Goal: Task Accomplishment & Management: Complete application form

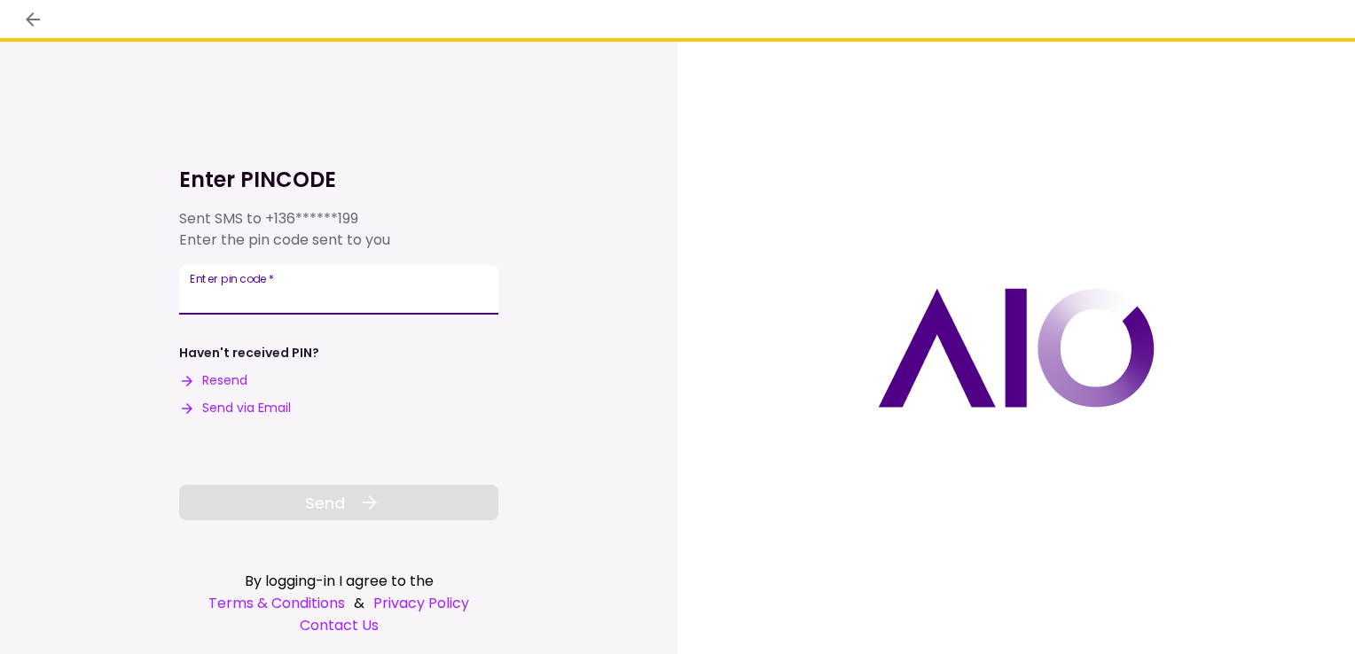
click at [358, 296] on input "Enter pin code   *" at bounding box center [338, 290] width 319 height 50
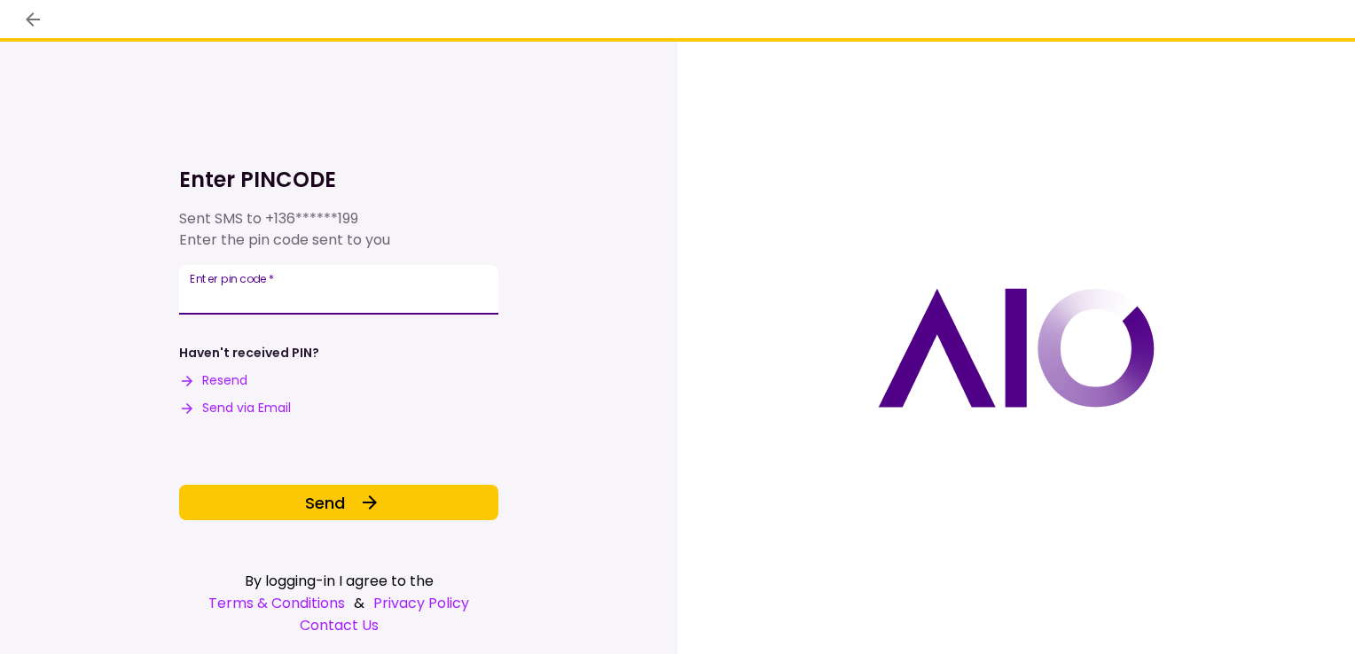
type input "******"
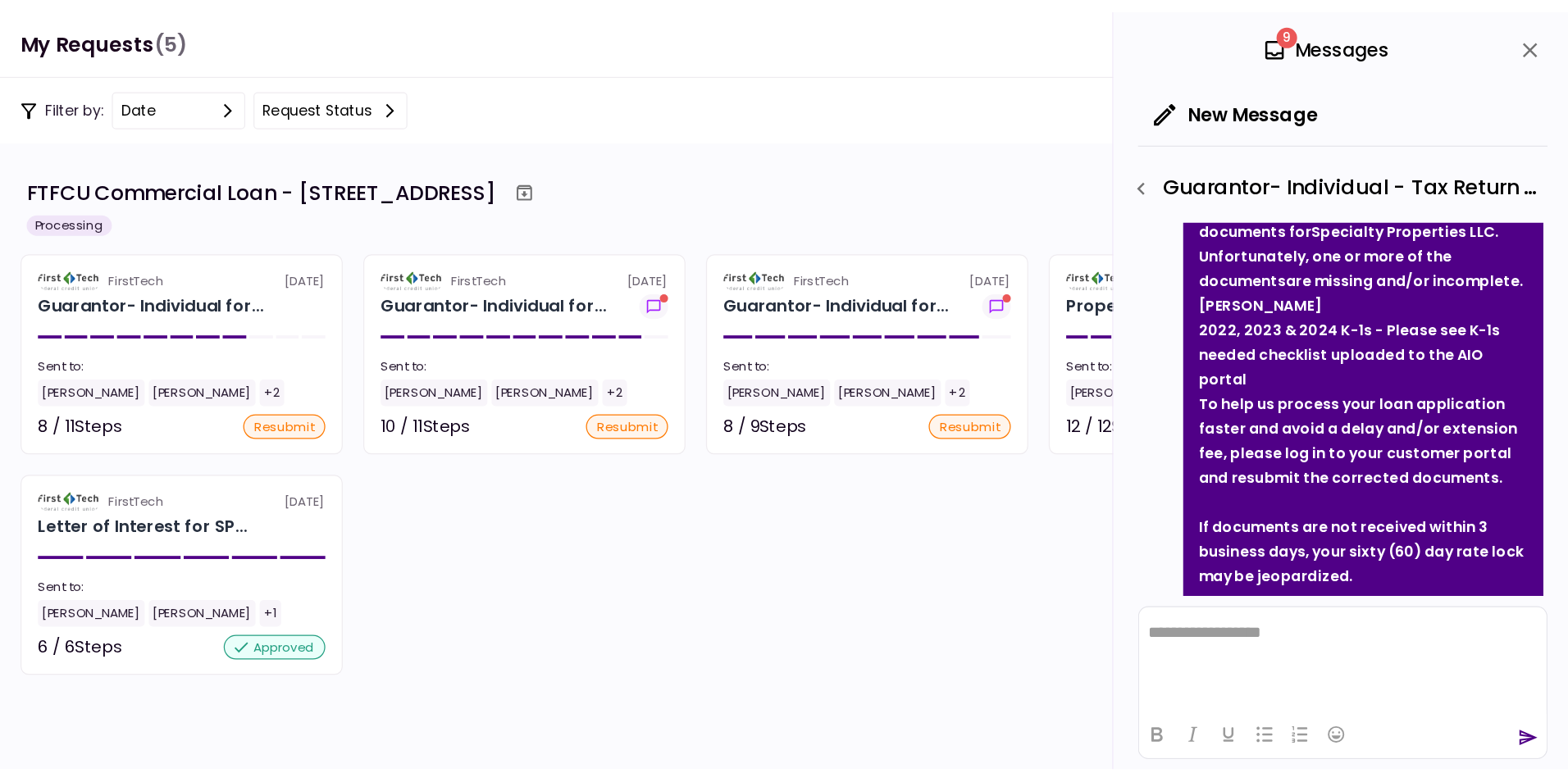
scroll to position [108, 0]
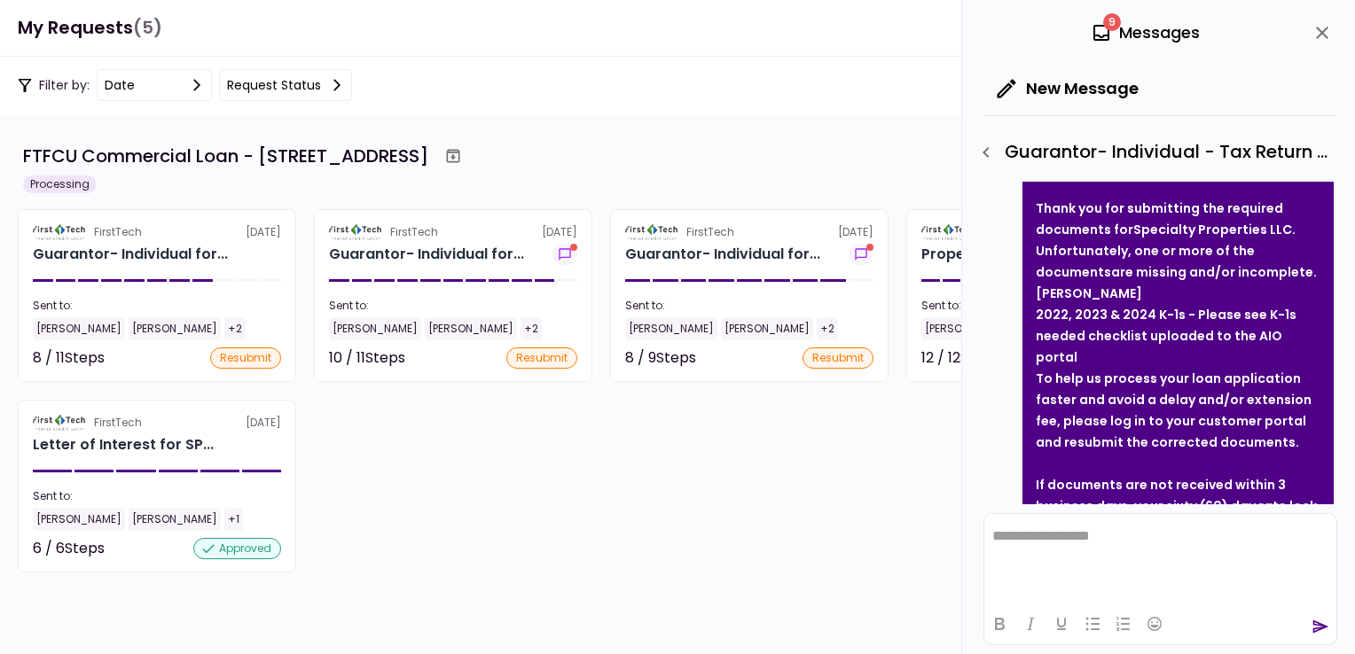
click at [1327, 30] on icon "close" at bounding box center [1322, 32] width 21 height 21
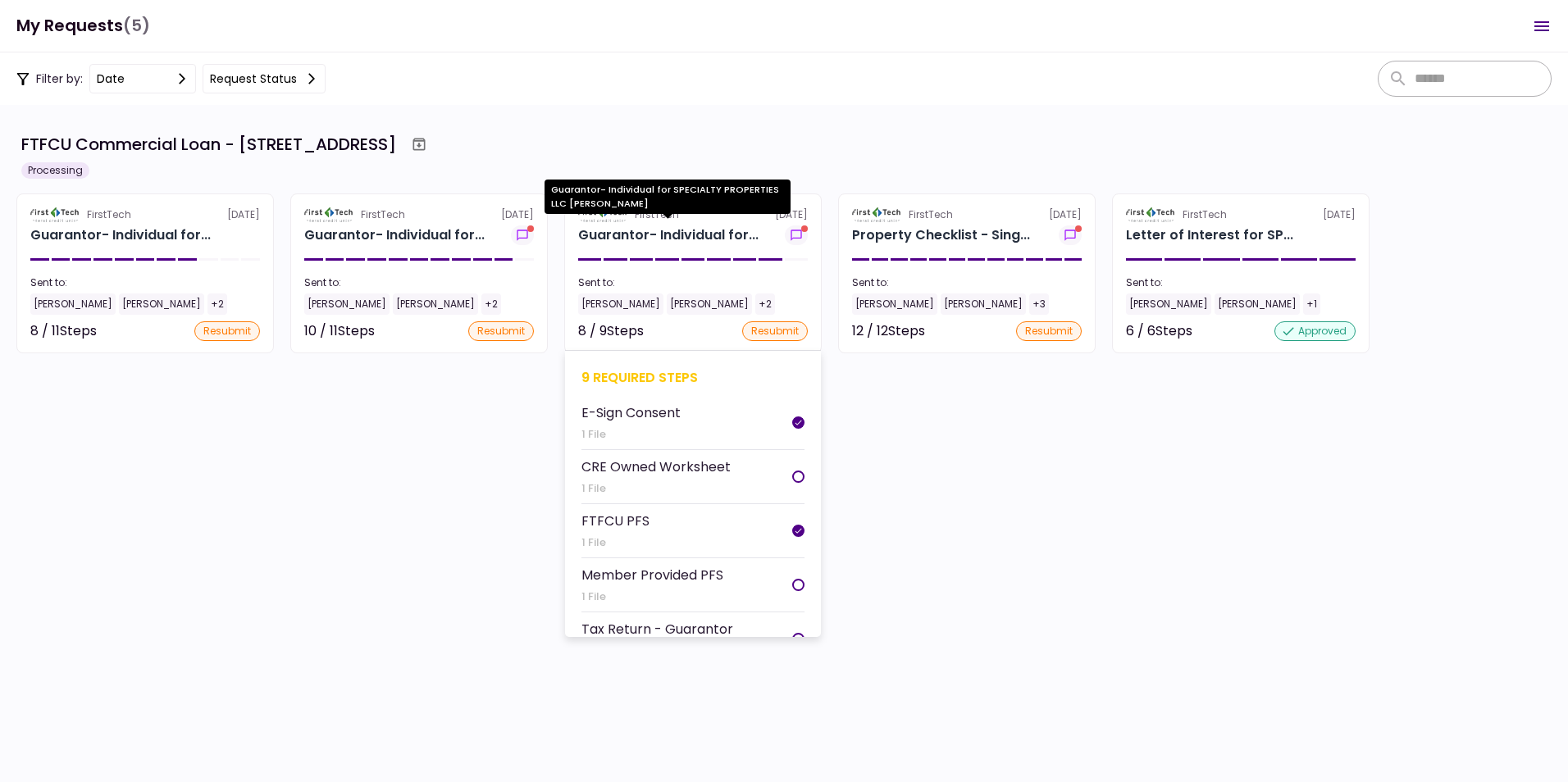
click at [651, 229] on div "Guarantor- Individual for..." at bounding box center [668, 235] width 180 height 19
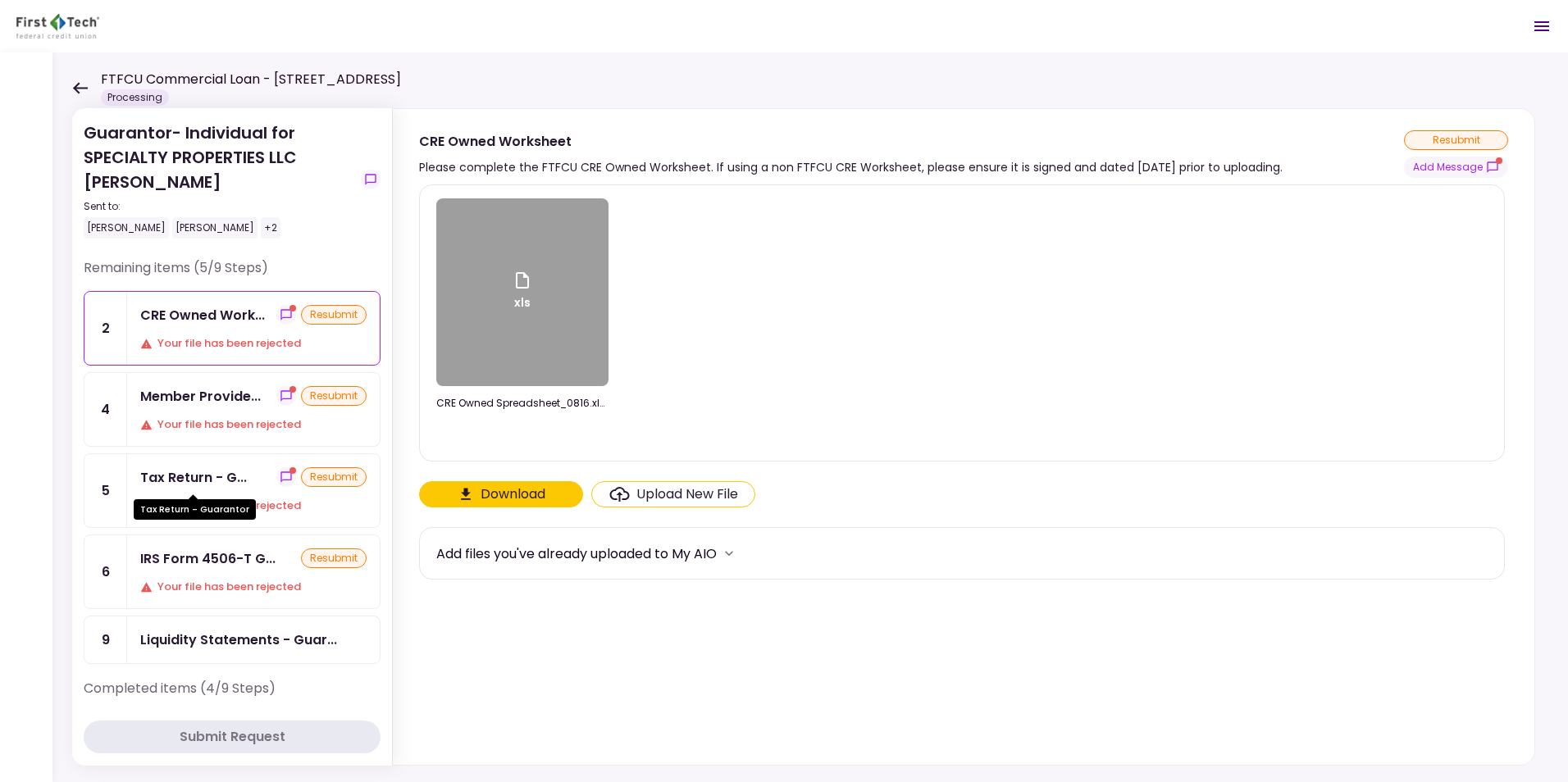
click at [194, 474] on div "Tax Return - G..." at bounding box center [193, 477] width 106 height 20
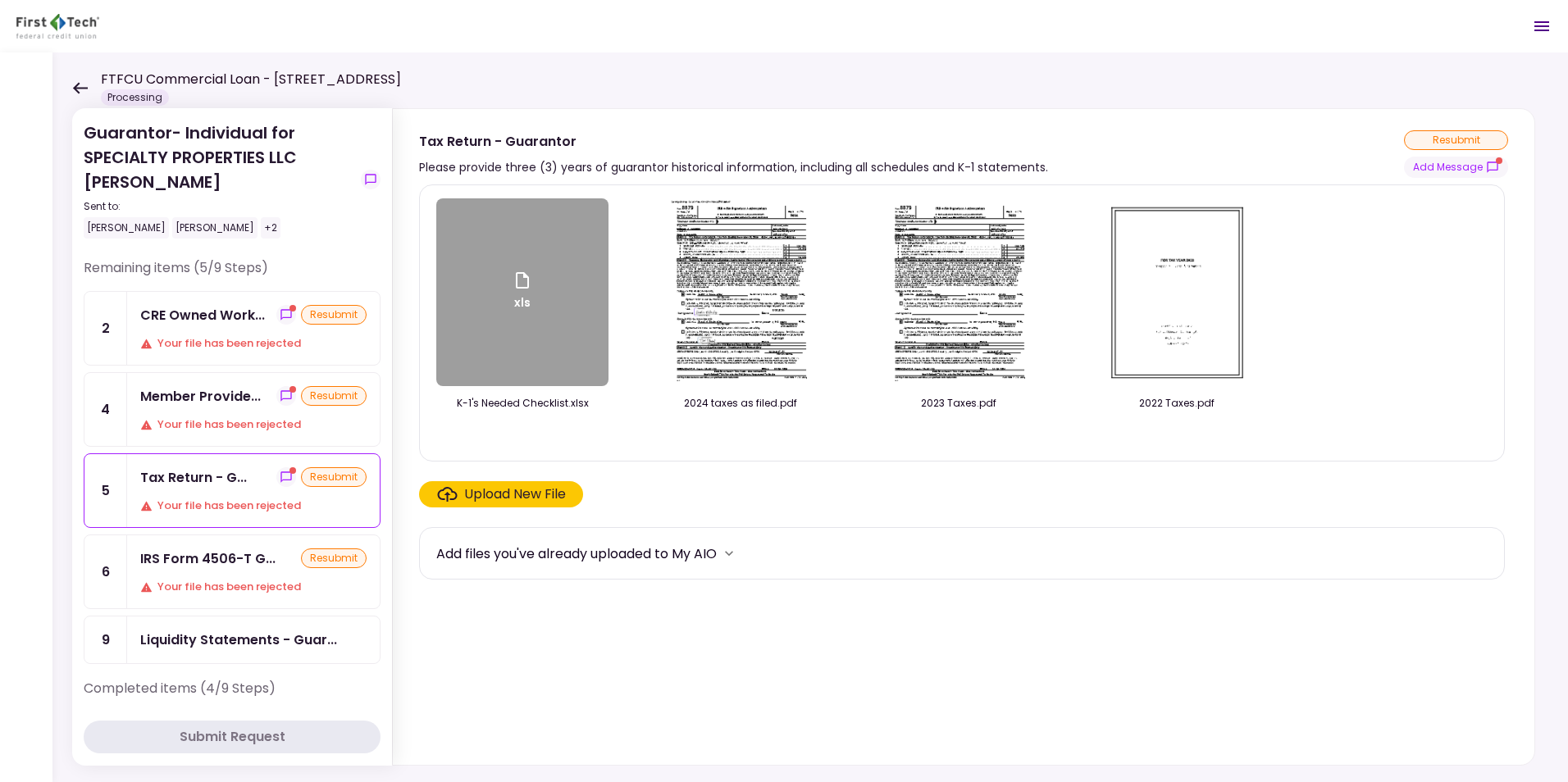
click at [492, 490] on div "Upload New File" at bounding box center [515, 494] width 102 height 19
click at [0, 0] on input "Upload New File" at bounding box center [0, 0] width 0 height 0
click at [1047, 605] on section "xls K-1's Needed Checklist.xlsx 2024 taxes as filed.pdf 2023 Taxes.pdf 2022 Tax…" at bounding box center [963, 471] width 1089 height 574
click at [521, 492] on div "Upload New File" at bounding box center [515, 494] width 102 height 19
click at [0, 0] on input "Upload New File" at bounding box center [0, 0] width 0 height 0
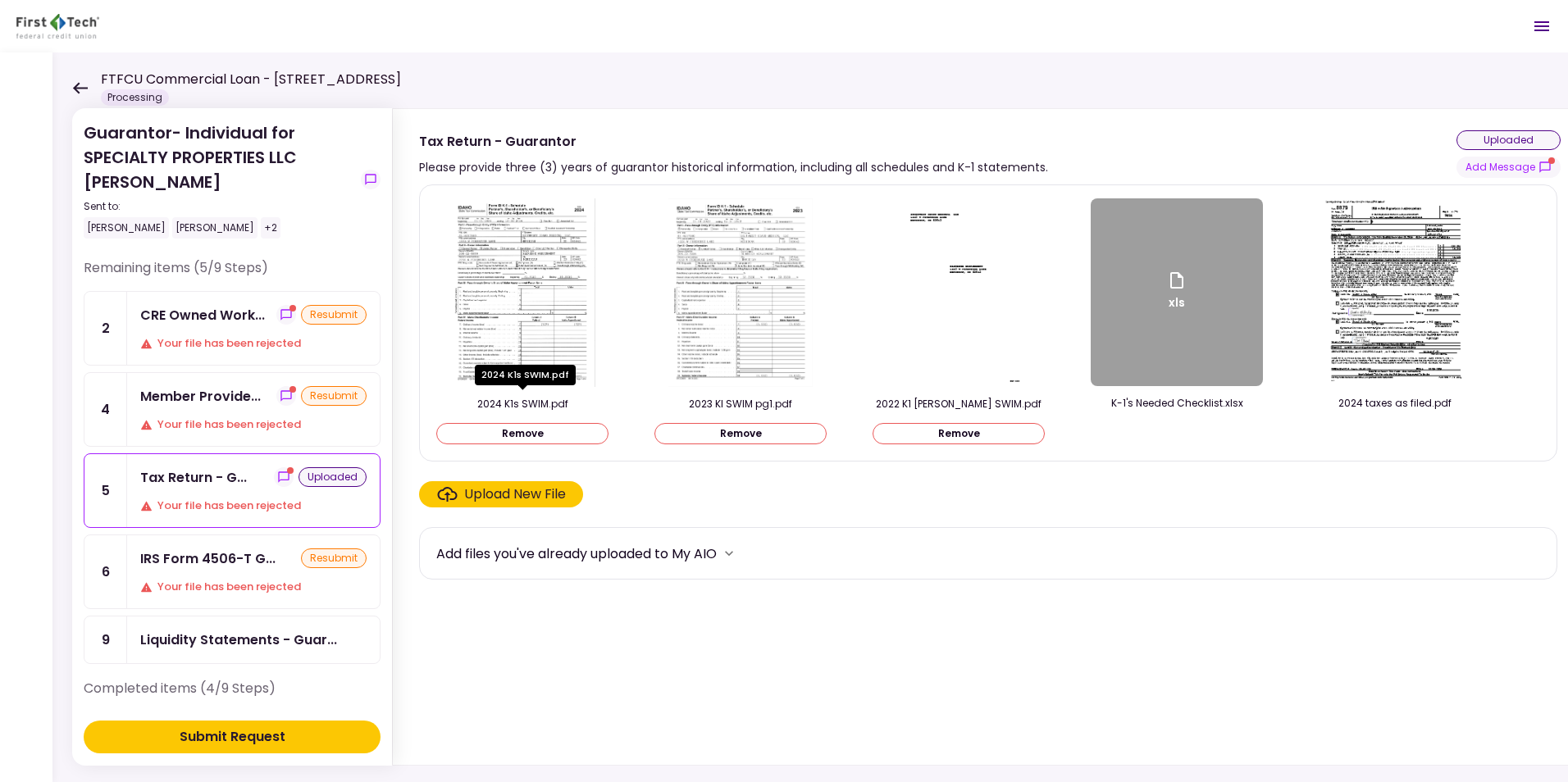
drag, startPoint x: 523, startPoint y: 407, endPoint x: 1019, endPoint y: 578, distance: 524.6
click at [1018, 579] on div "Add files you've already uploaded to My AIO" at bounding box center [987, 553] width 1138 height 53
click at [78, 83] on icon at bounding box center [80, 88] width 15 height 11
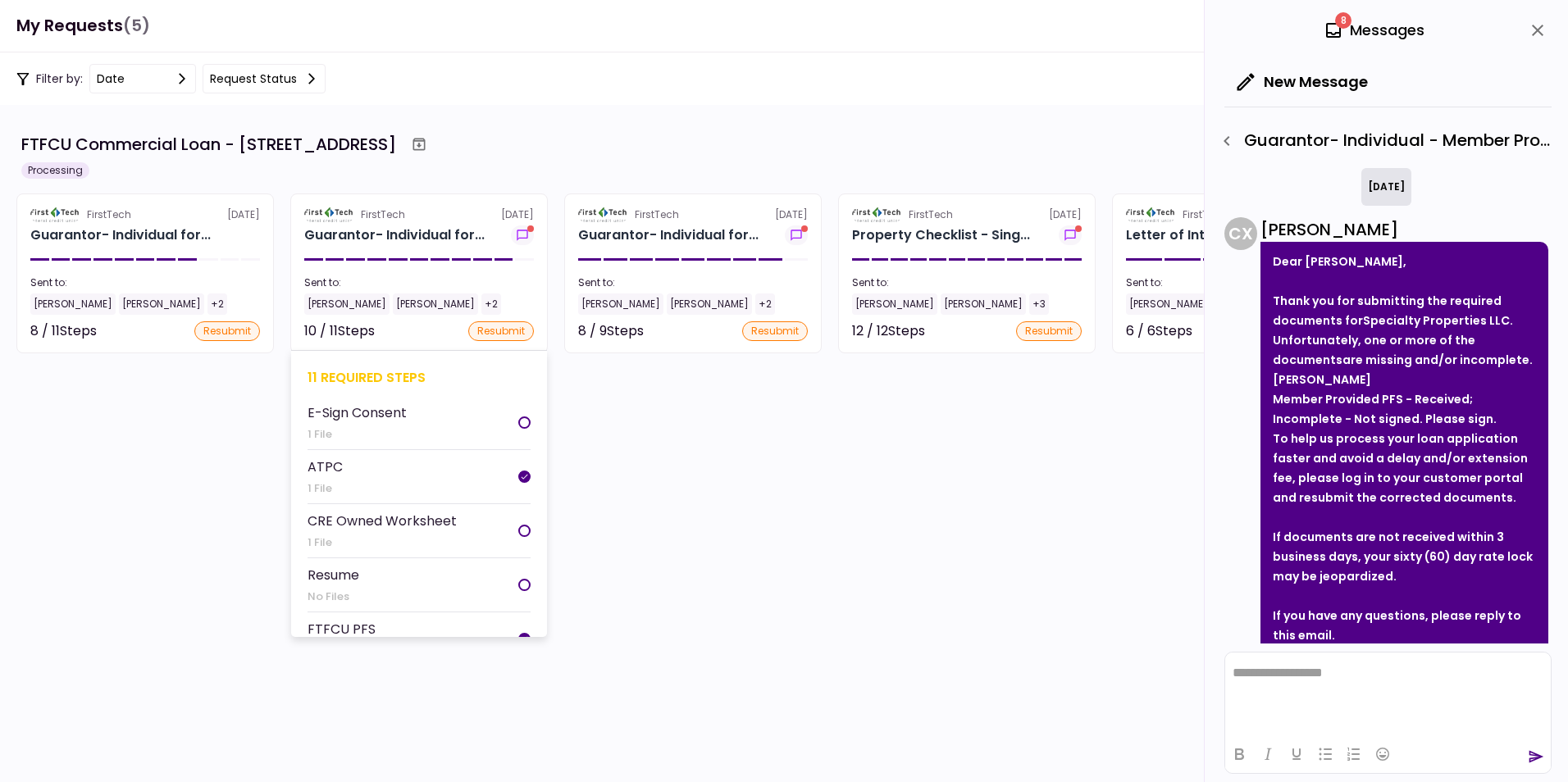
scroll to position [96, 0]
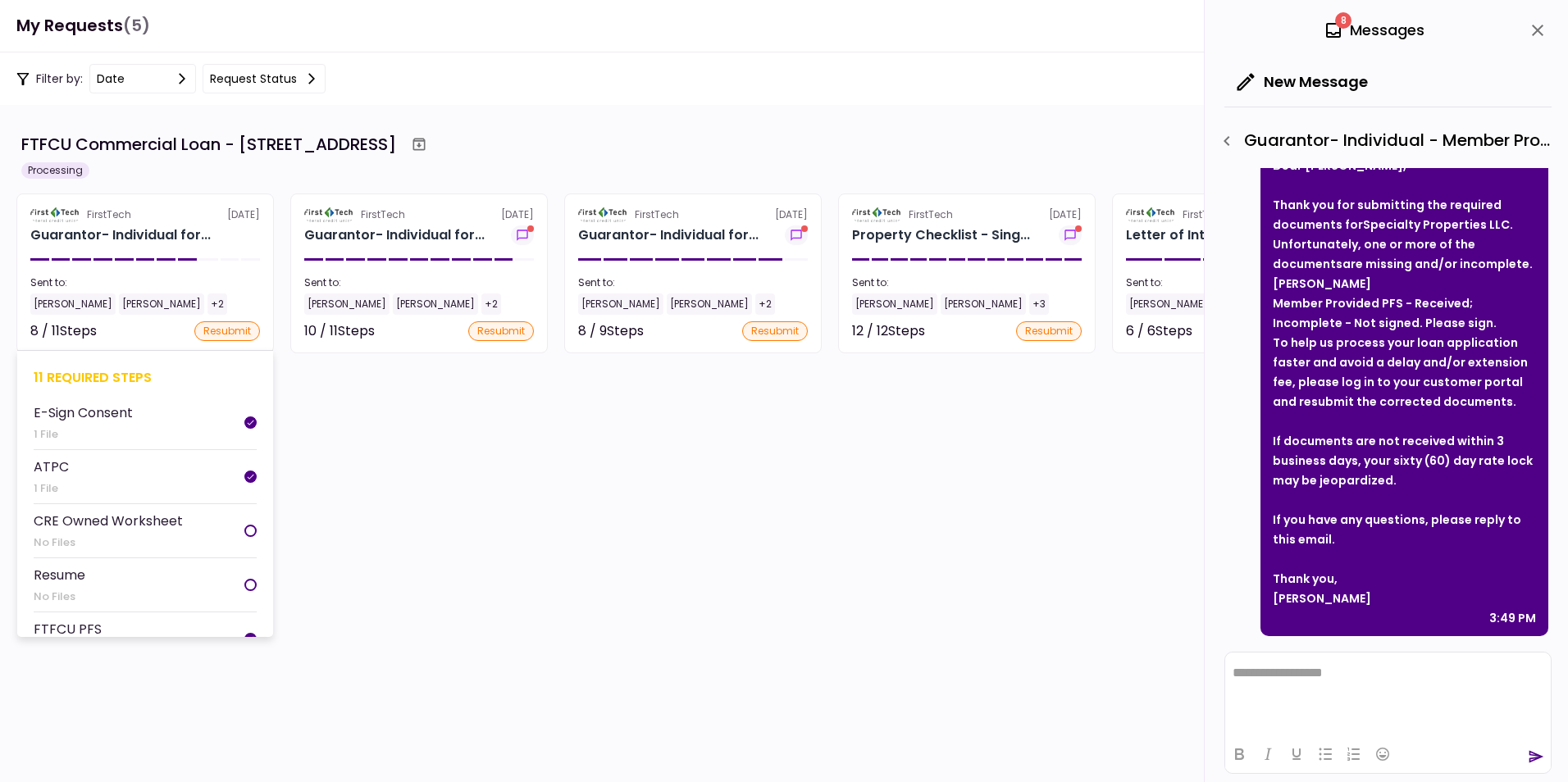
click at [118, 218] on div "FirstTech" at bounding box center [109, 214] width 44 height 15
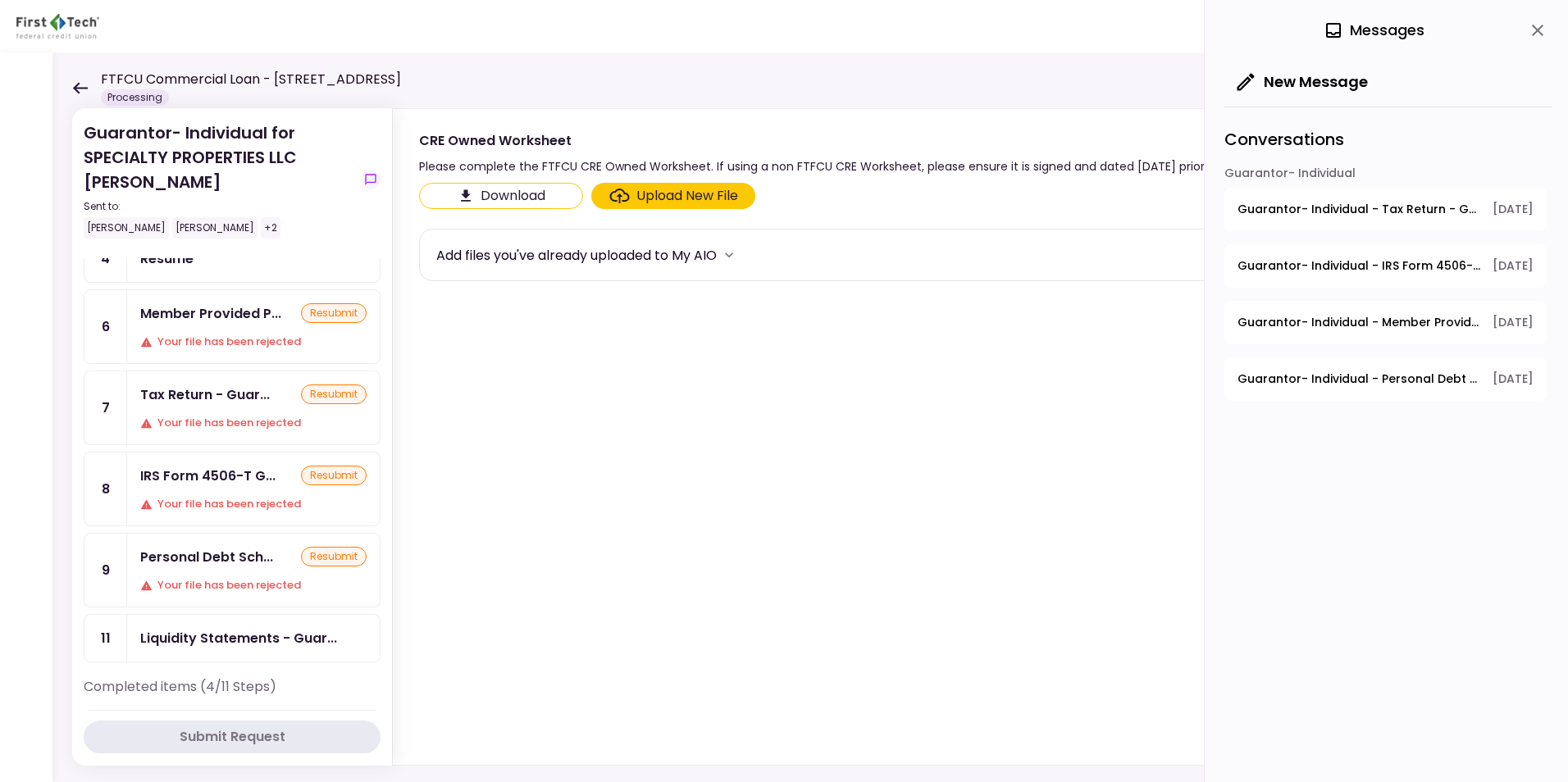
scroll to position [82, 0]
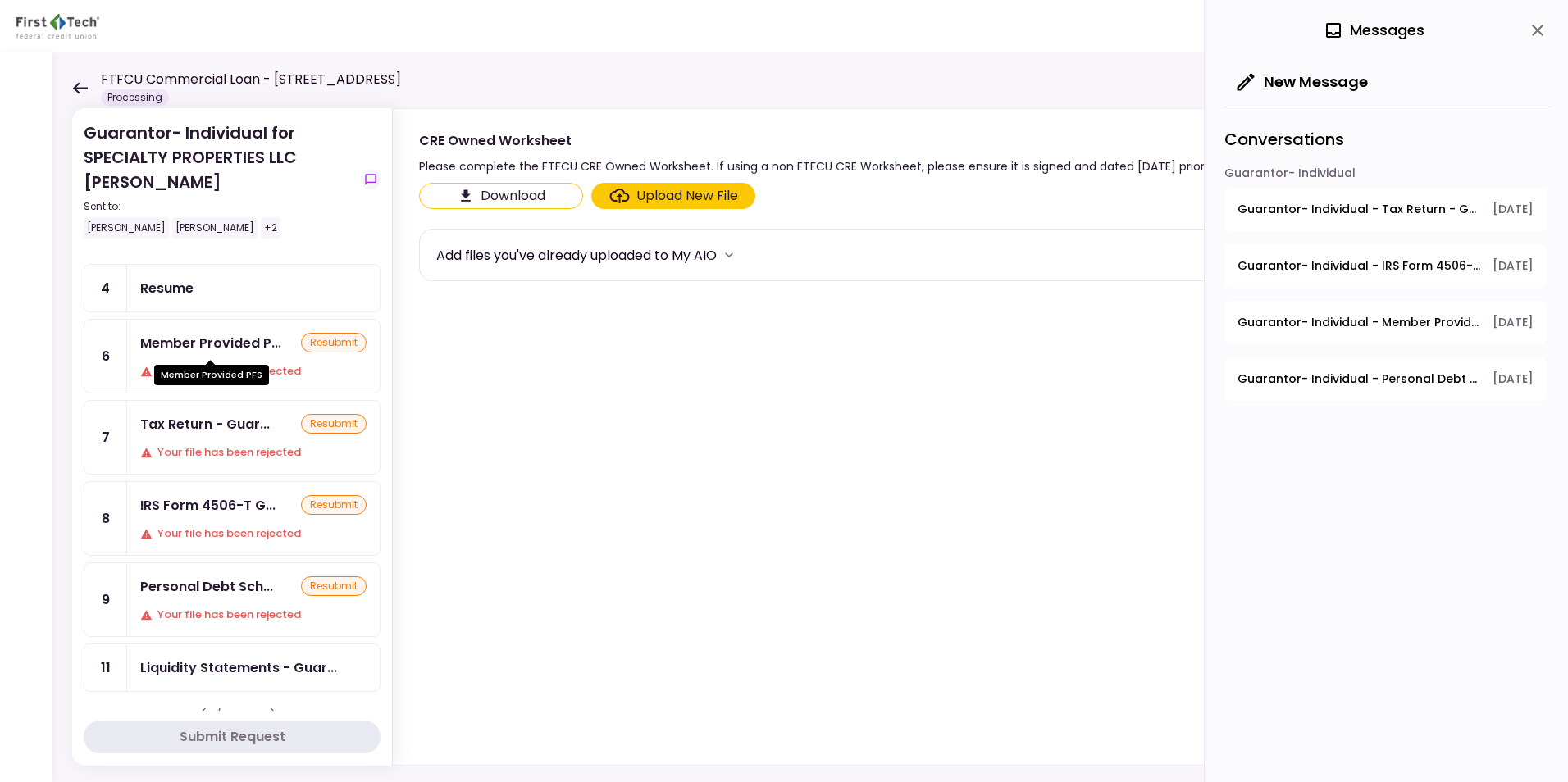
click at [213, 344] on div "Member Provided P..." at bounding box center [211, 343] width 141 height 20
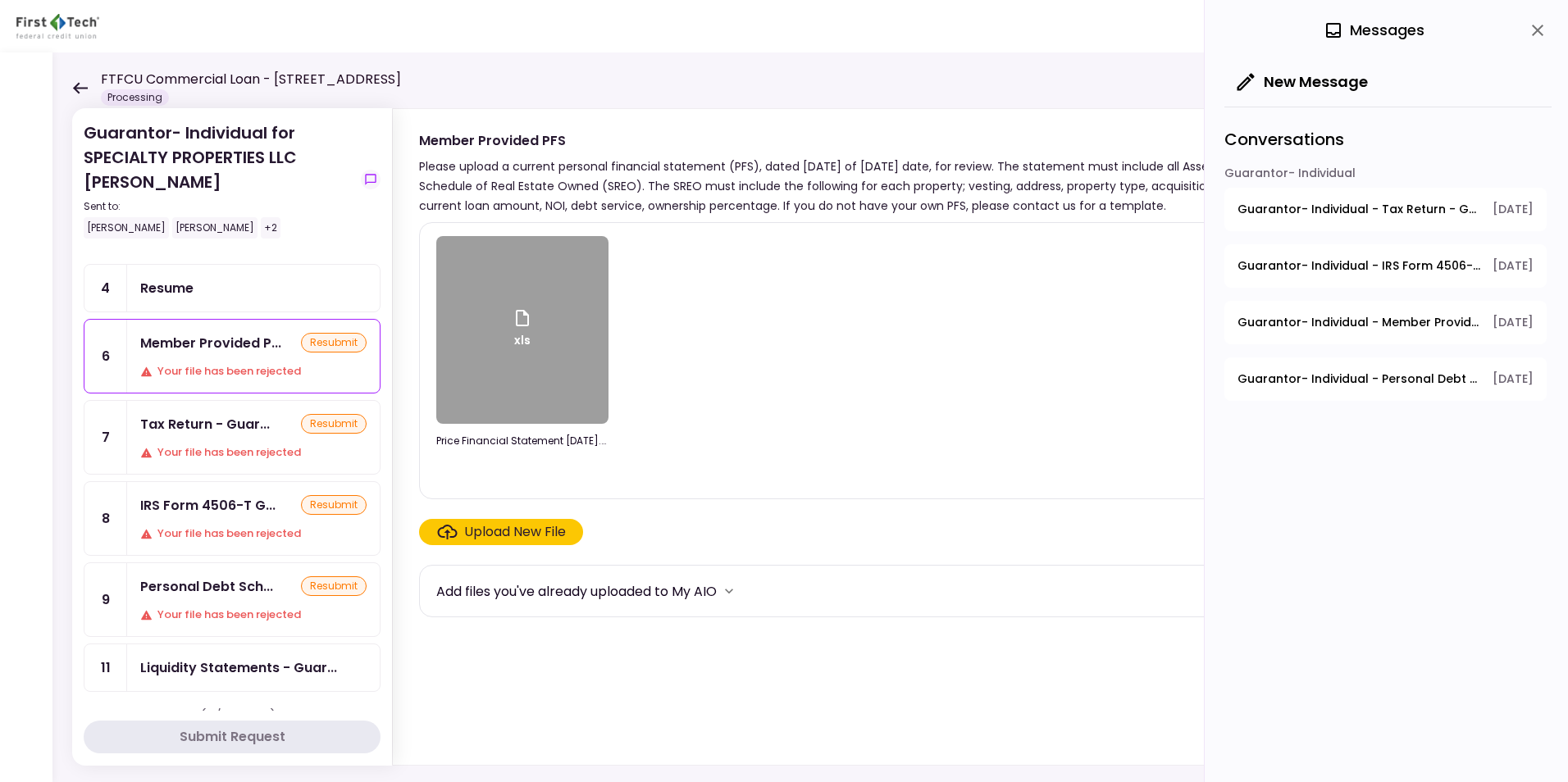
click at [516, 324] on icon at bounding box center [521, 317] width 19 height 19
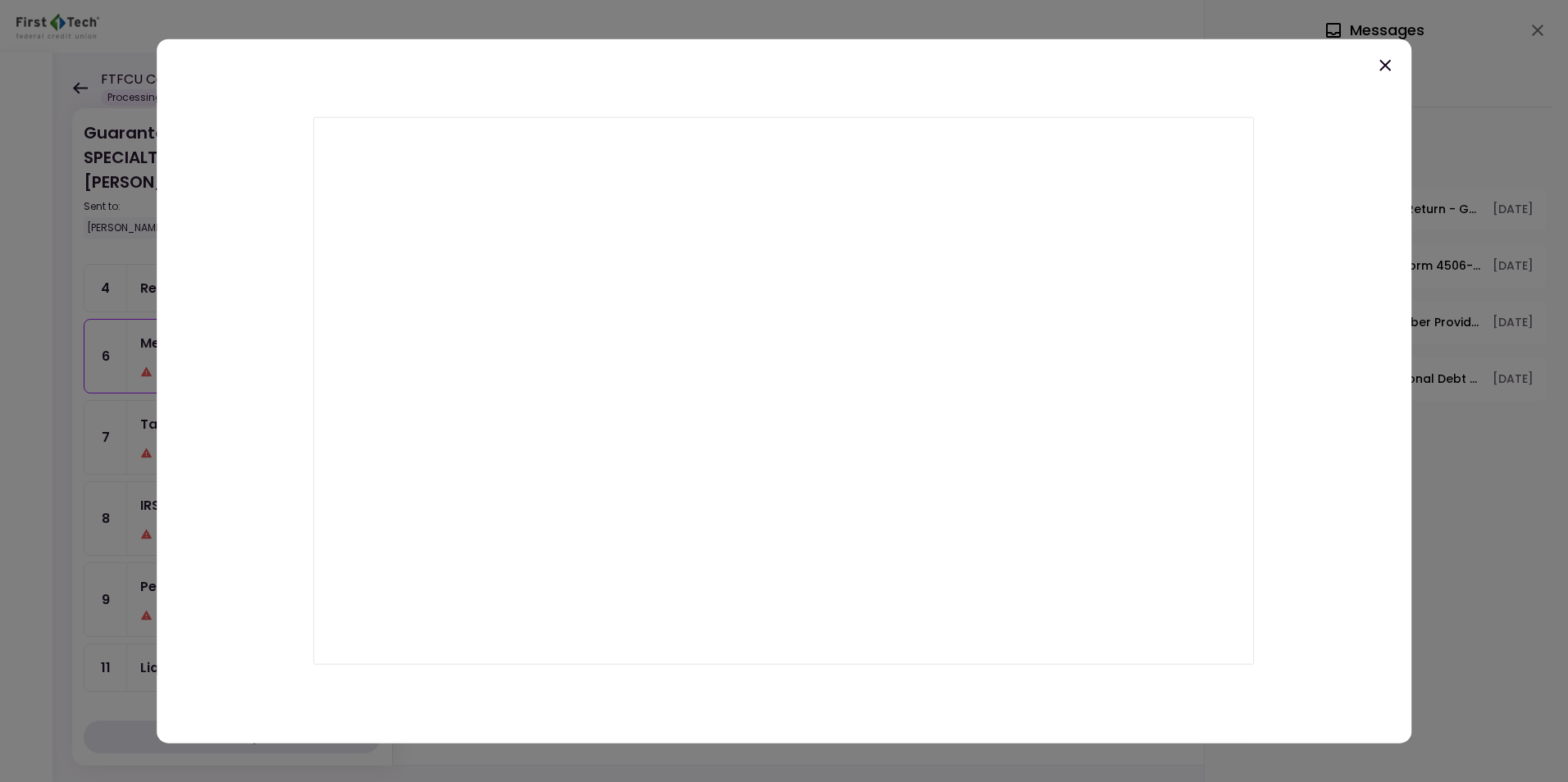
click at [1252, 65] on icon at bounding box center [1384, 65] width 19 height 19
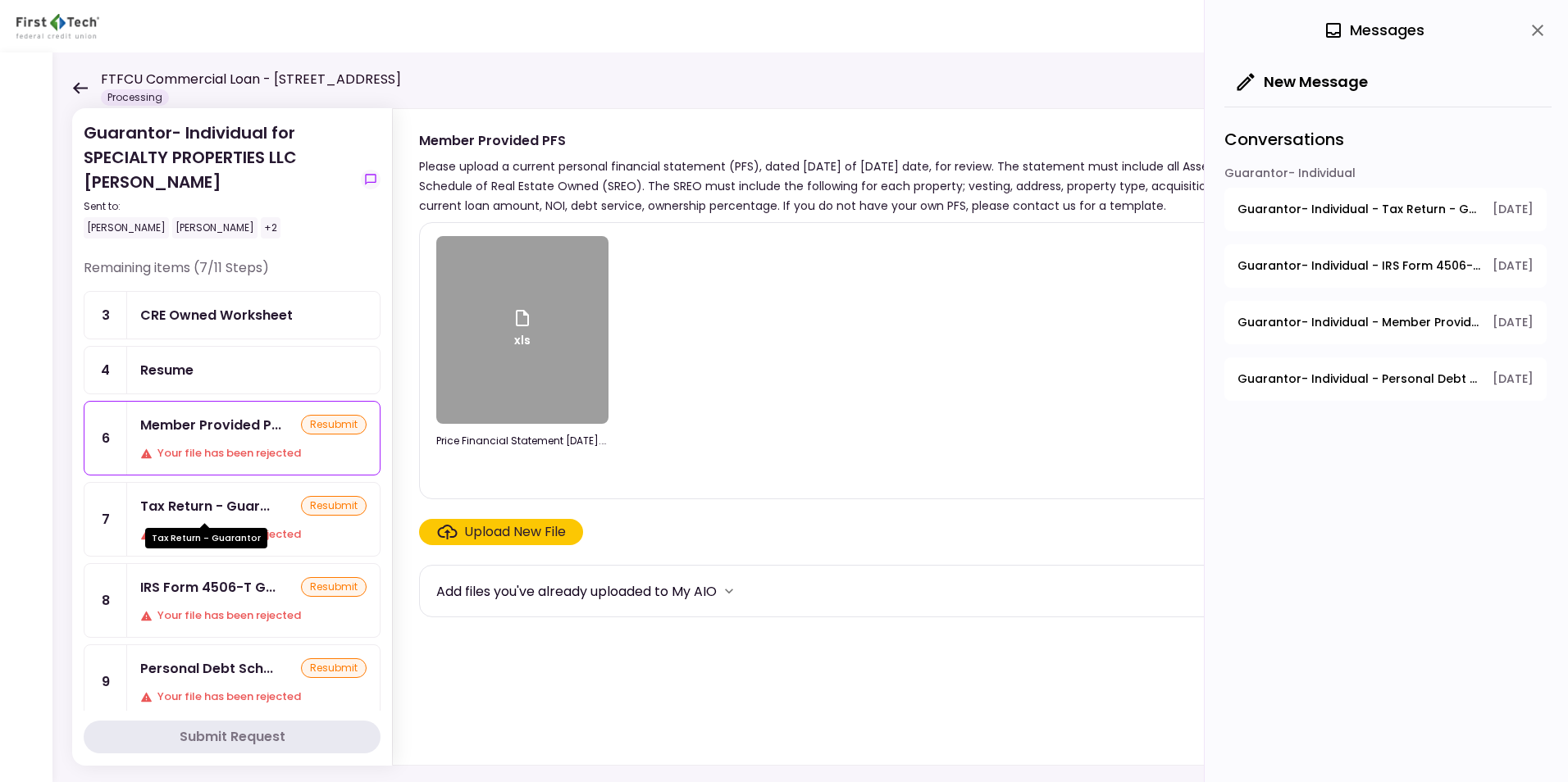
click at [183, 510] on div "Tax Return - Guar..." at bounding box center [205, 507] width 129 height 20
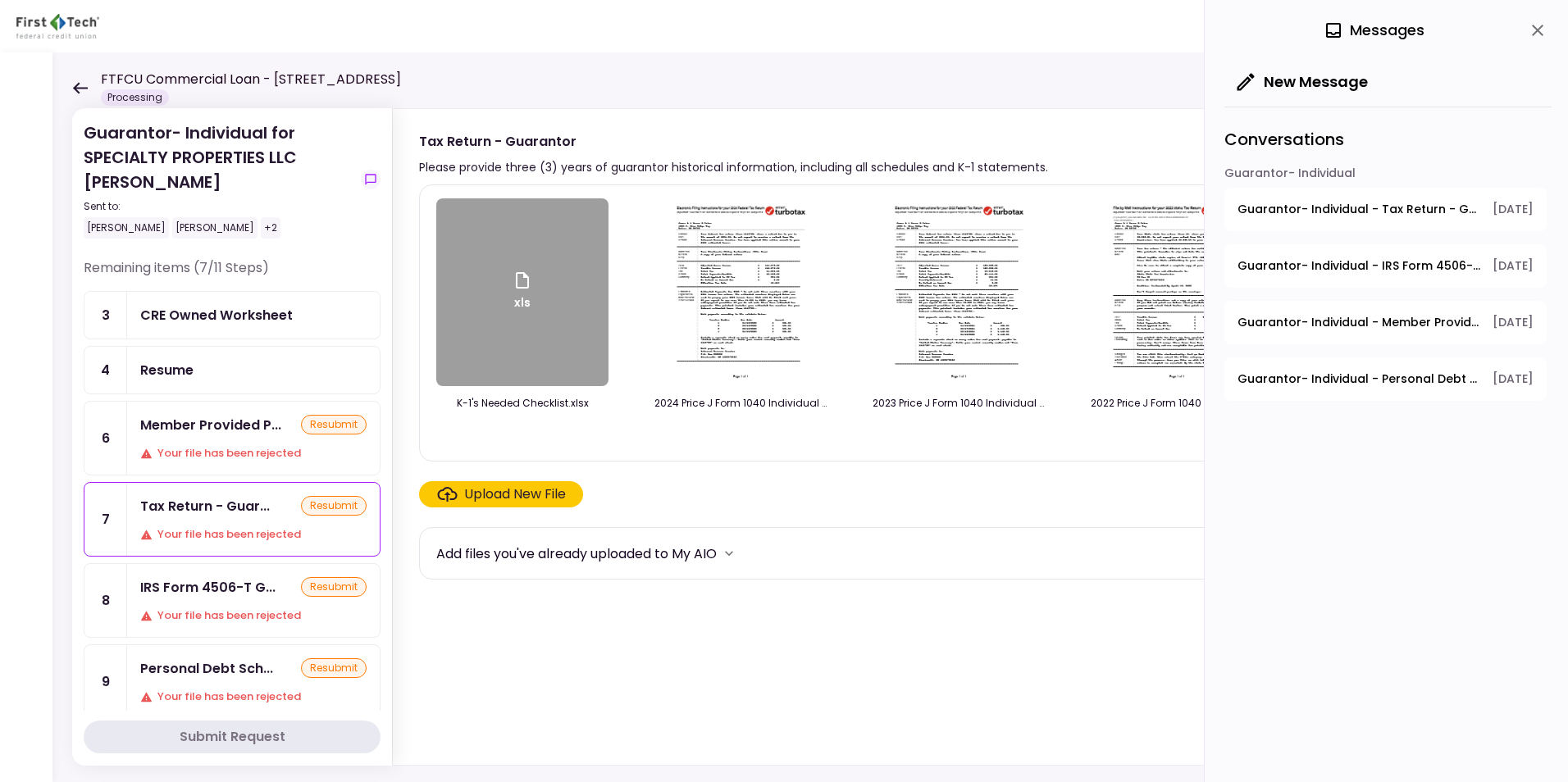
click at [739, 292] on img at bounding box center [741, 292] width 146 height 188
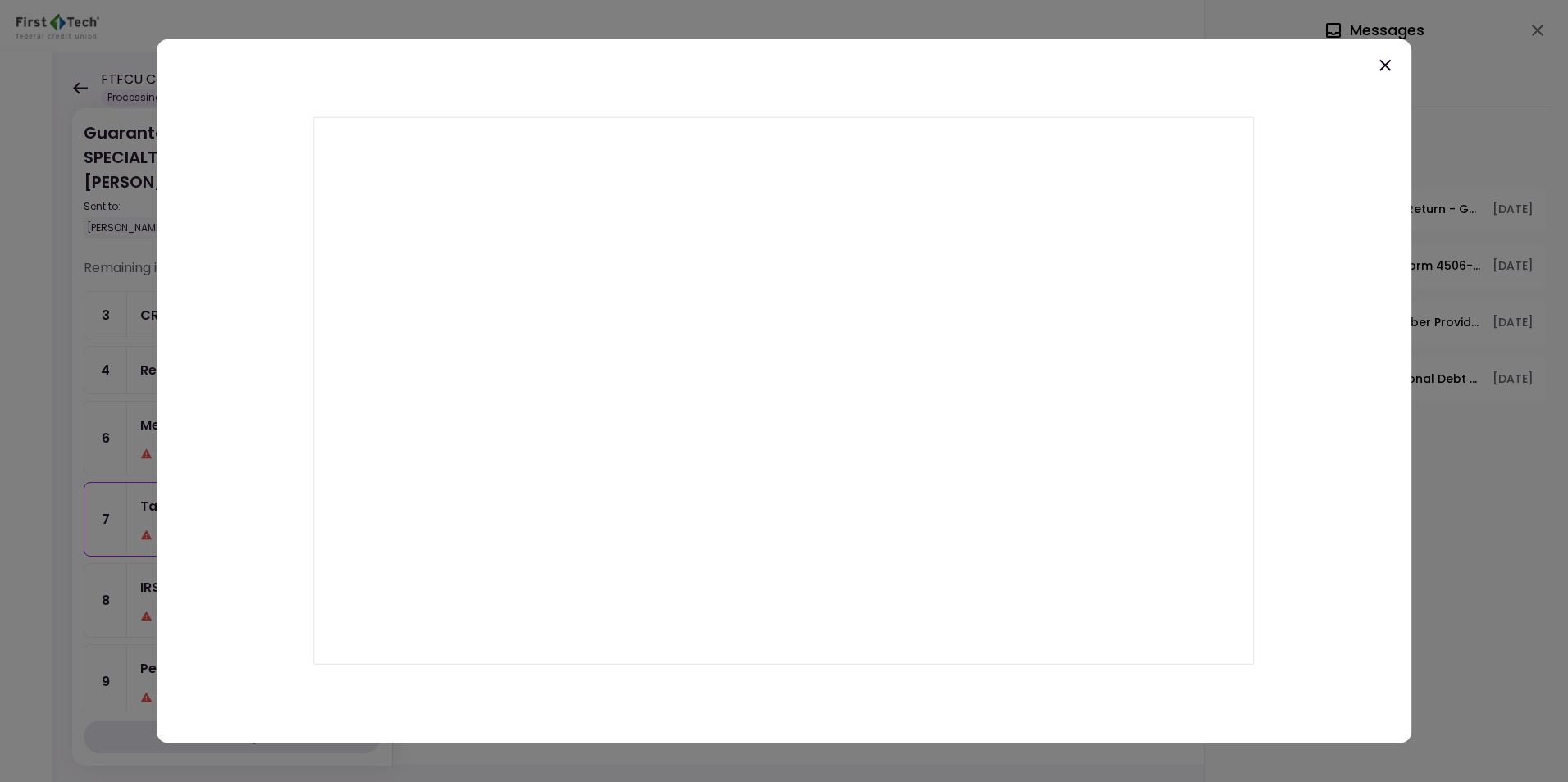
click at [1252, 66] on icon at bounding box center [1384, 65] width 19 height 19
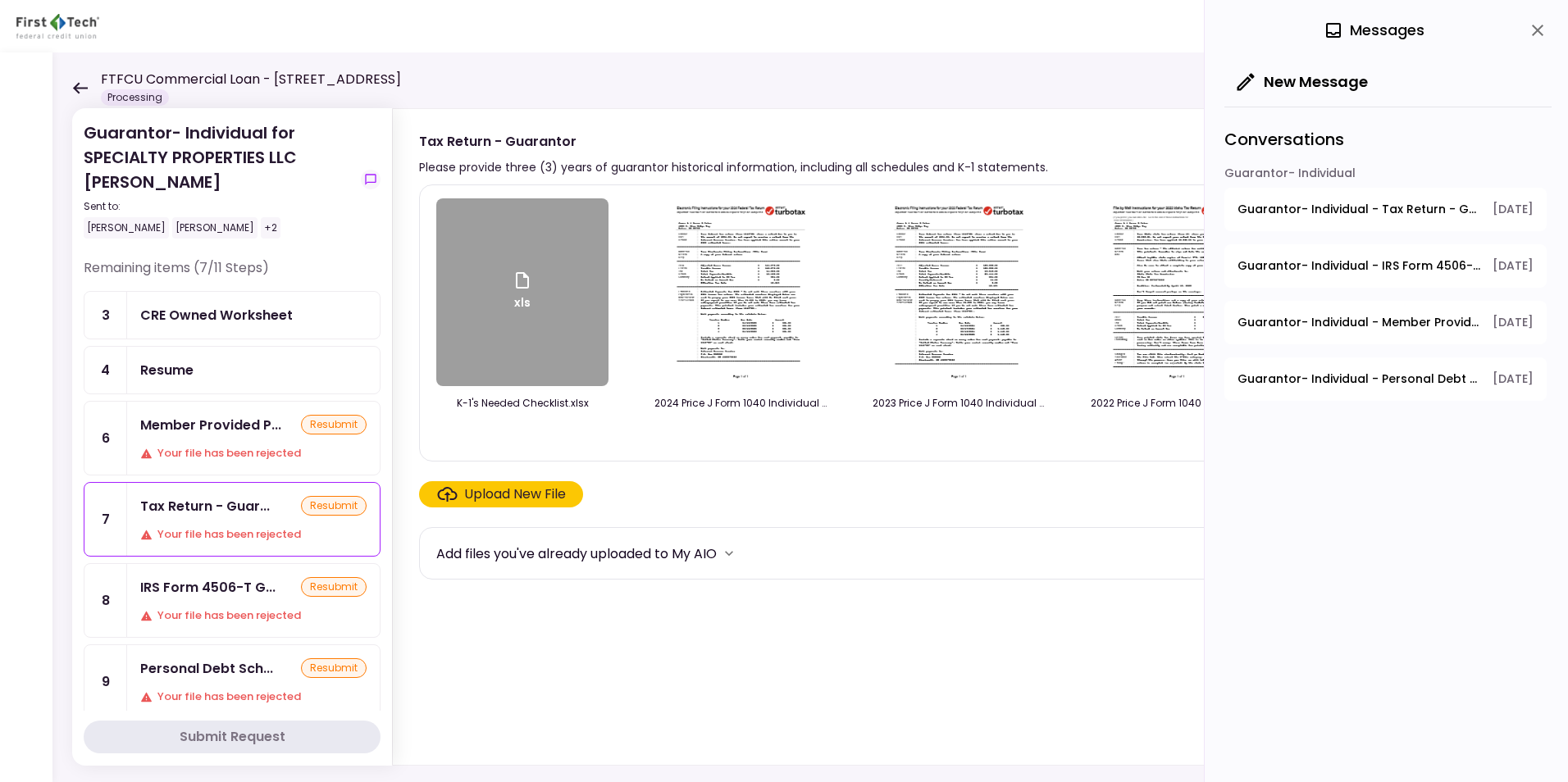
click at [1252, 208] on span "Guarantor- Individual - Tax Return - Guarantor" at bounding box center [1358, 209] width 243 height 18
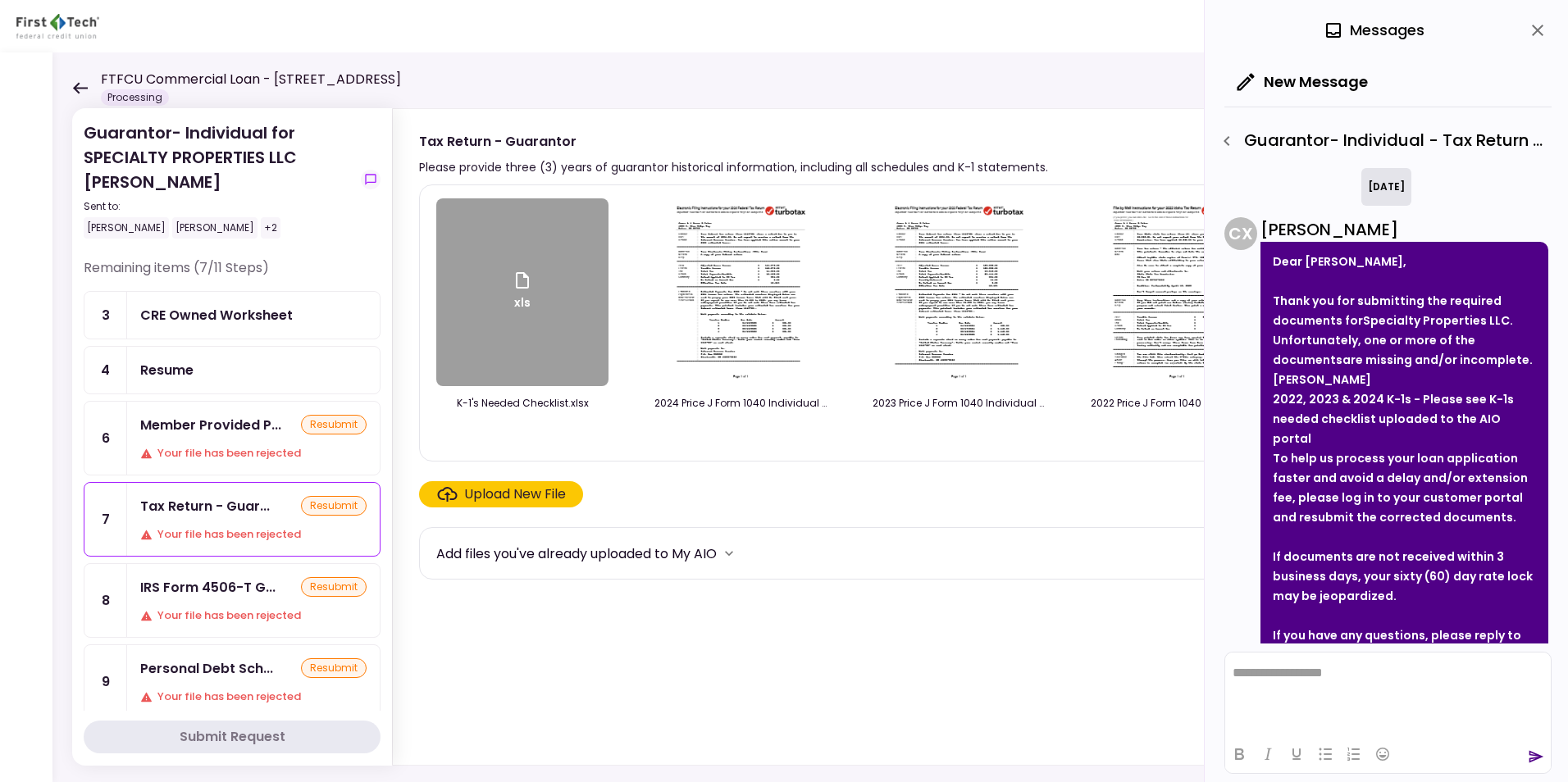
click at [514, 306] on div "xls" at bounding box center [521, 293] width 19 height 44
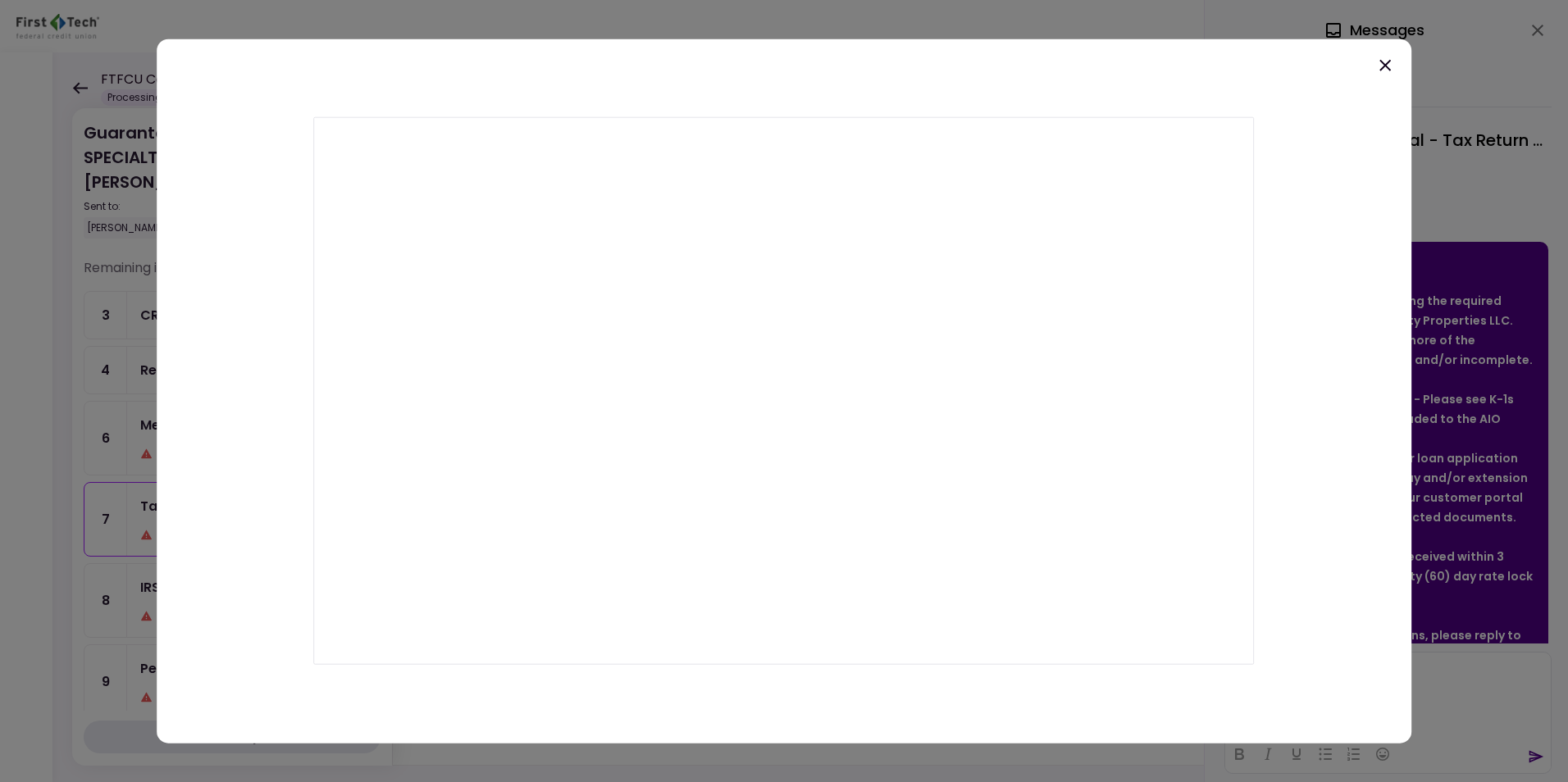
click at [1252, 66] on icon at bounding box center [1384, 65] width 19 height 19
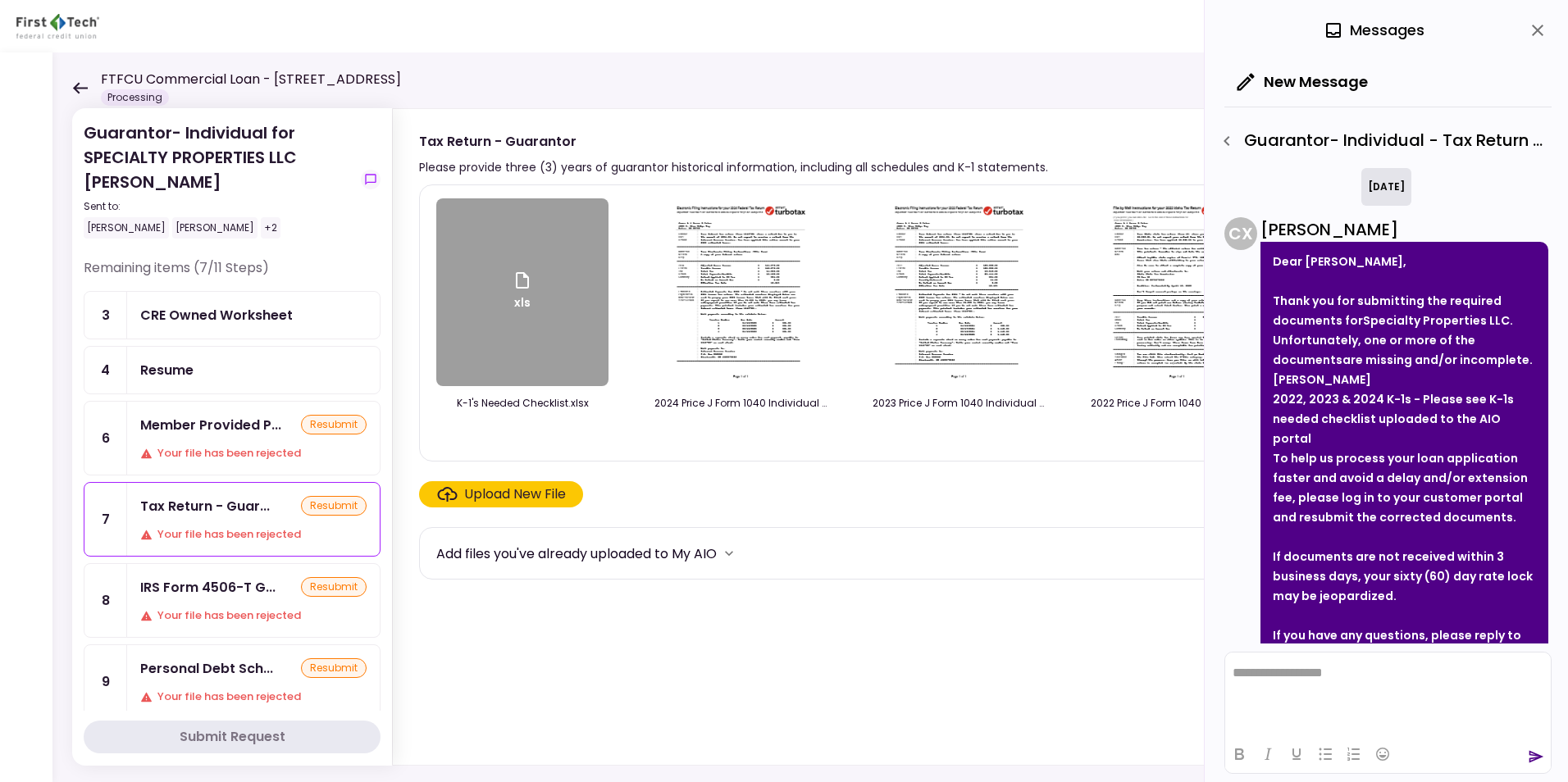
click at [504, 489] on div "Upload New File" at bounding box center [515, 494] width 102 height 19
click at [0, 0] on input "Upload New File" at bounding box center [0, 0] width 0 height 0
click at [496, 495] on div "Upload New File" at bounding box center [515, 494] width 102 height 19
click at [0, 0] on input "Upload New File" at bounding box center [0, 0] width 0 height 0
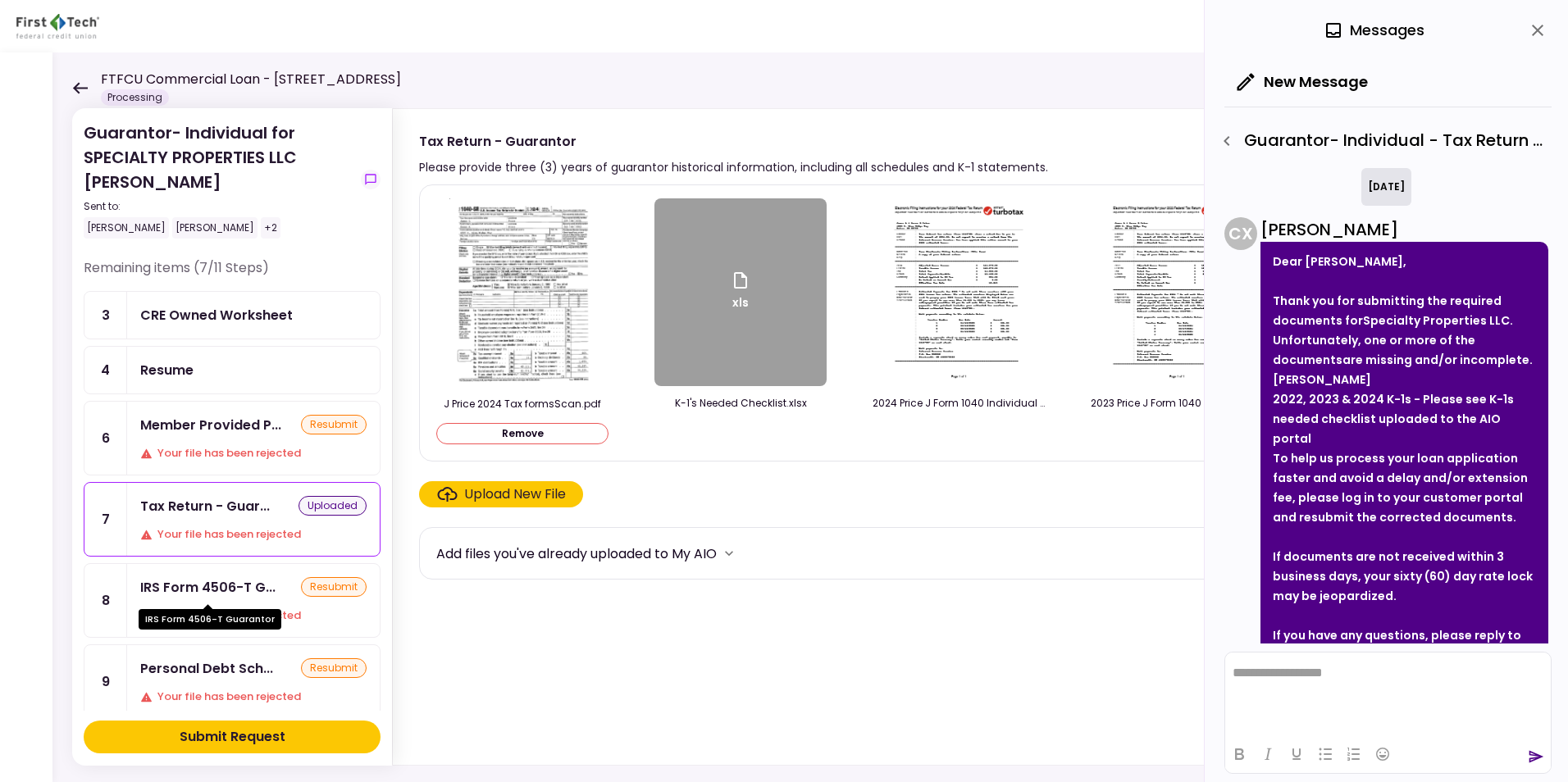
click at [229, 594] on div "IRS Form 4506-T G..." at bounding box center [208, 587] width 135 height 20
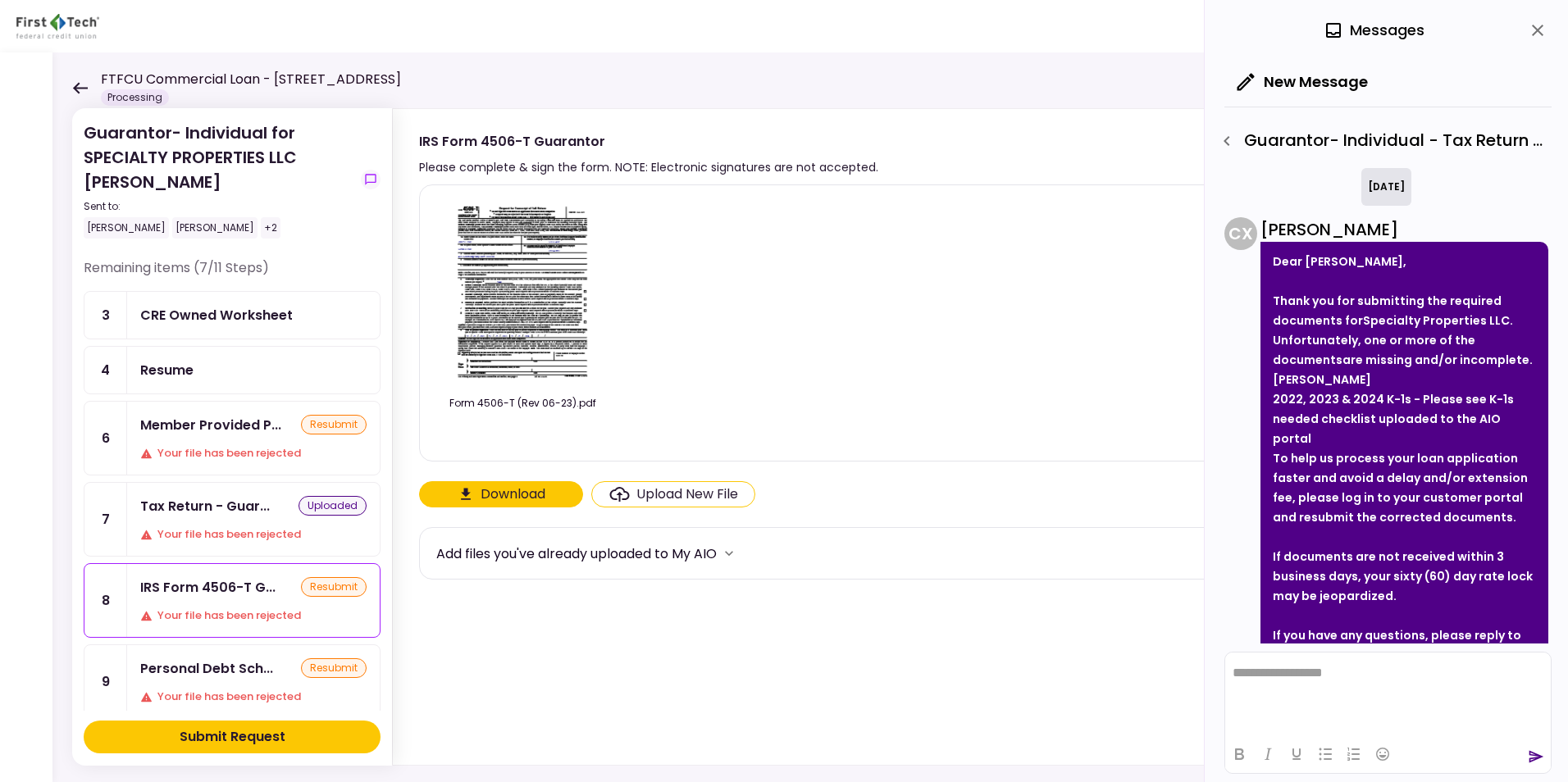
click at [678, 495] on div "Upload New File" at bounding box center [687, 494] width 102 height 19
click at [0, 0] on input "Upload New File" at bounding box center [0, 0] width 0 height 0
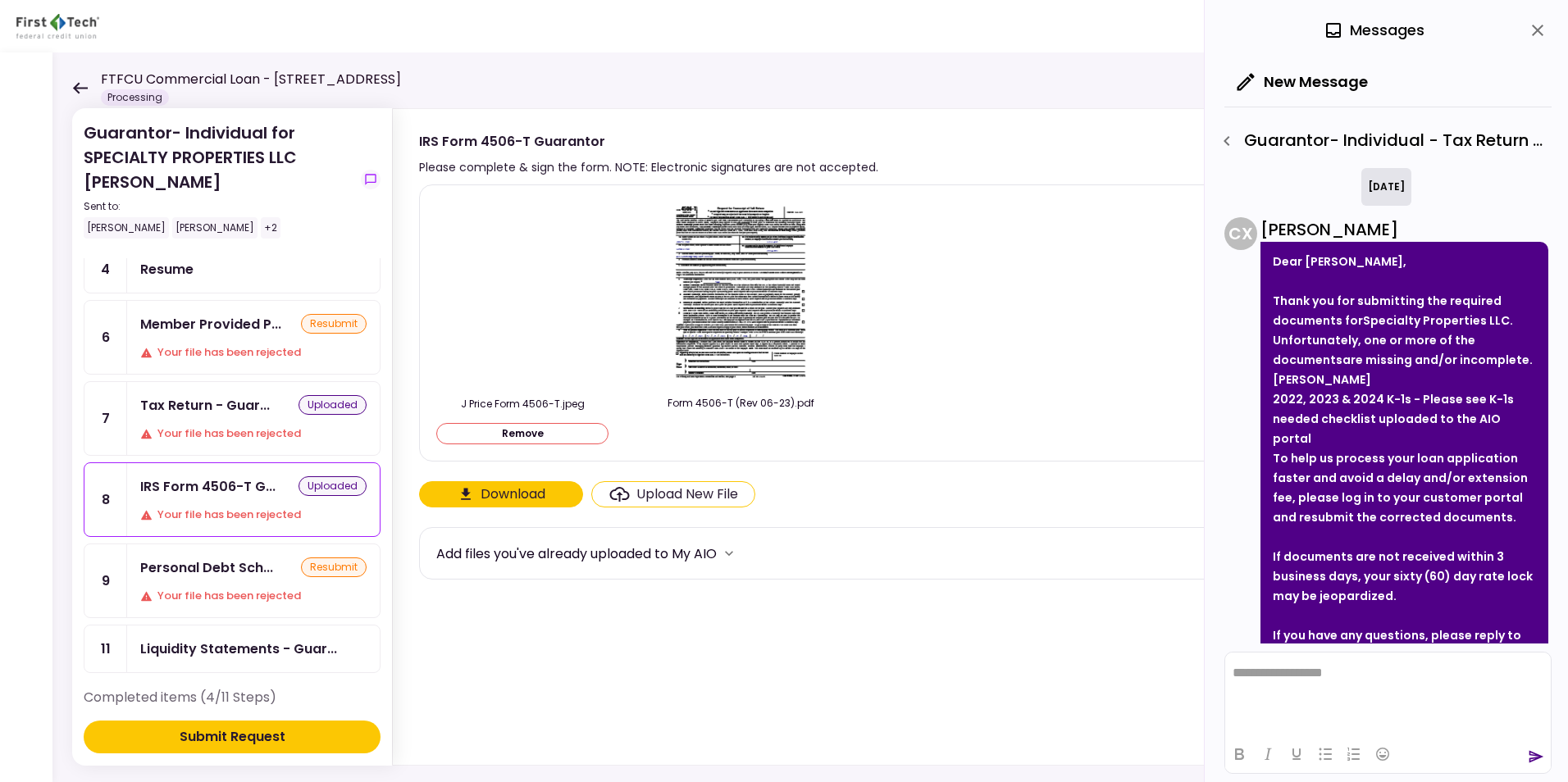
scroll to position [164, 0]
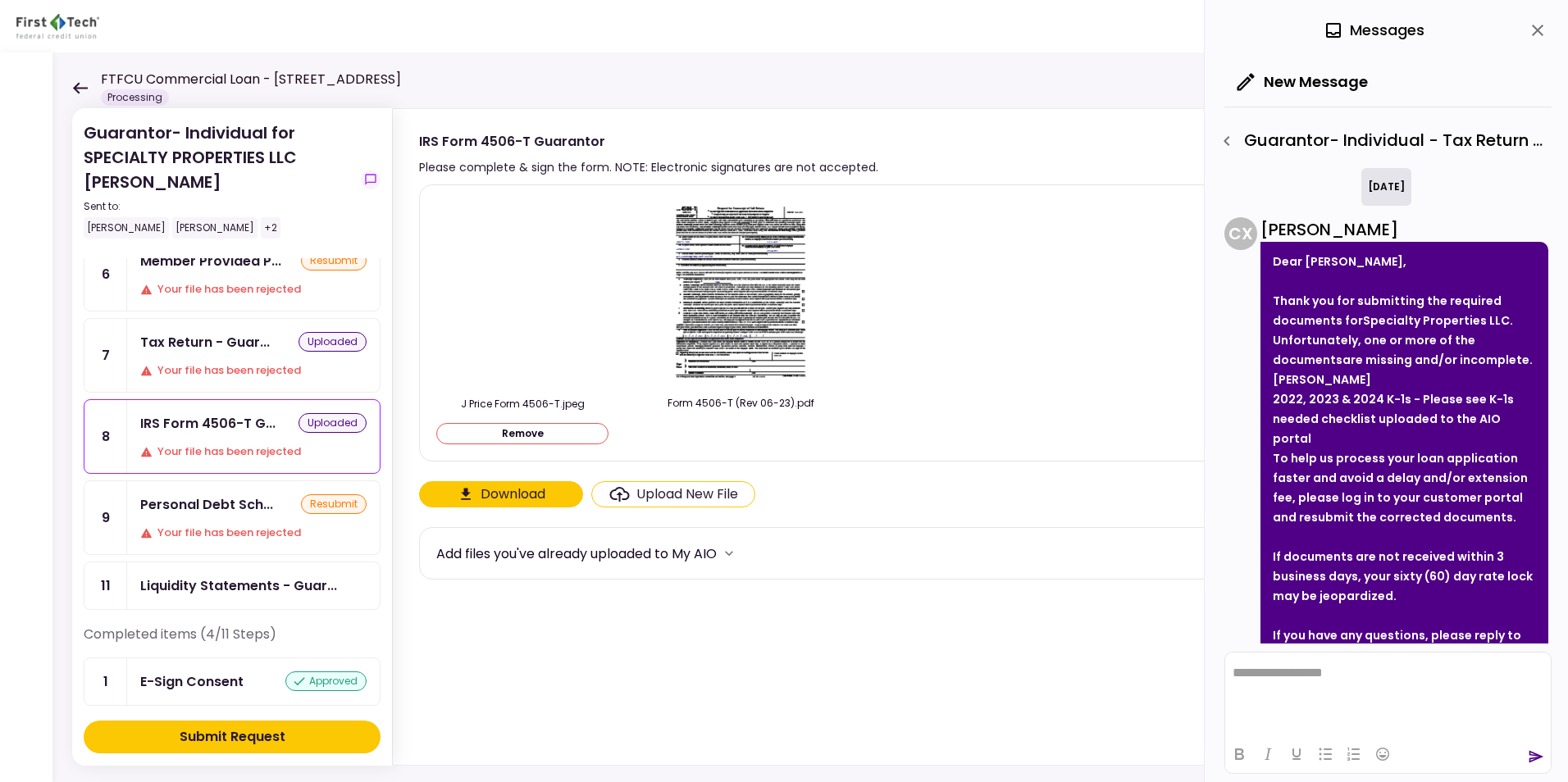
click at [208, 512] on div "Personal Debt Sch..." at bounding box center [207, 505] width 133 height 20
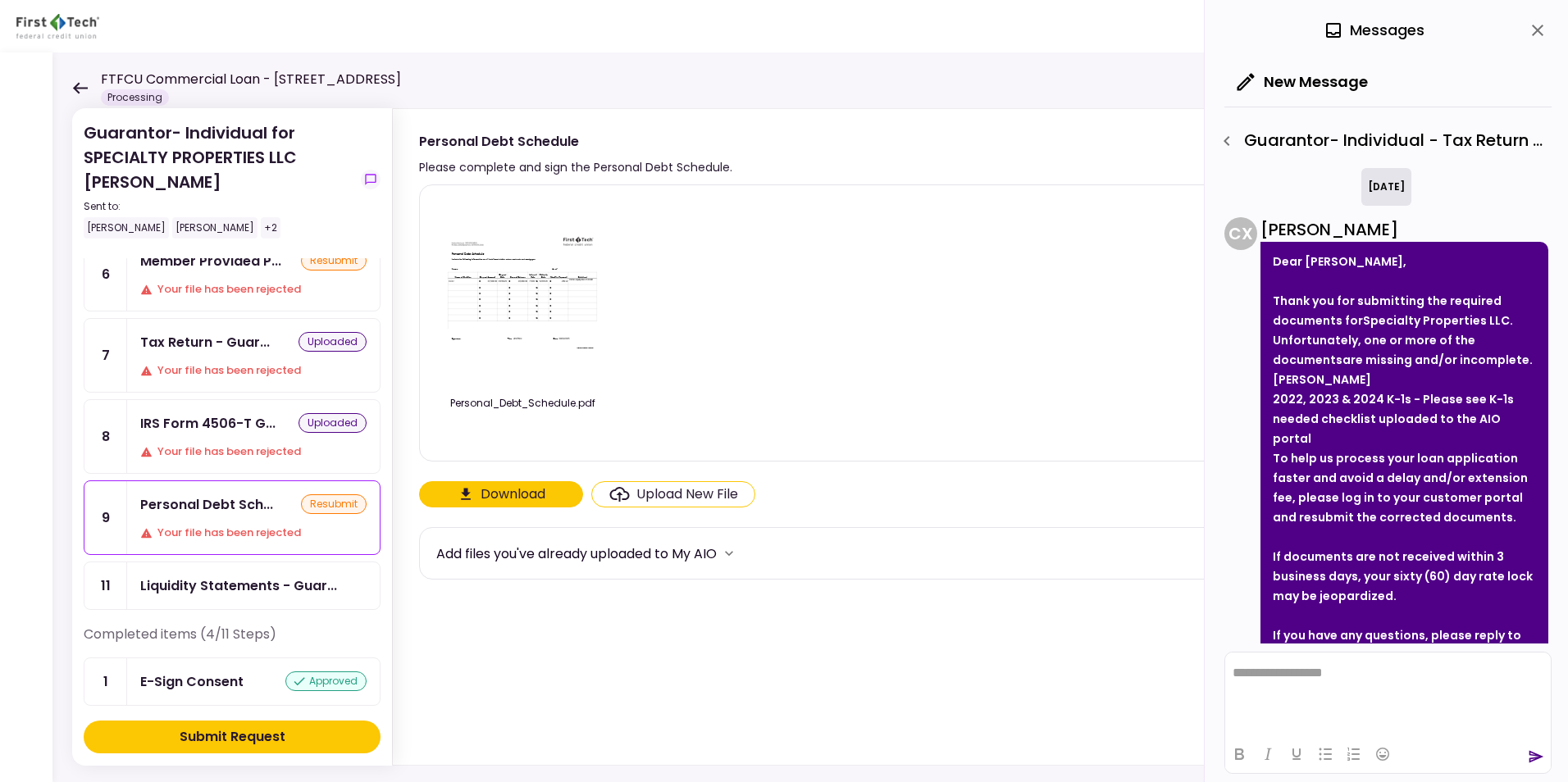
click at [670, 489] on div "Upload New File" at bounding box center [687, 494] width 102 height 19
click at [0, 0] on input "Upload New File" at bounding box center [0, 0] width 0 height 0
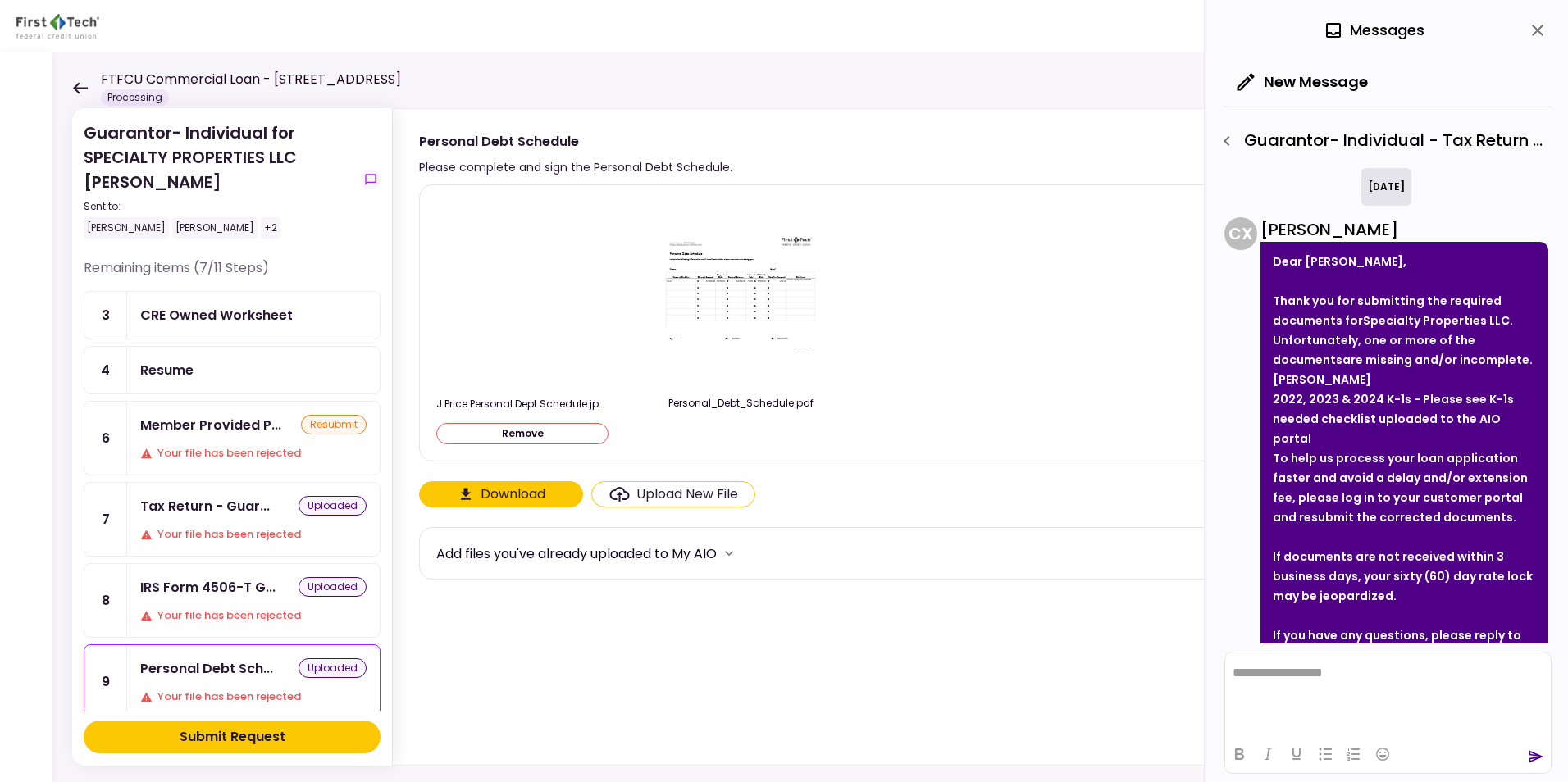
click at [172, 311] on div "CRE Owned Worksheet" at bounding box center [216, 315] width 153 height 20
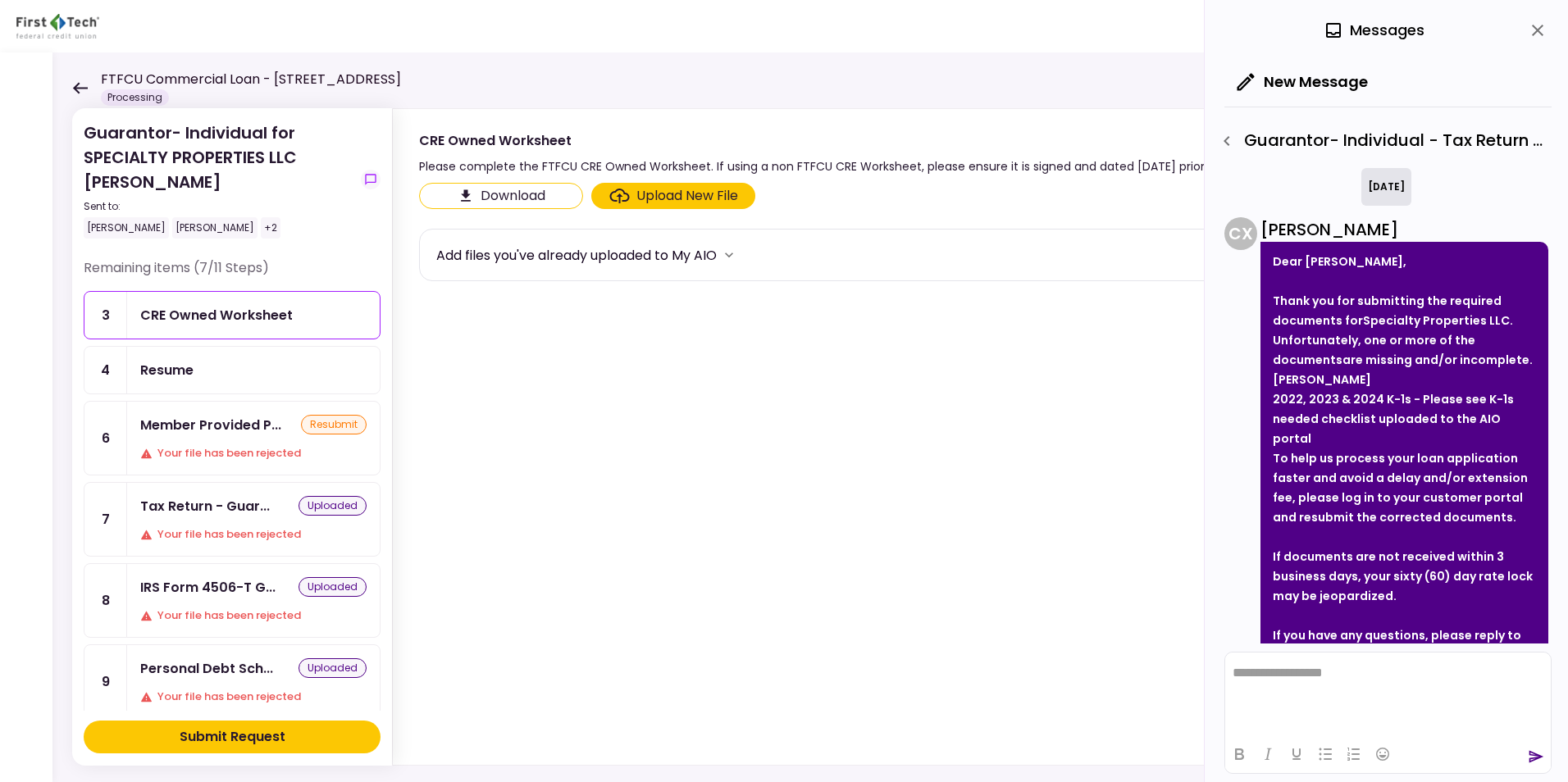
click at [683, 196] on div "Upload New File" at bounding box center [687, 195] width 102 height 19
click at [0, 0] on input "Upload New File" at bounding box center [0, 0] width 0 height 0
drag, startPoint x: 591, startPoint y: 722, endPoint x: 591, endPoint y: 703, distance: 19.0
click at [591, 605] on section "Download Upload New File Add files you've already uploaded to My AIO" at bounding box center [963, 470] width 1089 height 576
click at [670, 200] on div "Upload New File" at bounding box center [687, 195] width 102 height 19
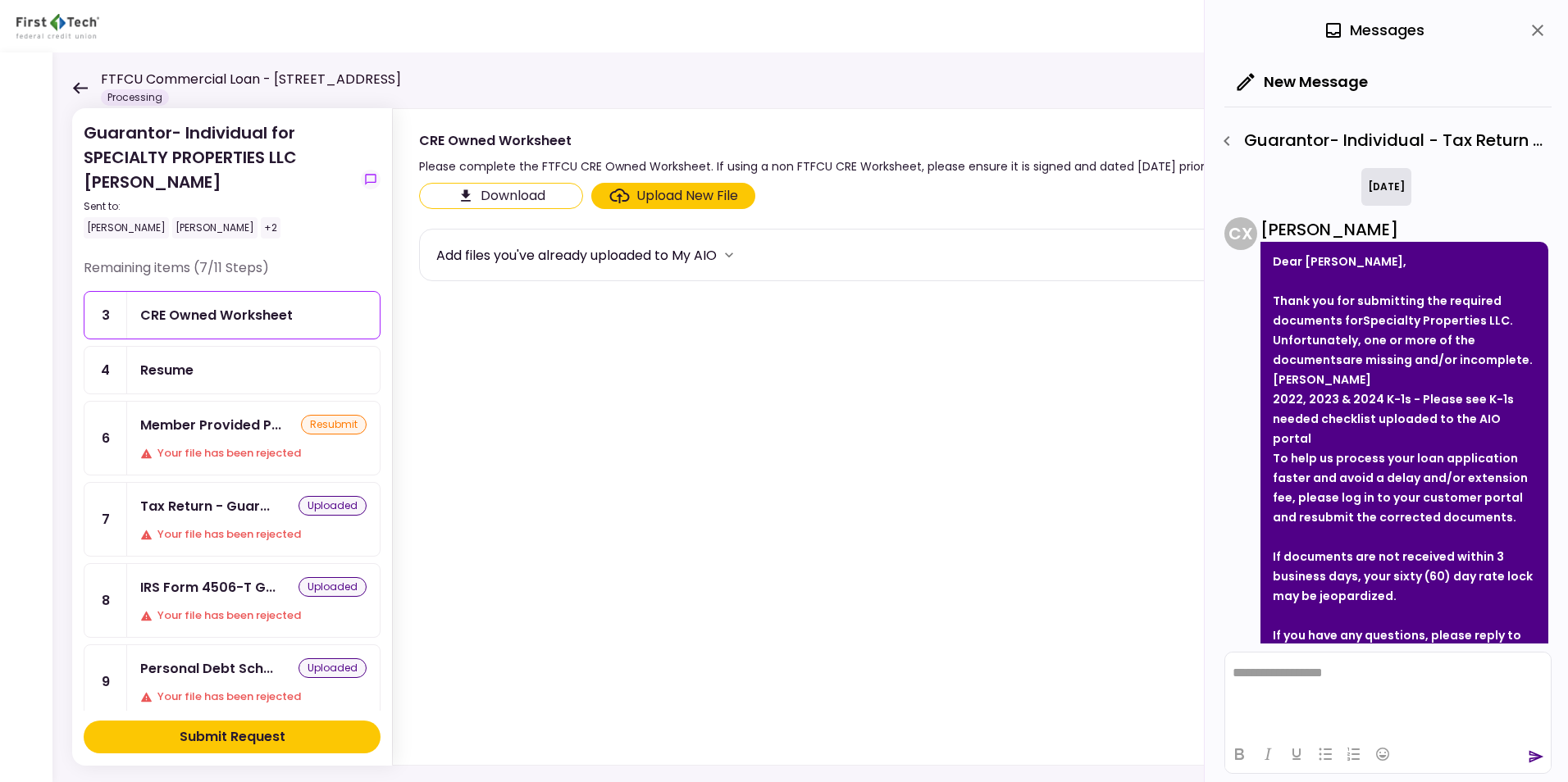
click at [0, 0] on input "Upload New File" at bounding box center [0, 0] width 0 height 0
click at [643, 605] on section "Download Upload New File Add files you've already uploaded to My AIO" at bounding box center [963, 470] width 1089 height 576
click at [663, 192] on div "Upload New File" at bounding box center [687, 195] width 102 height 19
click at [0, 0] on input "Upload New File" at bounding box center [0, 0] width 0 height 0
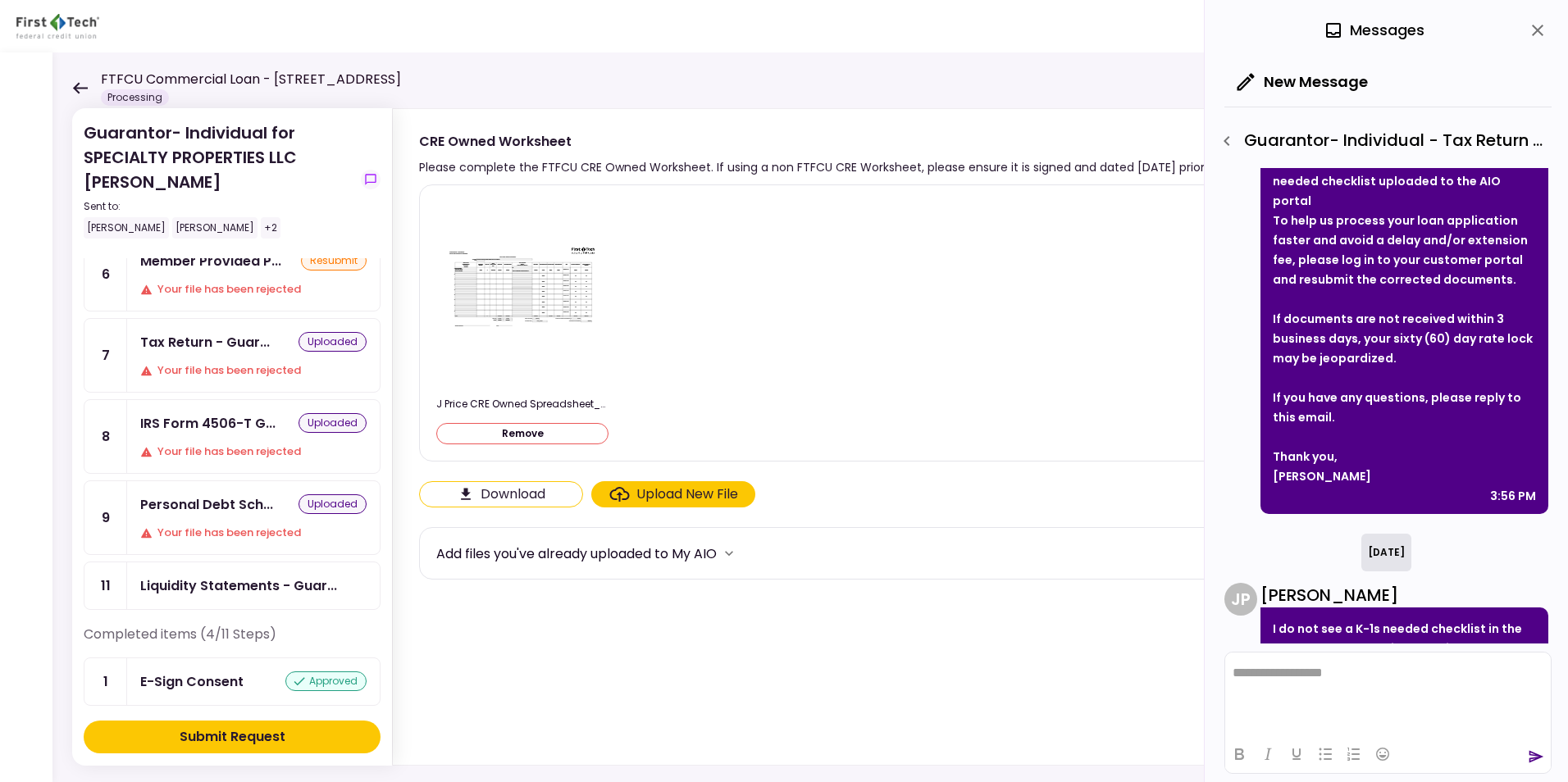
scroll to position [246, 0]
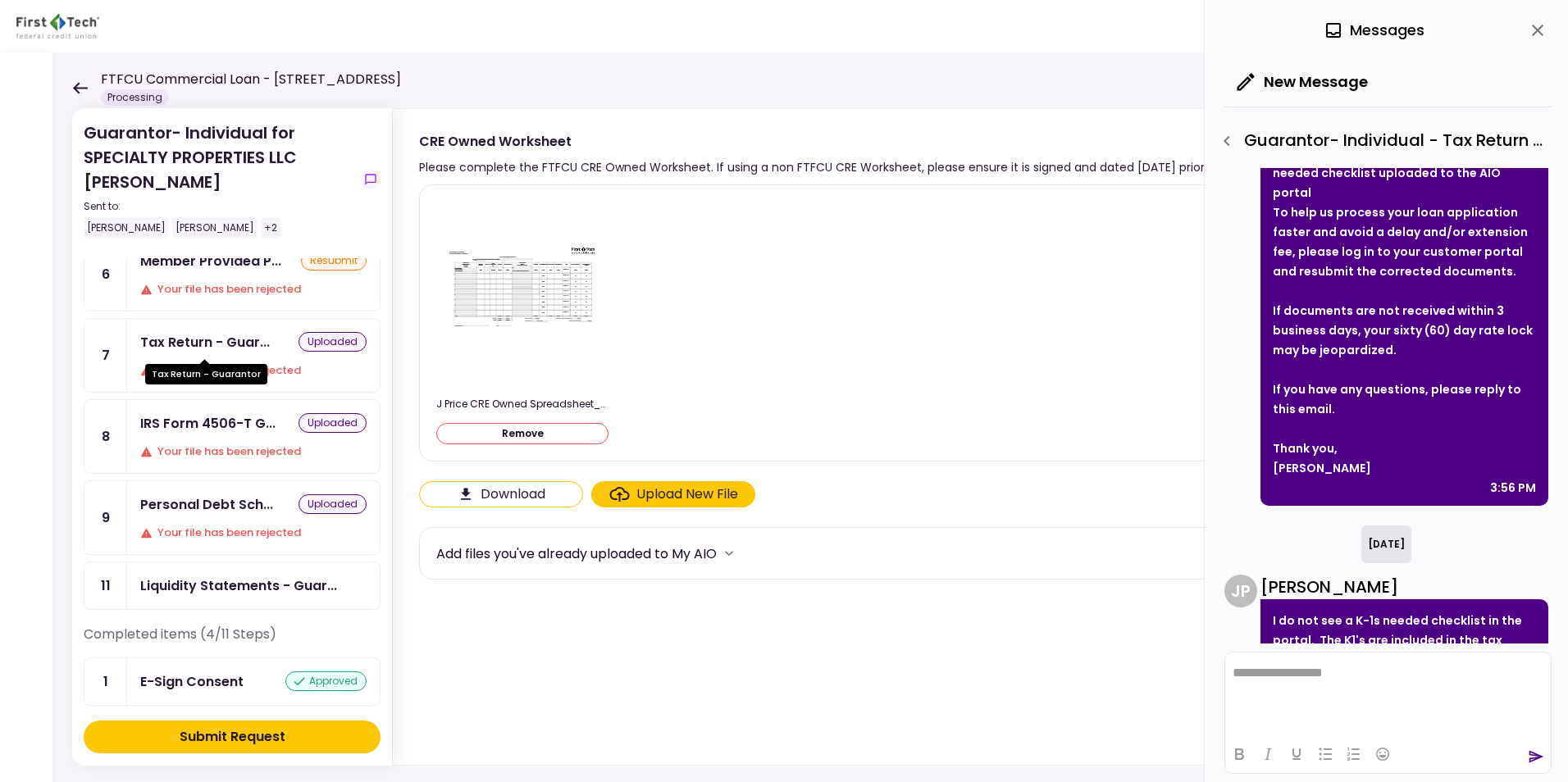
click at [202, 346] on div "Tax Return - Guar..." at bounding box center [205, 342] width 129 height 20
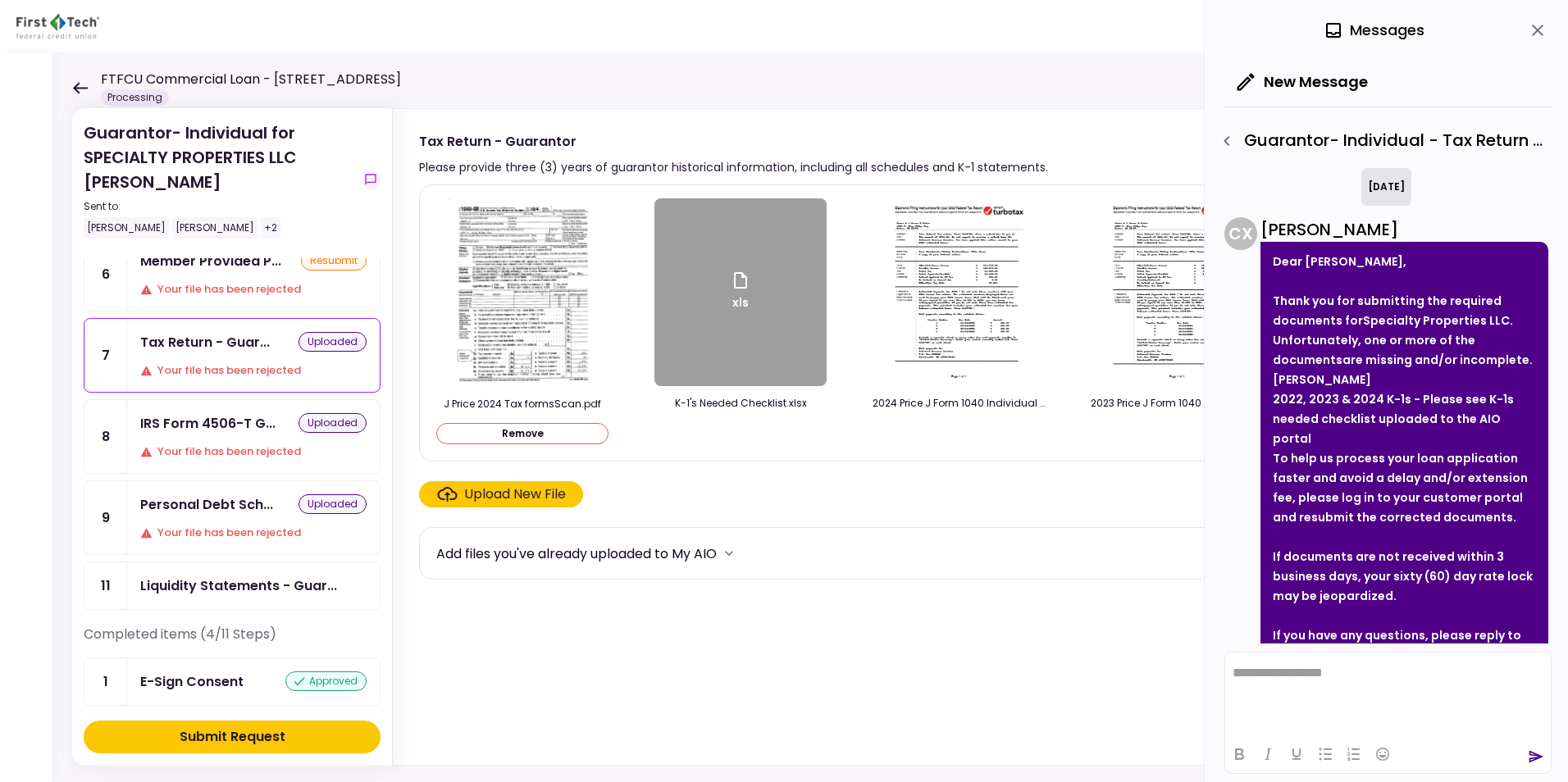
click at [1252, 25] on icon "close" at bounding box center [1537, 30] width 19 height 19
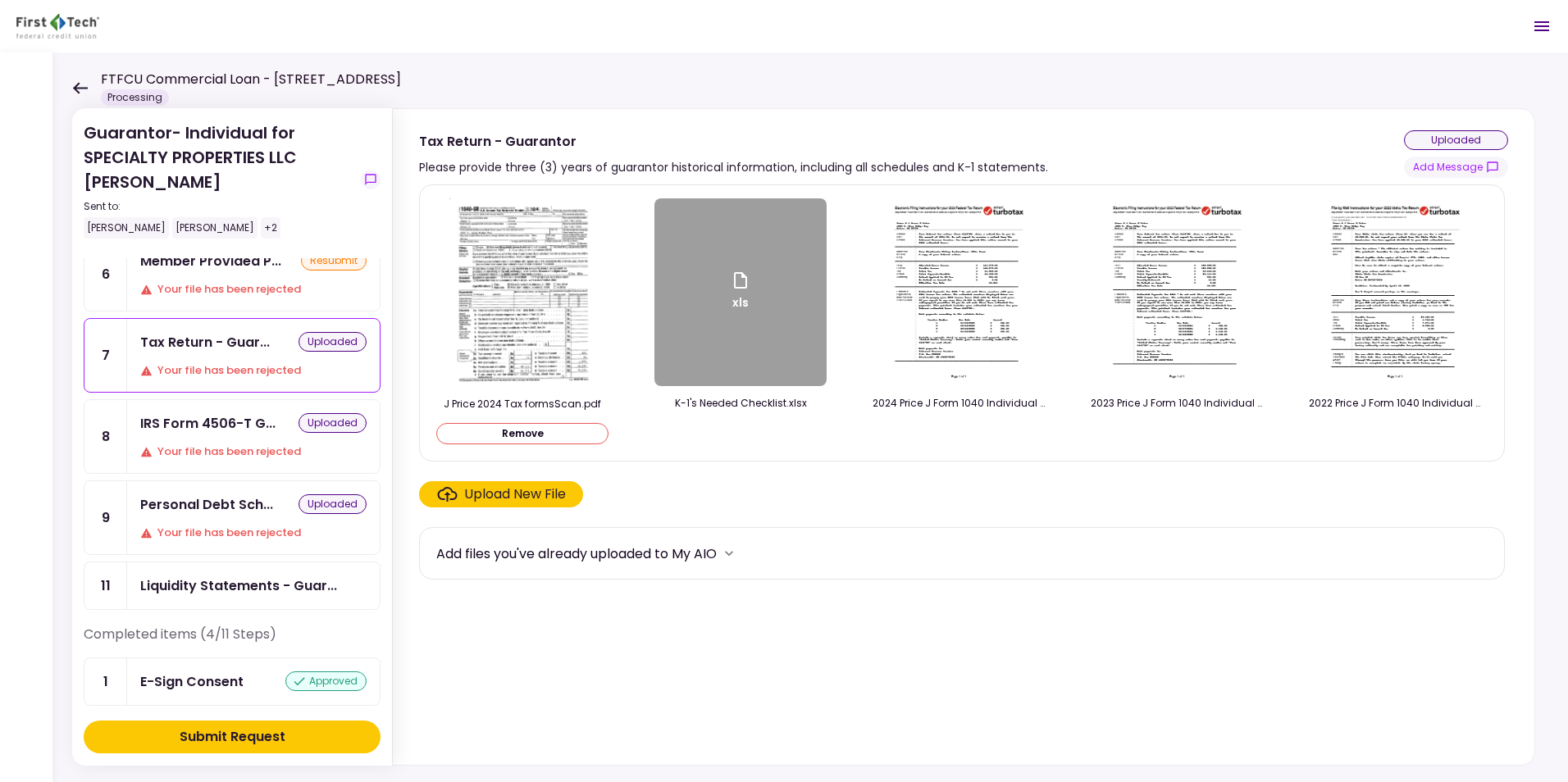
click at [209, 327] on div "Tax Return - Guar... uploaded Your file has been rejected" at bounding box center [252, 355] width 252 height 73
click at [202, 584] on div "Liquidity Statements - Guar..." at bounding box center [239, 586] width 197 height 20
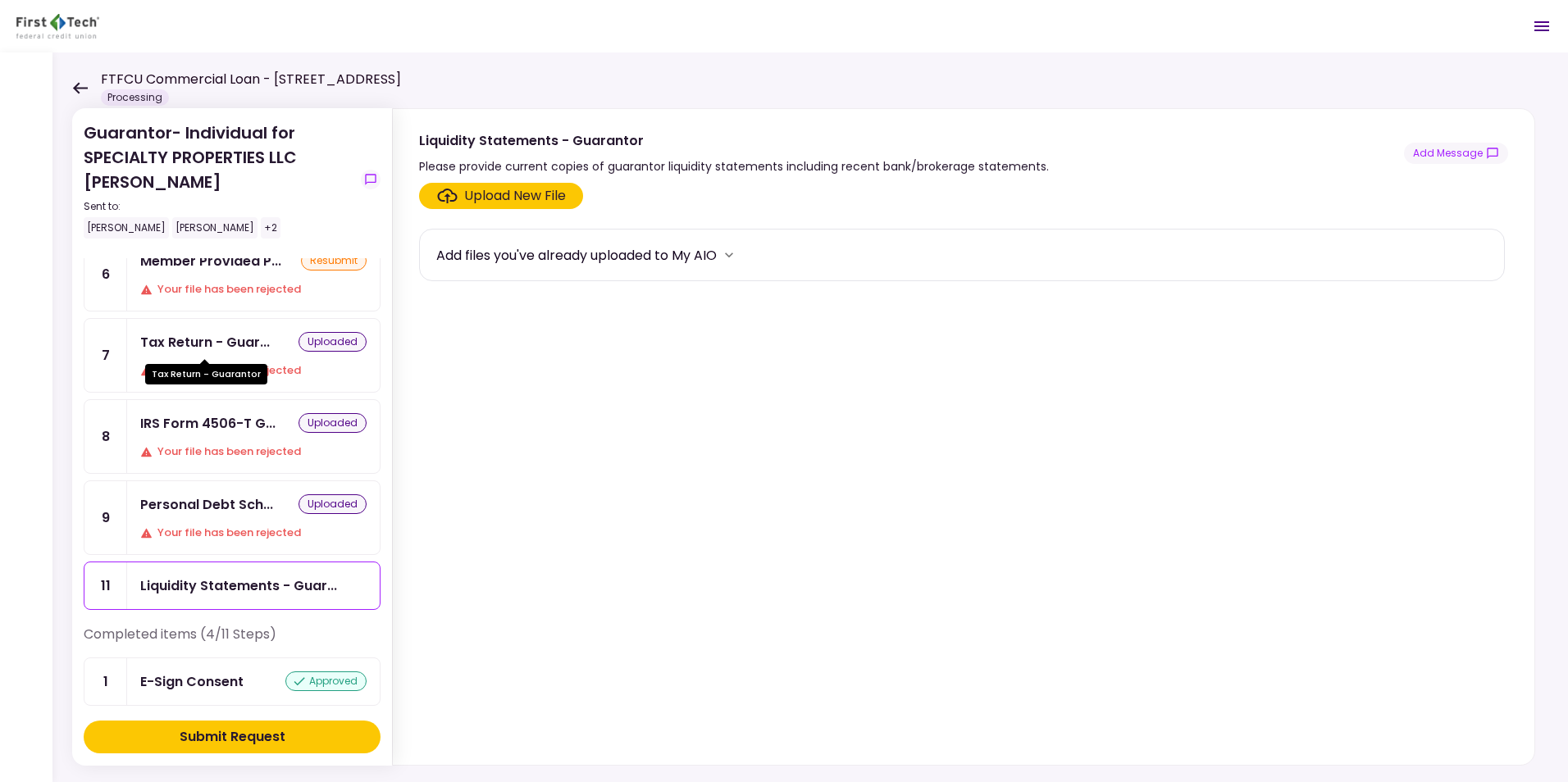
click at [203, 346] on div "Tax Return - Guar..." at bounding box center [205, 342] width 129 height 20
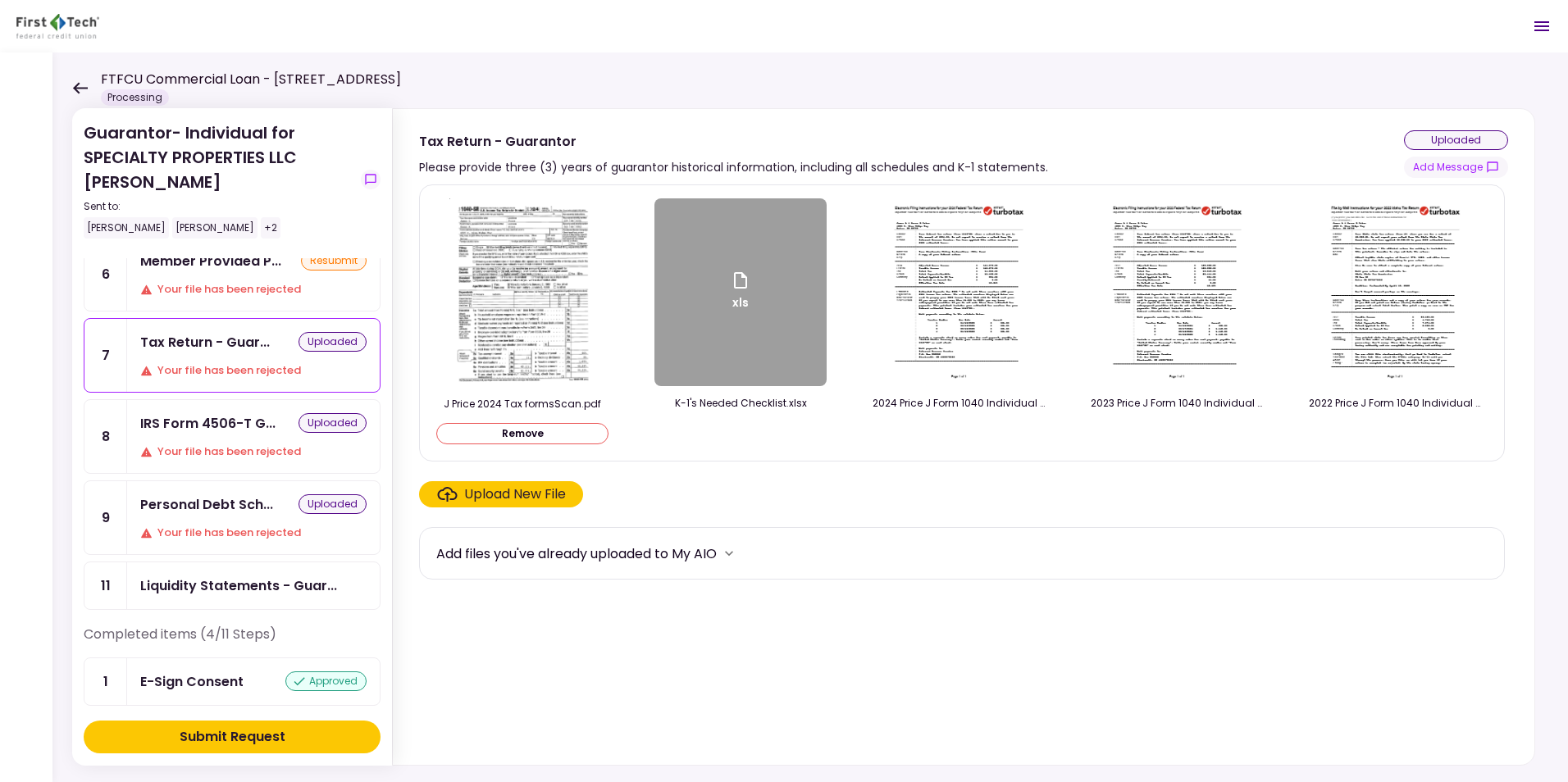
click at [1252, 28] on icon "Open menu" at bounding box center [1541, 26] width 19 height 19
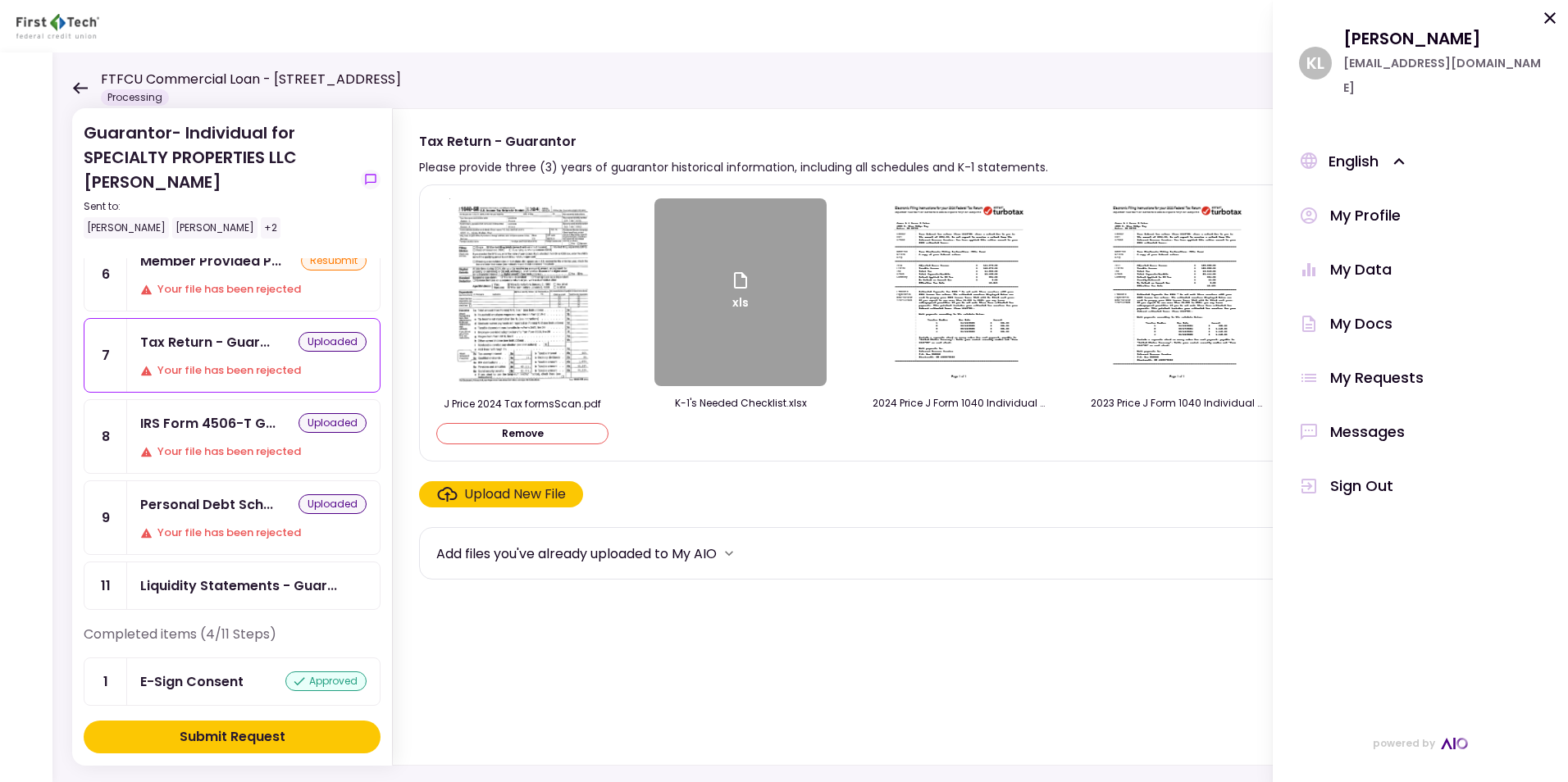
click at [1252, 366] on div "My Requests" at bounding box center [1376, 378] width 93 height 25
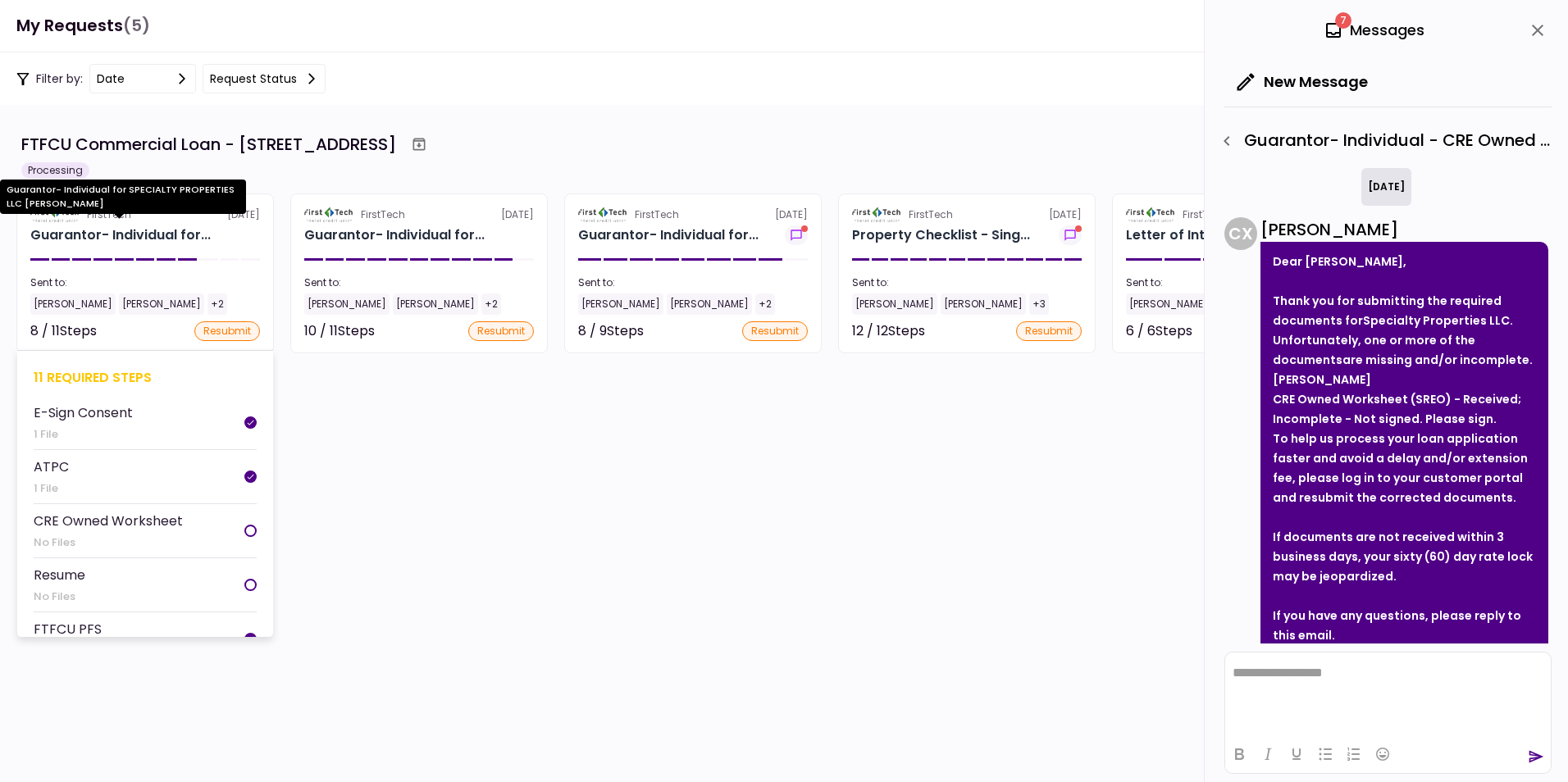
click at [132, 238] on div "Guarantor- Individual for..." at bounding box center [120, 235] width 180 height 19
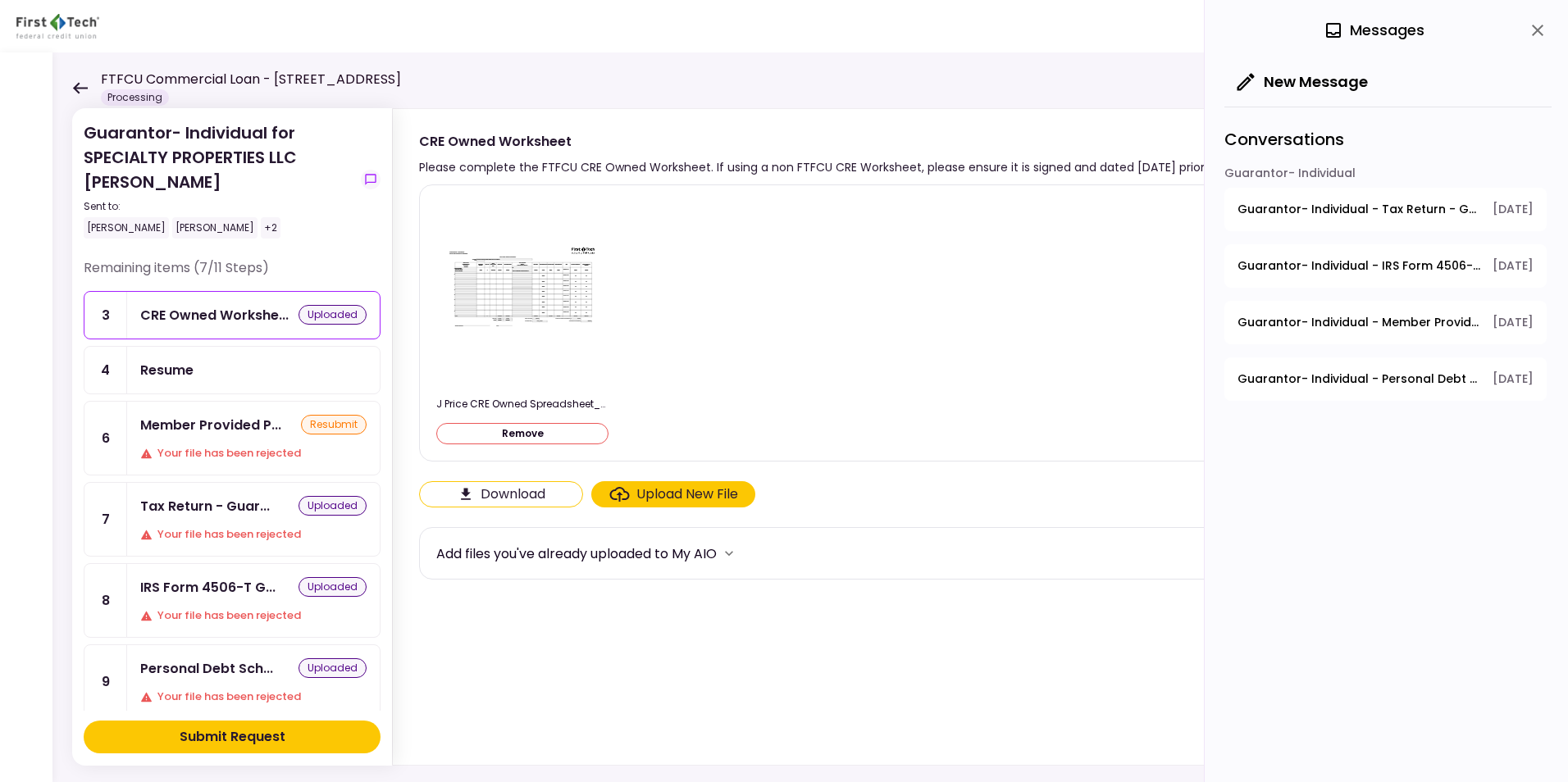
click at [1252, 207] on span "Guarantor- Individual - Tax Return - Guarantor" at bounding box center [1358, 209] width 243 height 18
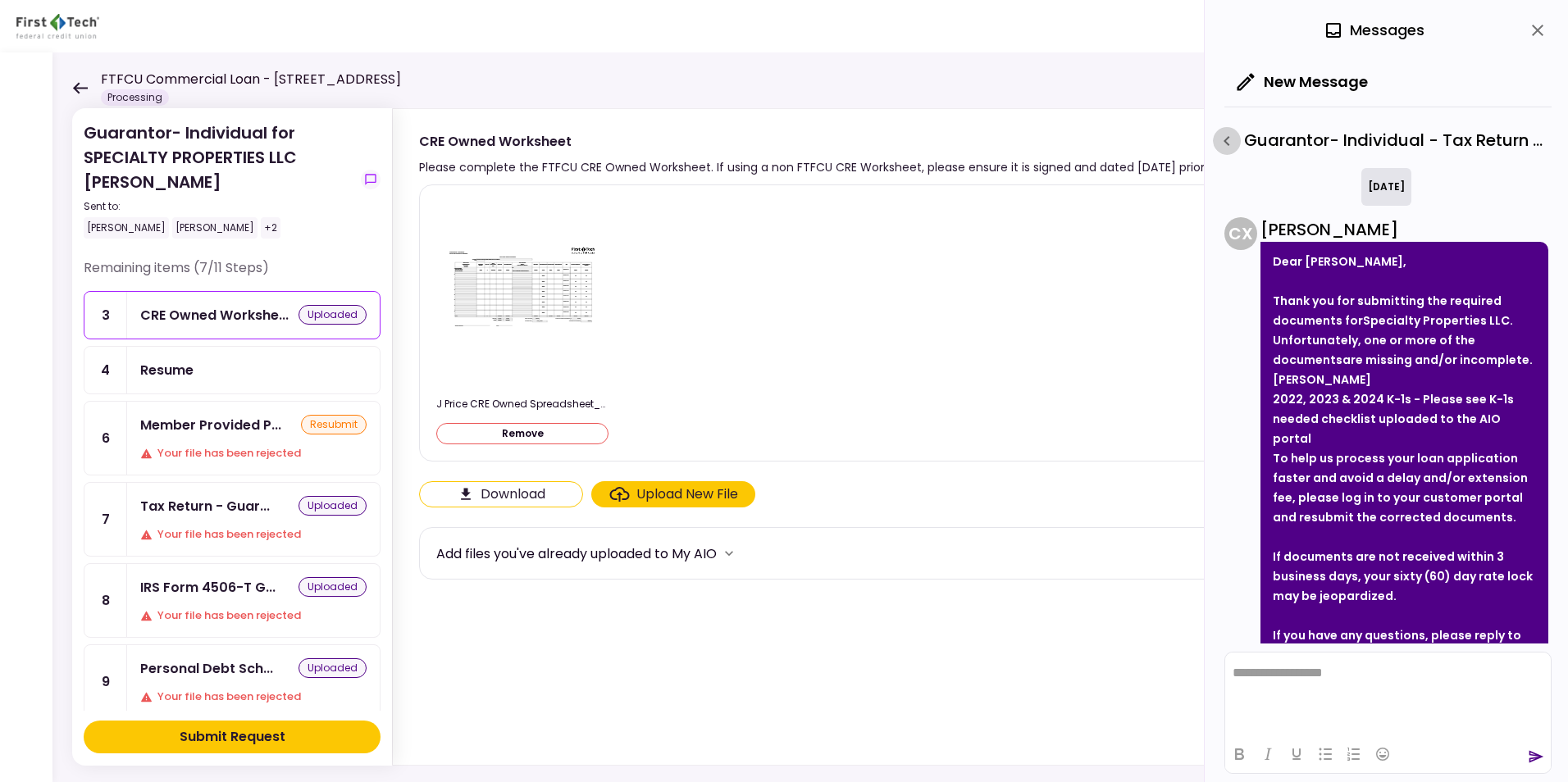
click at [1228, 141] on icon "button" at bounding box center [1226, 141] width 19 height 19
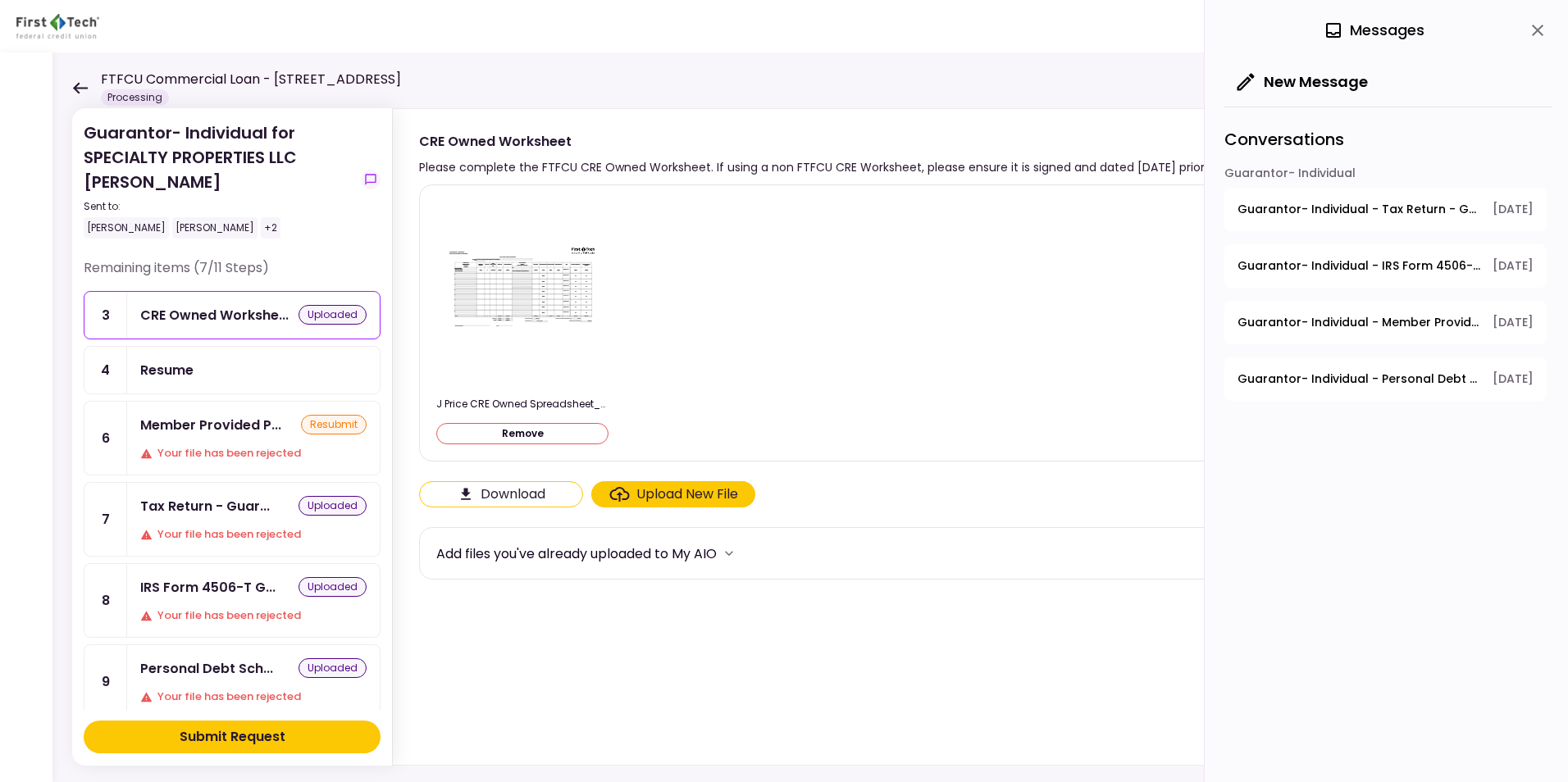
click at [1252, 376] on span "Guarantor- Individual - Personal Debt Schedule" at bounding box center [1358, 379] width 243 height 18
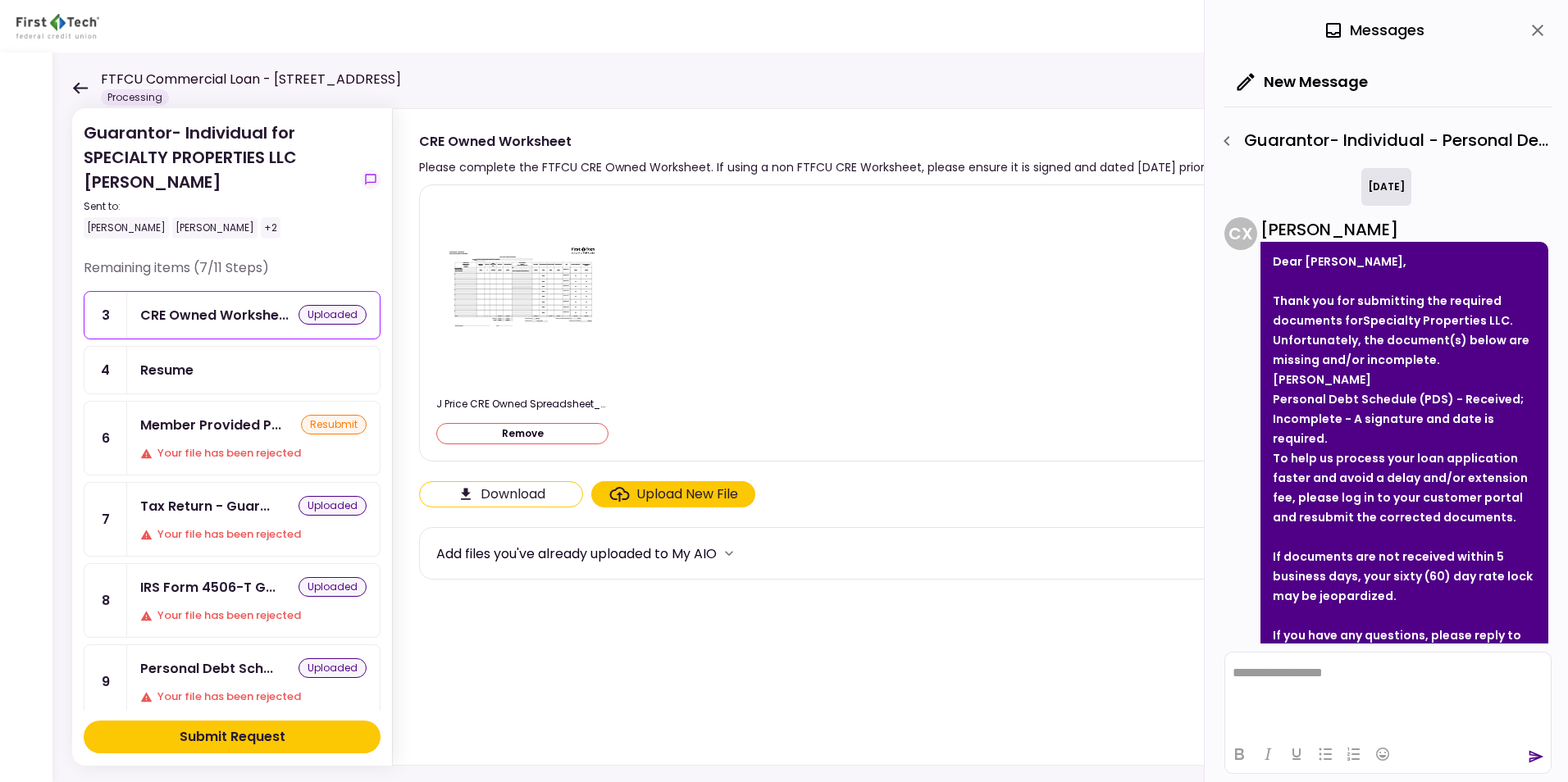
scroll to position [116, 0]
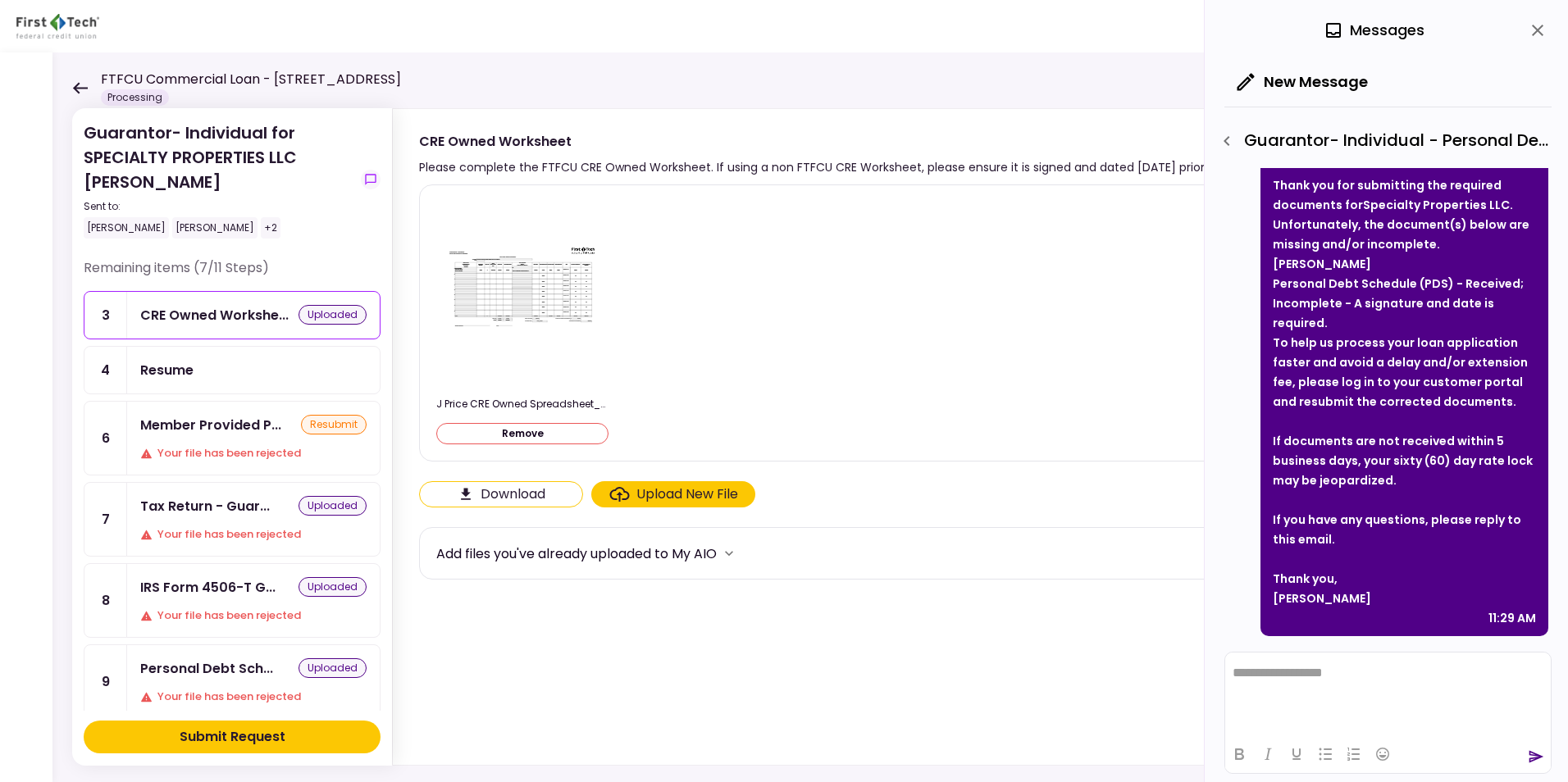
click at [1232, 141] on icon "button" at bounding box center [1226, 141] width 19 height 19
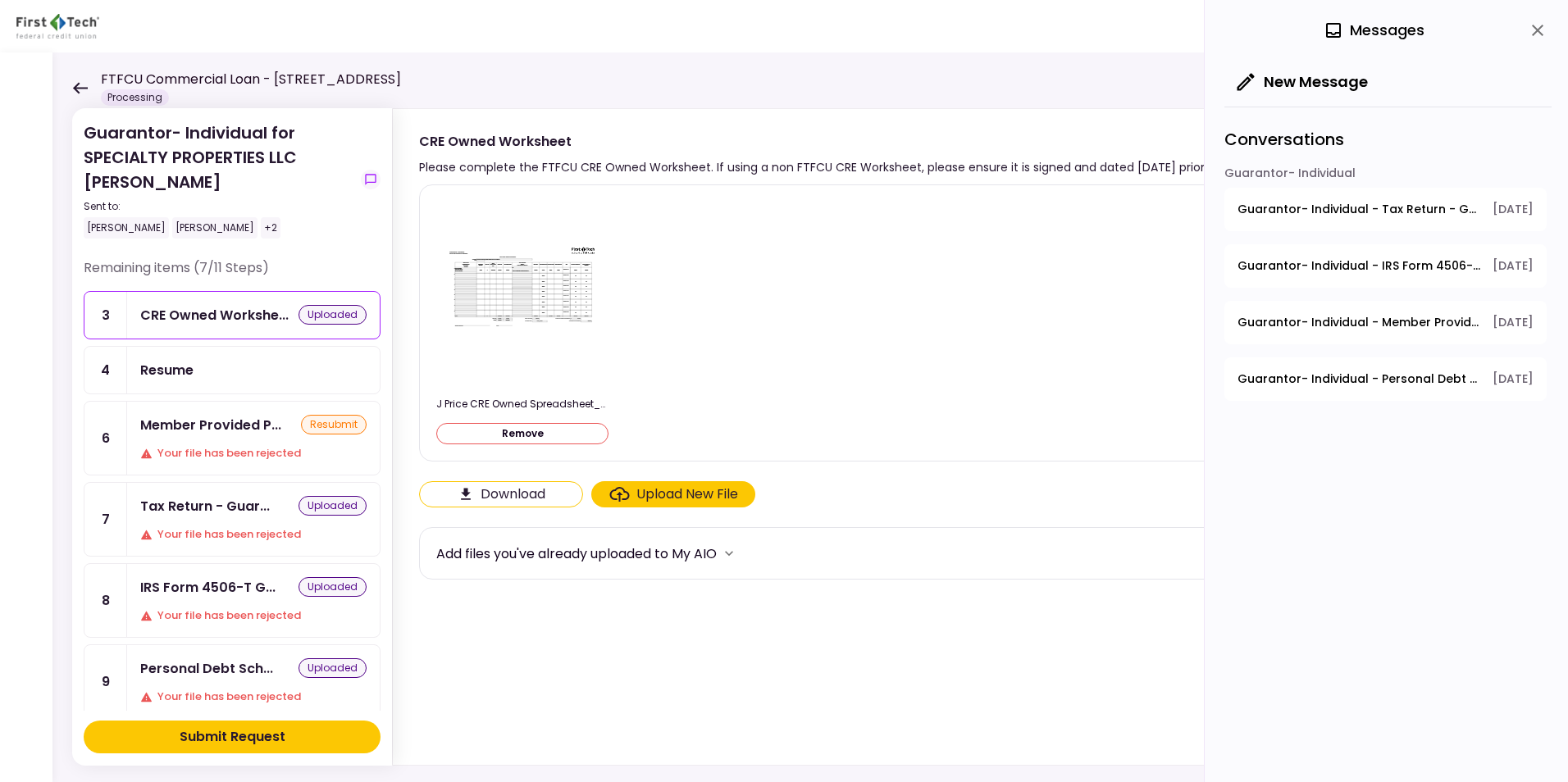
click at [1252, 316] on span "Guarantor- Individual - Member Provided PFS" at bounding box center [1358, 323] width 243 height 18
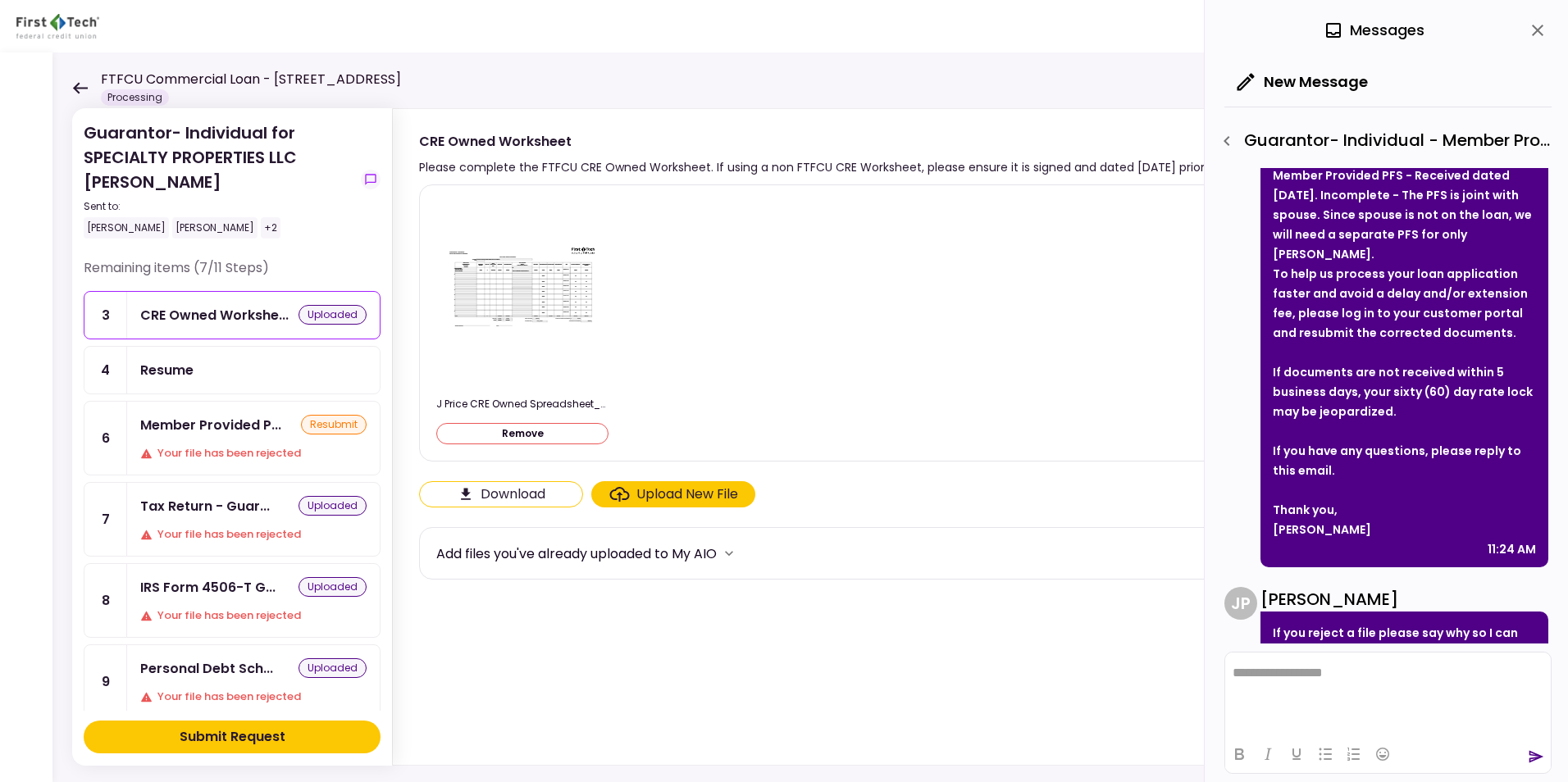
scroll to position [188, 0]
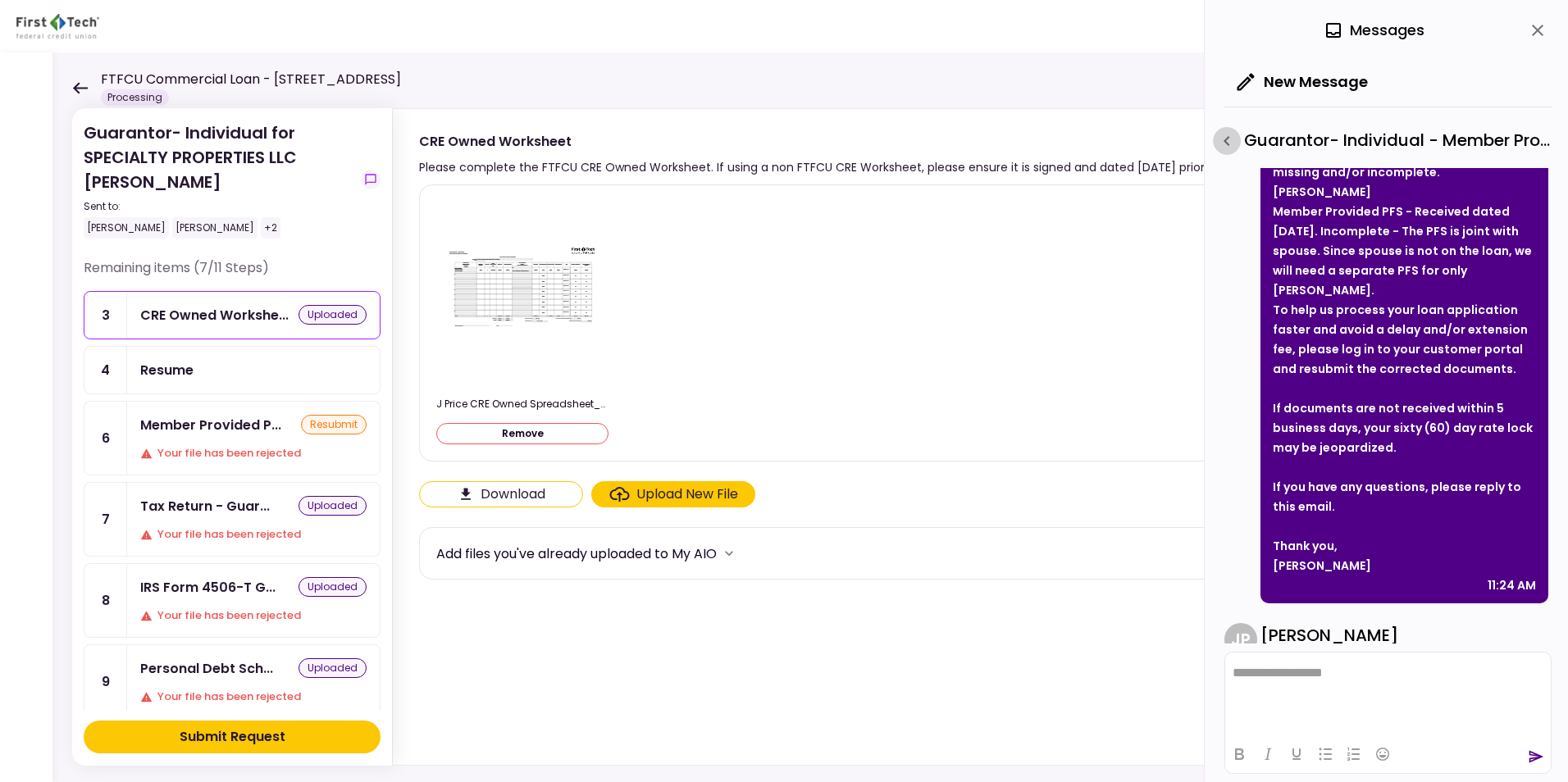
click at [1228, 143] on icon "button" at bounding box center [1226, 141] width 6 height 10
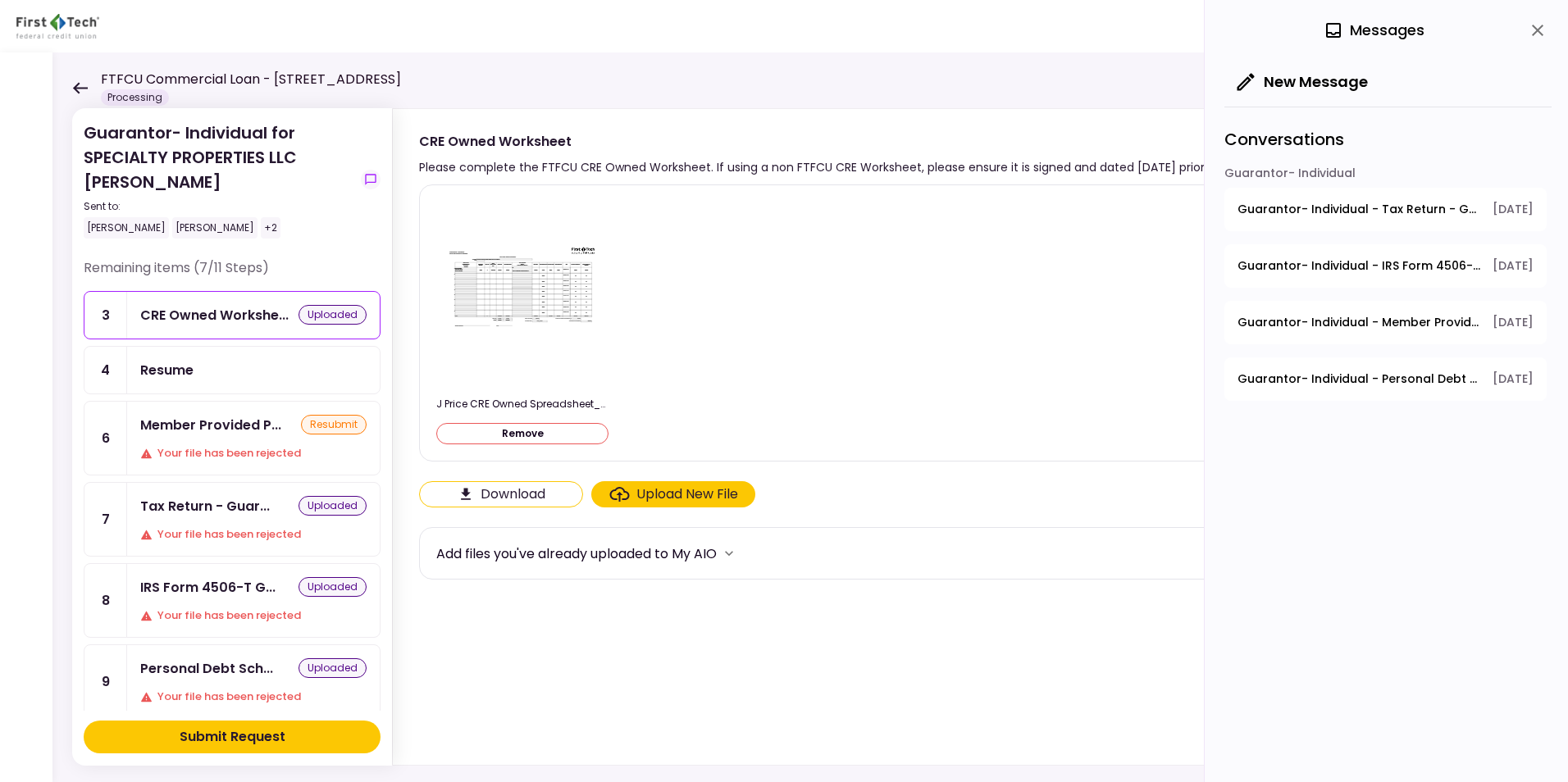
click at [1252, 206] on span "Guarantor- Individual - Tax Return - Guarantor" at bounding box center [1358, 209] width 243 height 18
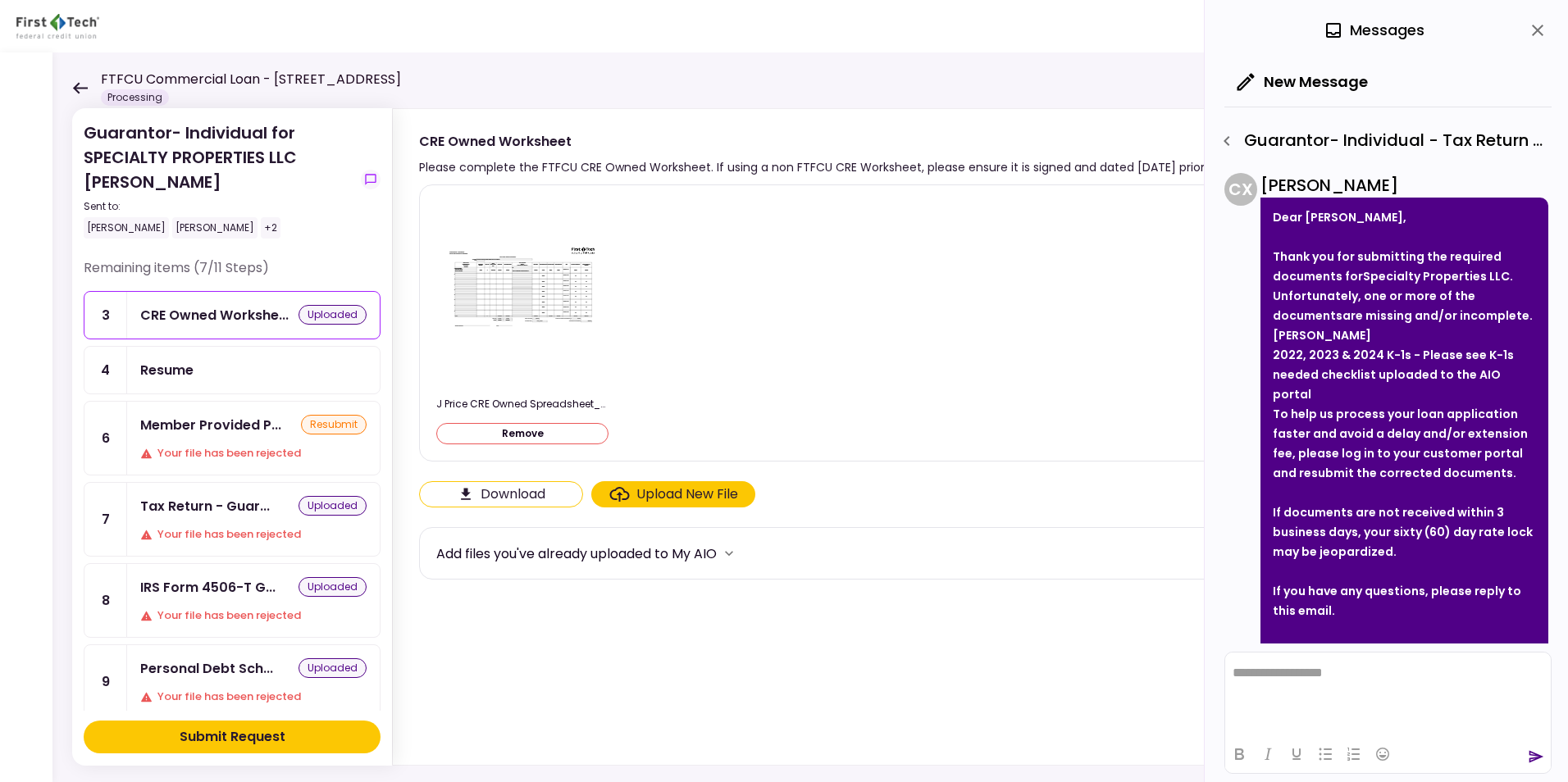
scroll to position [0, 0]
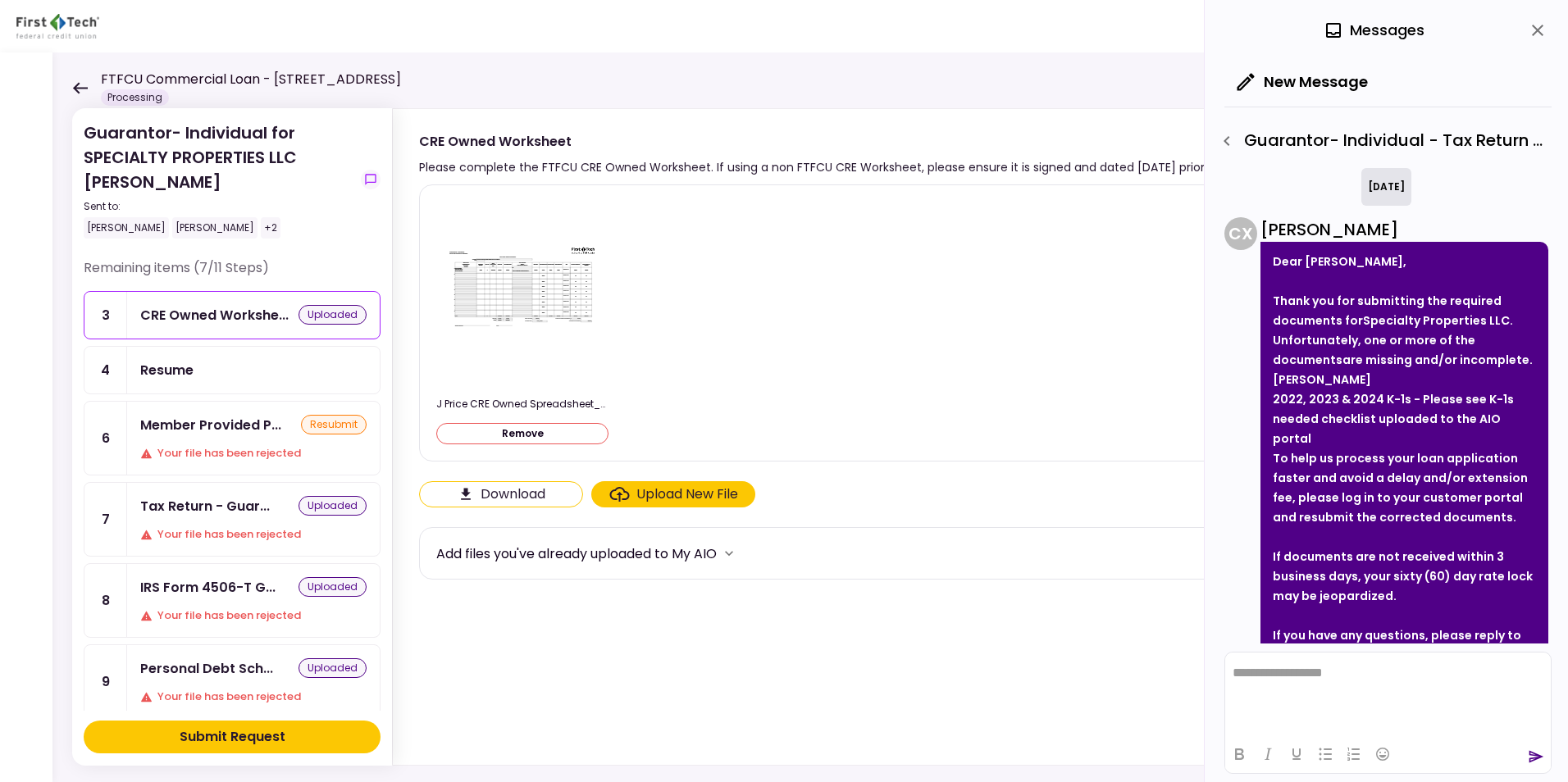
click at [1231, 145] on icon "button" at bounding box center [1226, 141] width 19 height 19
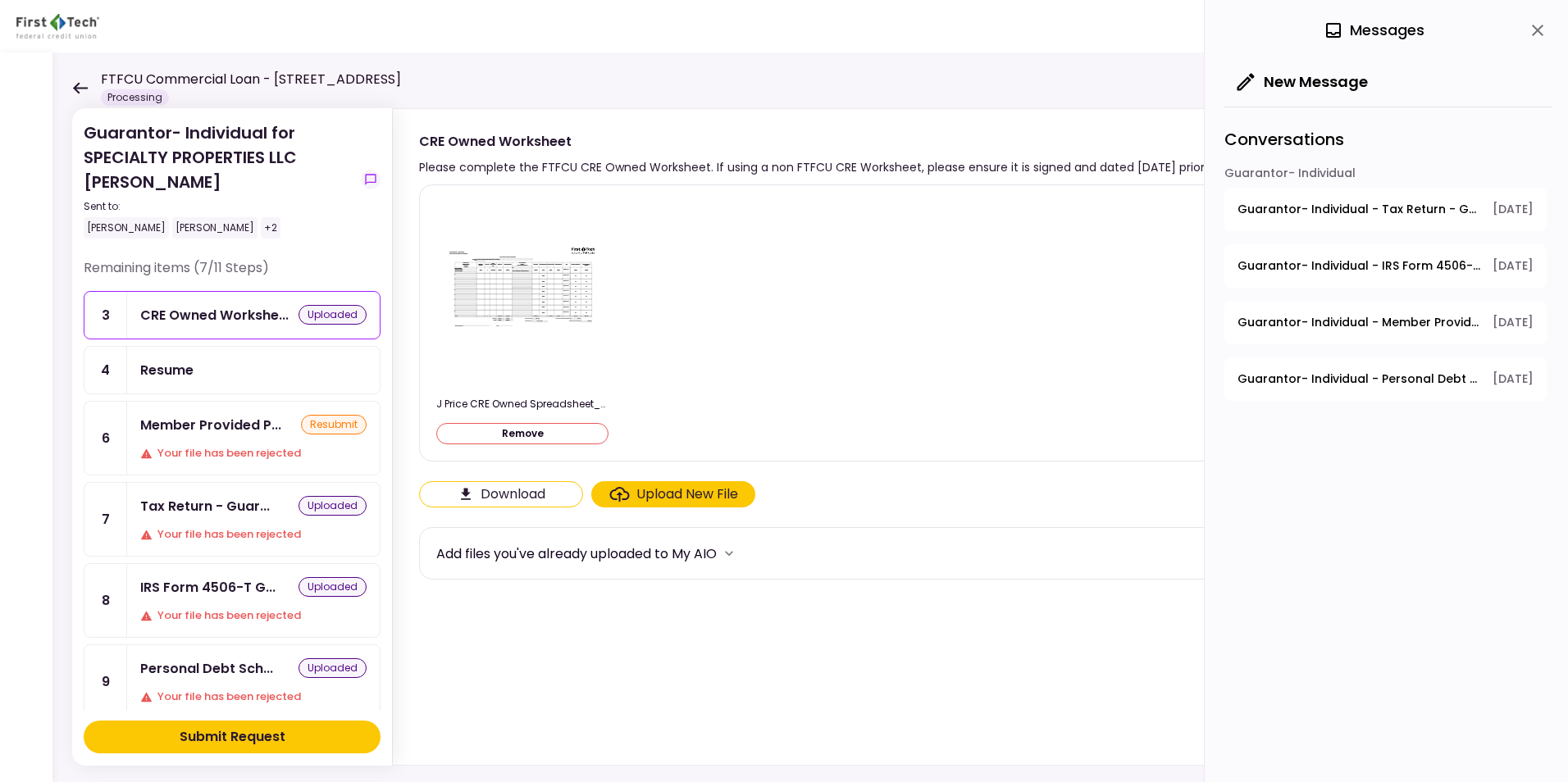
click at [1252, 259] on span "Guarantor- Individual - IRS Form 4506-T Guarantor" at bounding box center [1358, 265] width 243 height 18
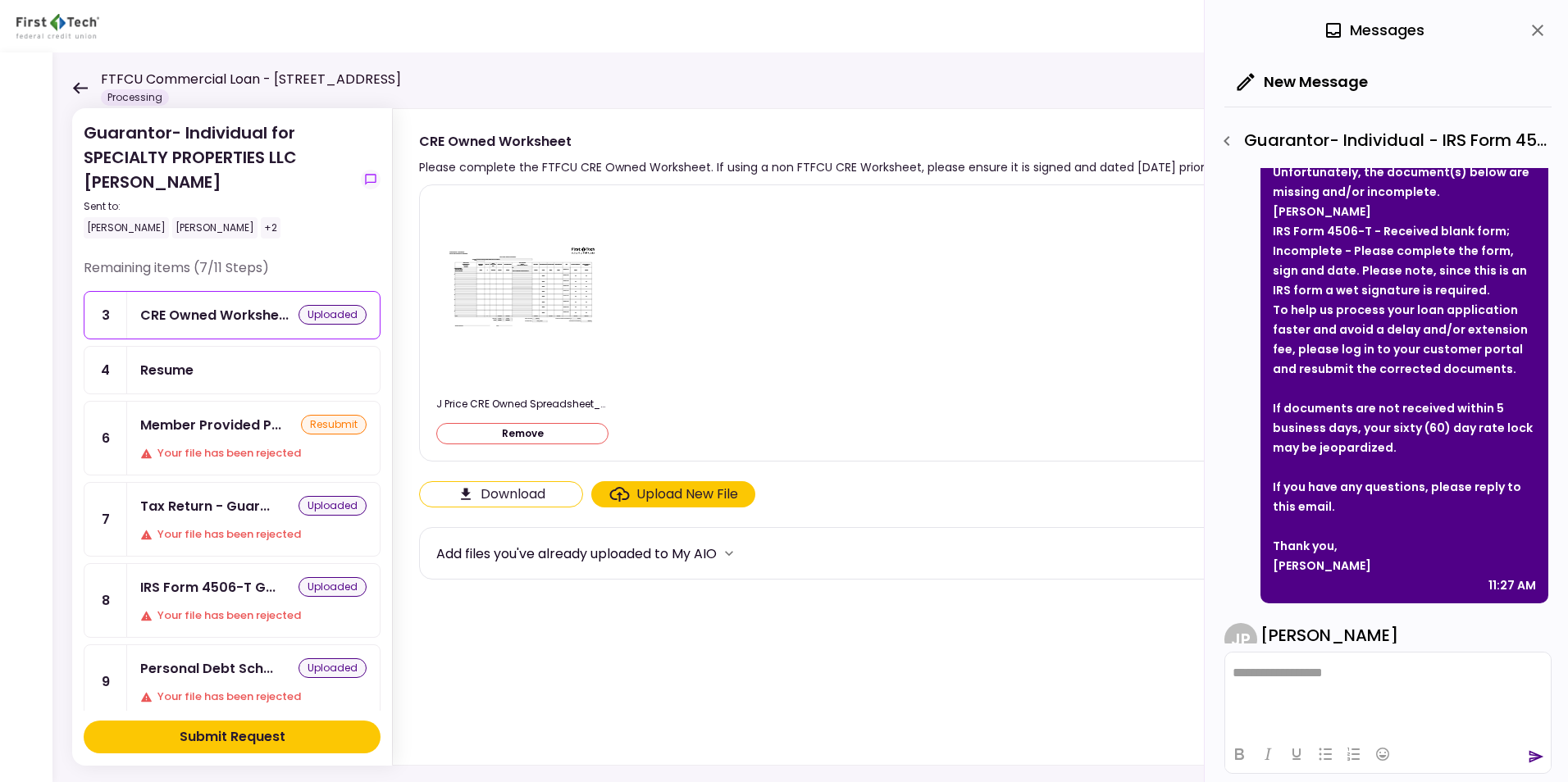
scroll to position [87, 0]
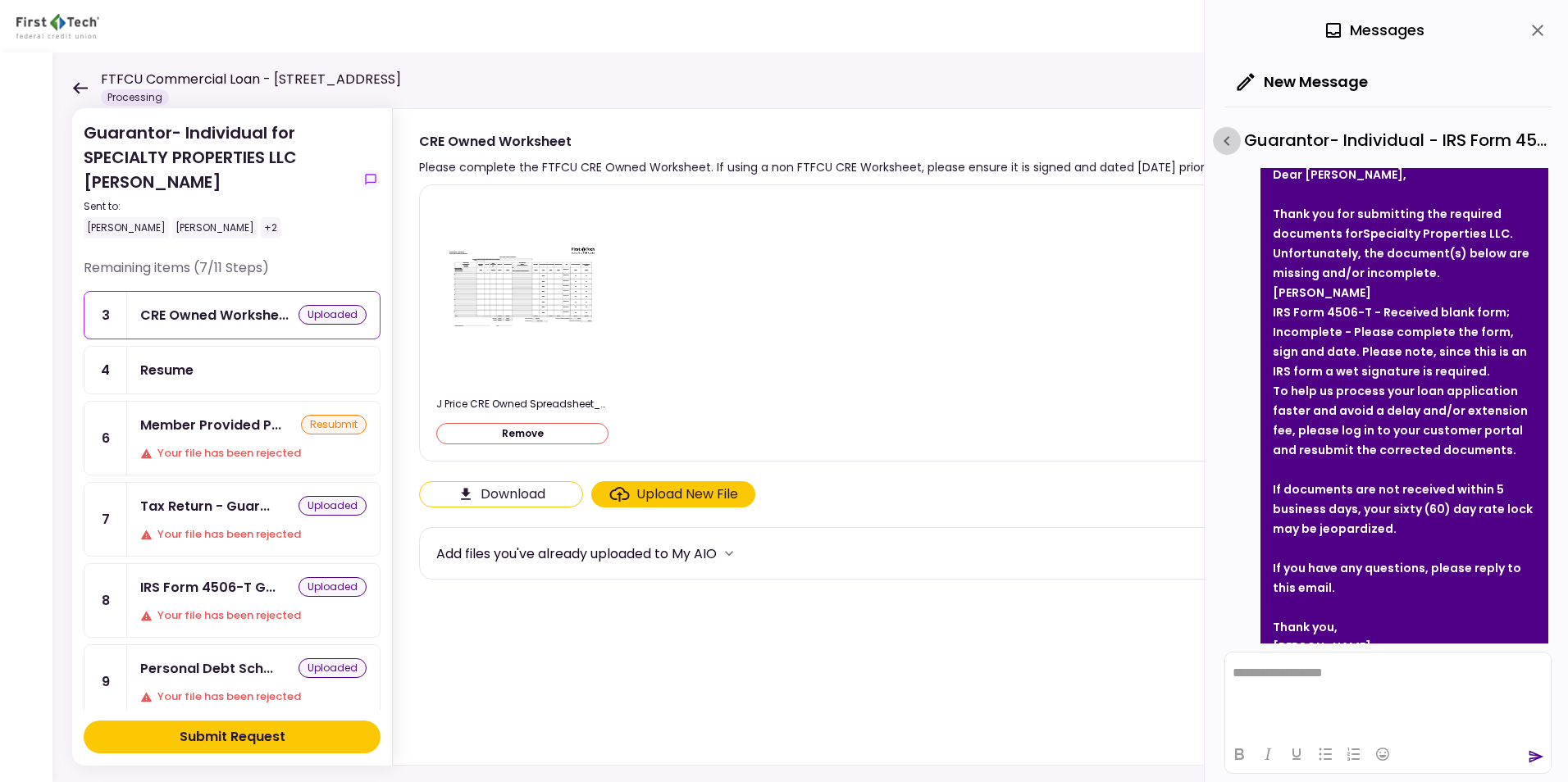
click at [1228, 143] on icon "button" at bounding box center [1226, 141] width 6 height 10
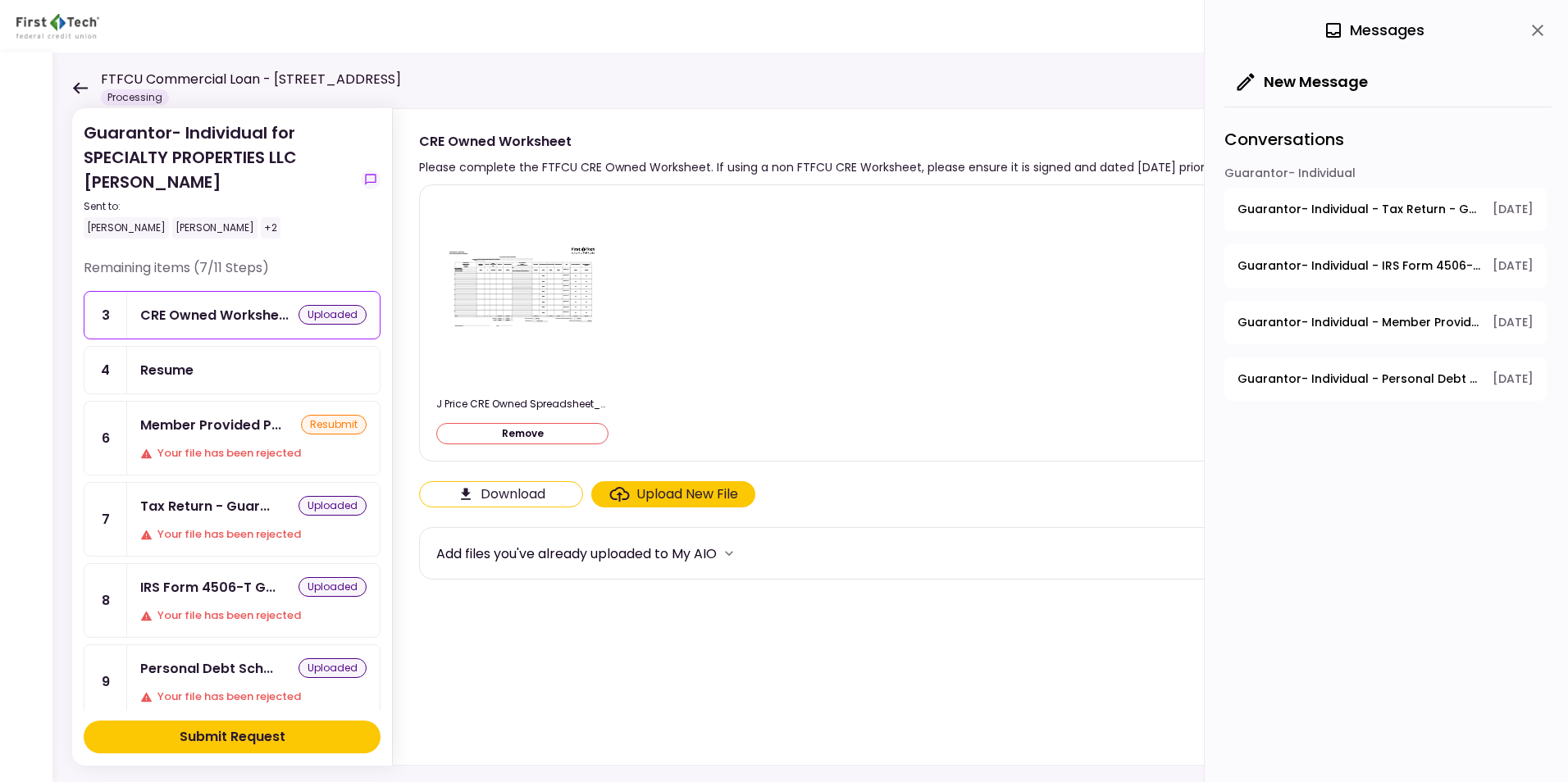
click at [1252, 207] on span "[DATE]" at bounding box center [1513, 209] width 41 height 18
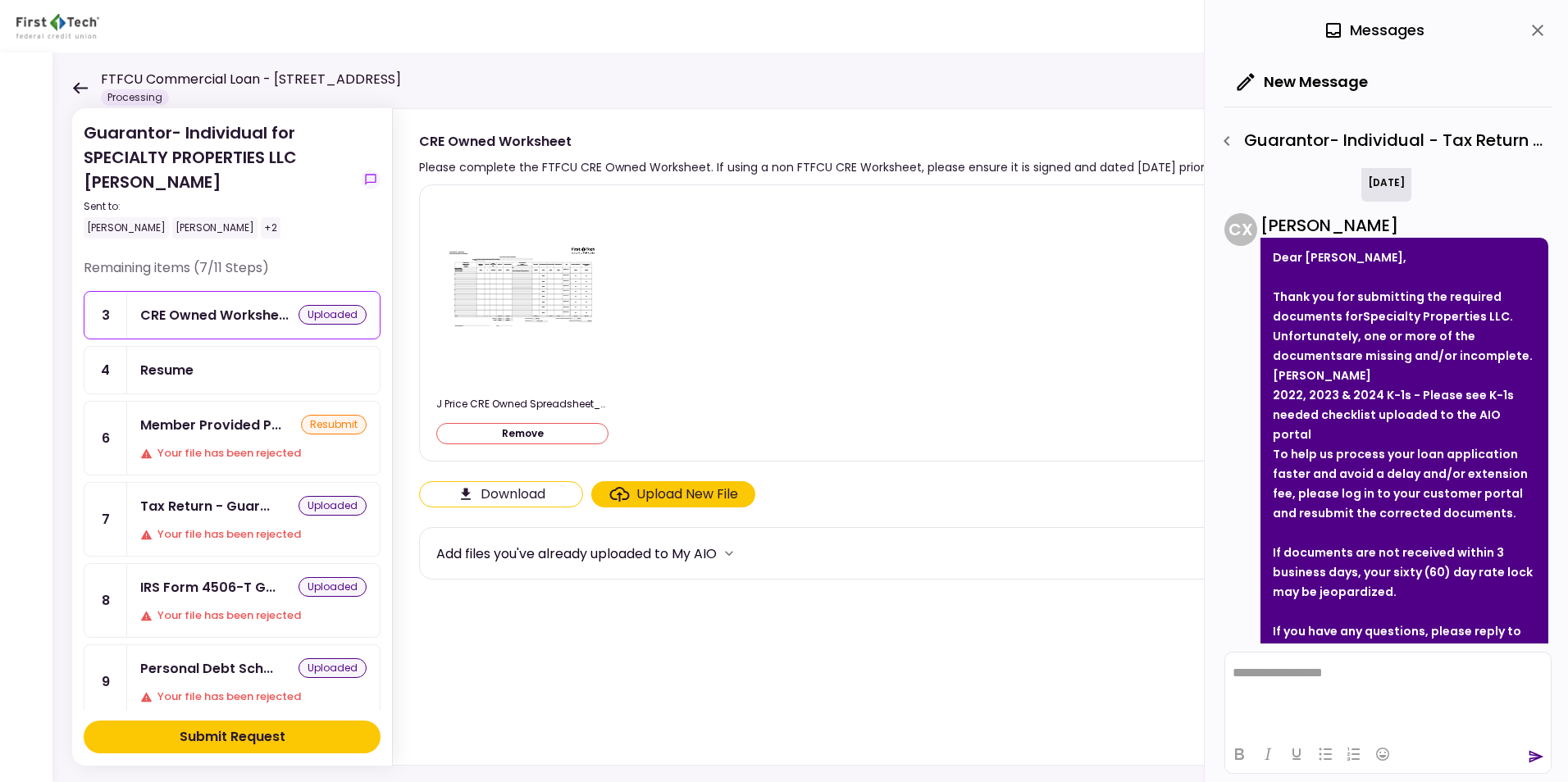
scroll to position [0, 0]
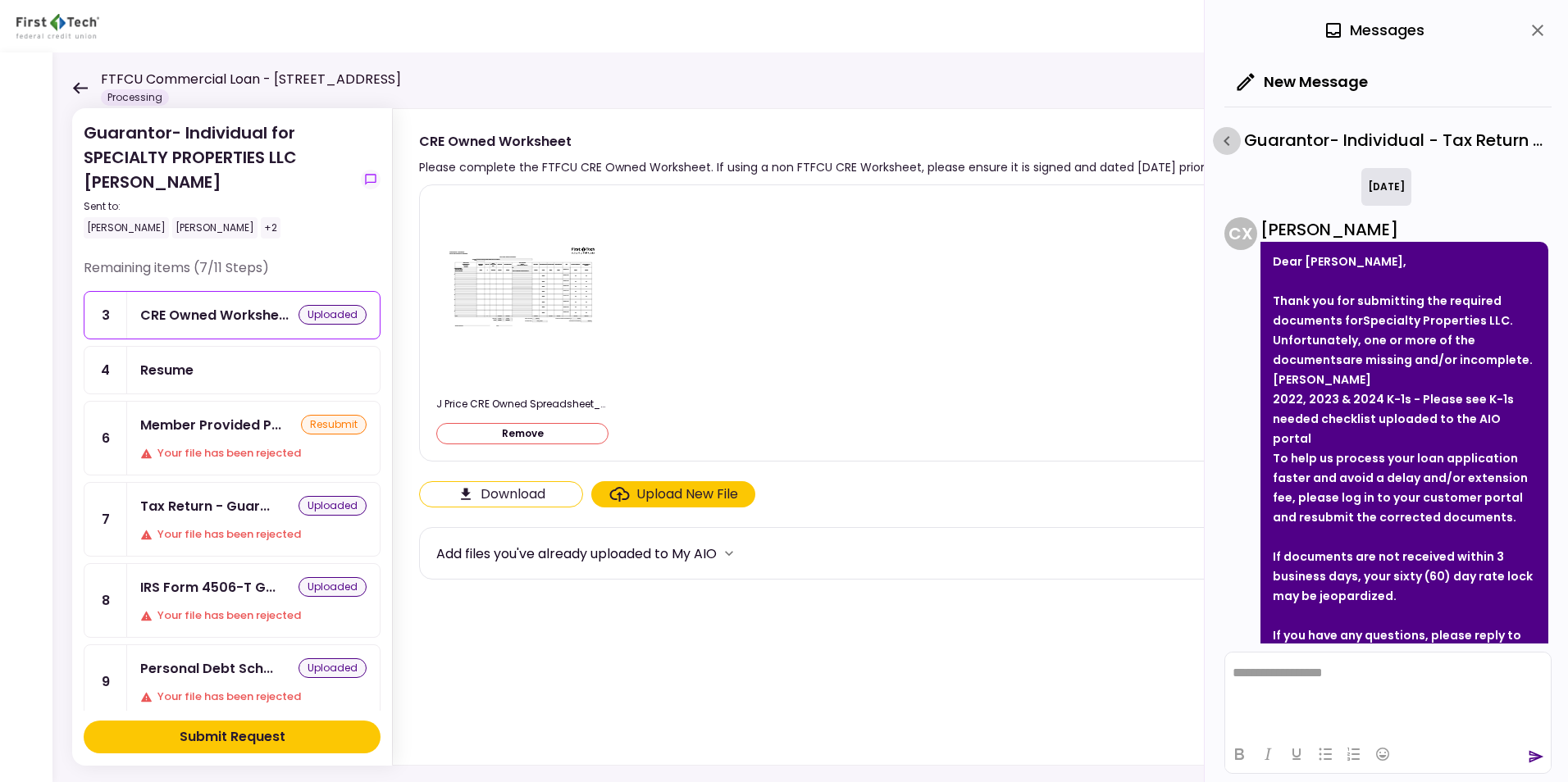
click at [1225, 139] on icon "button" at bounding box center [1226, 141] width 19 height 19
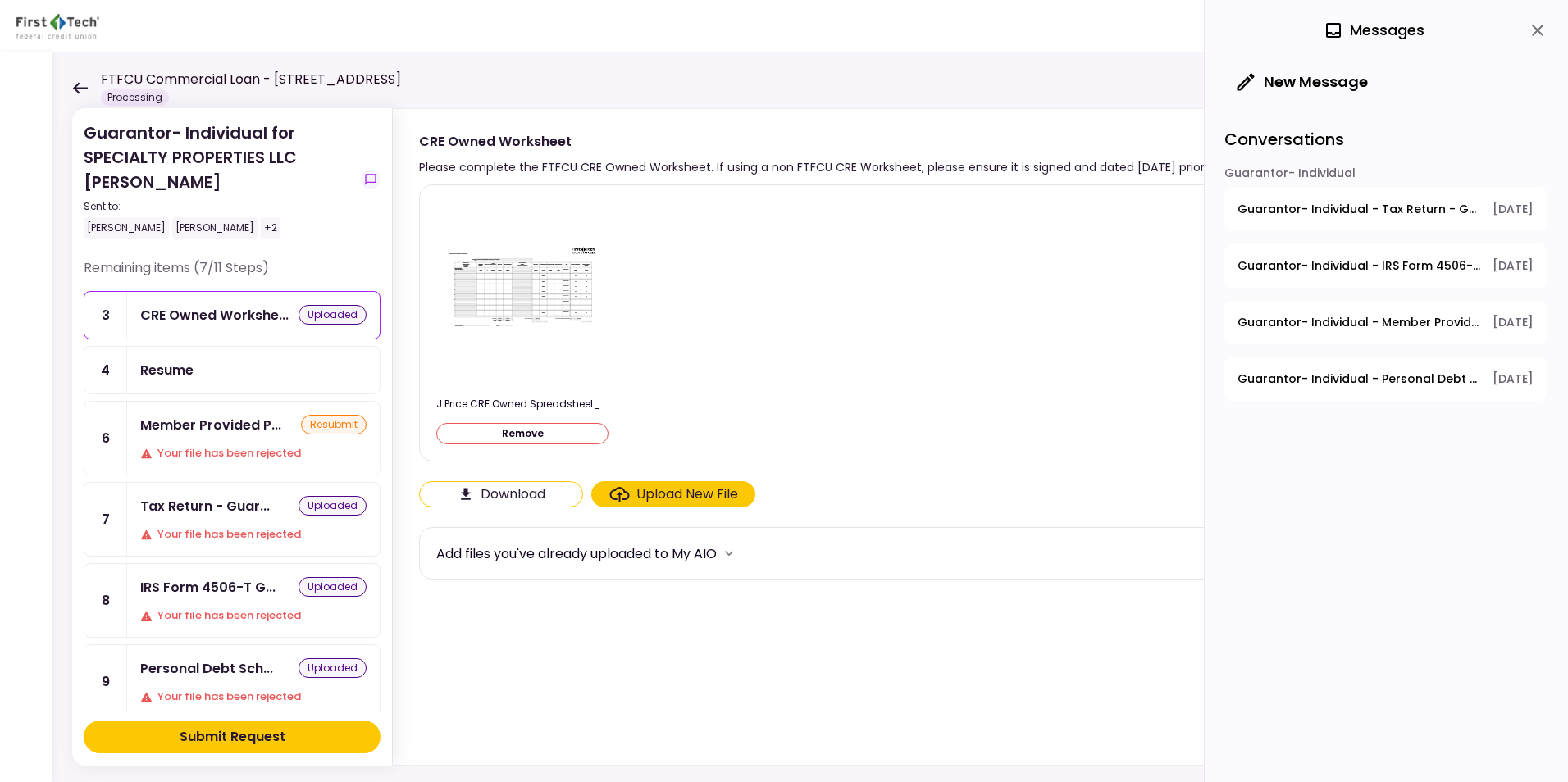
click at [1252, 205] on span "Guarantor- Individual - Tax Return - Guarantor" at bounding box center [1358, 209] width 243 height 18
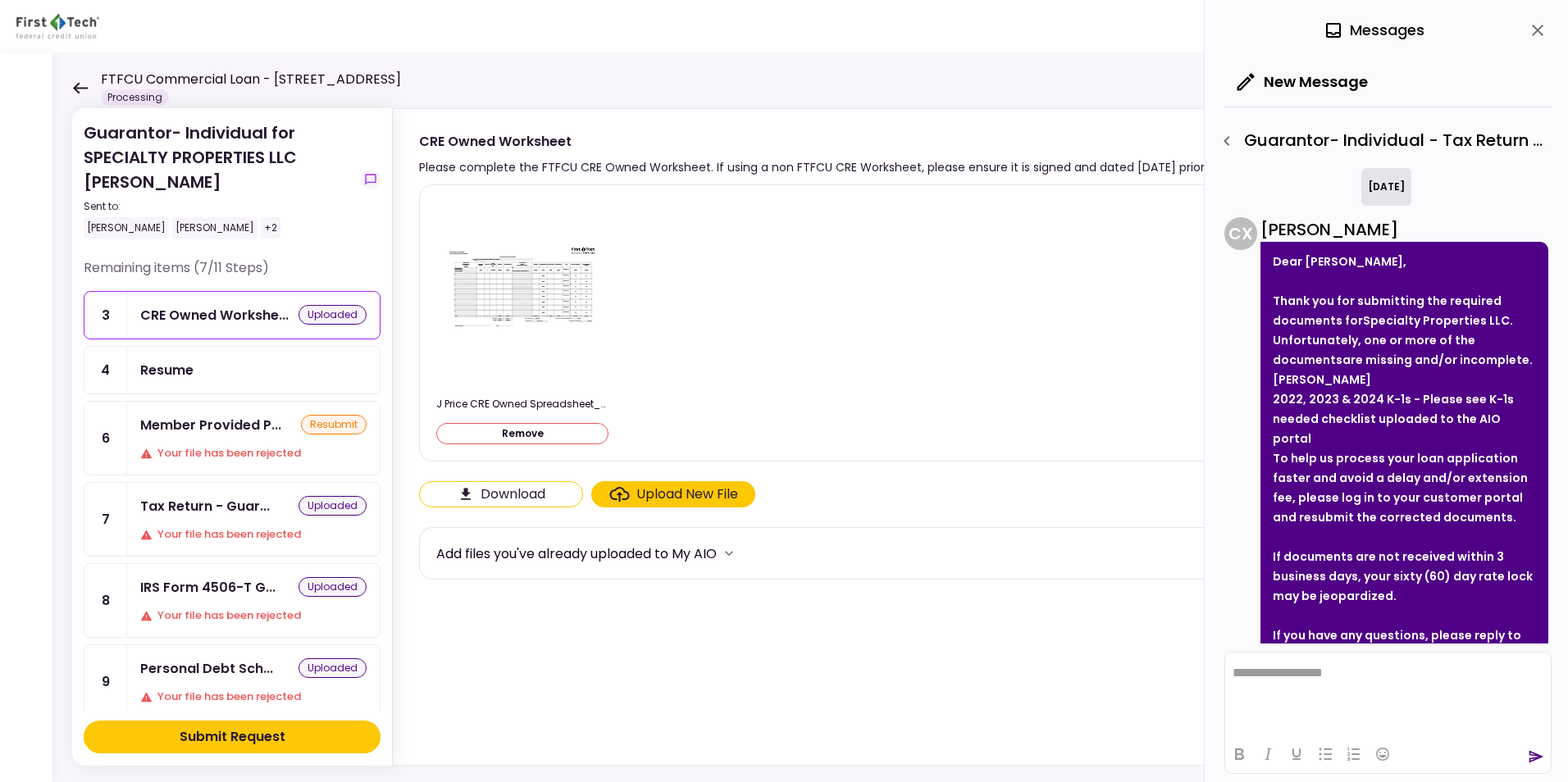
click at [551, 279] on img at bounding box center [521, 292] width 164 height 99
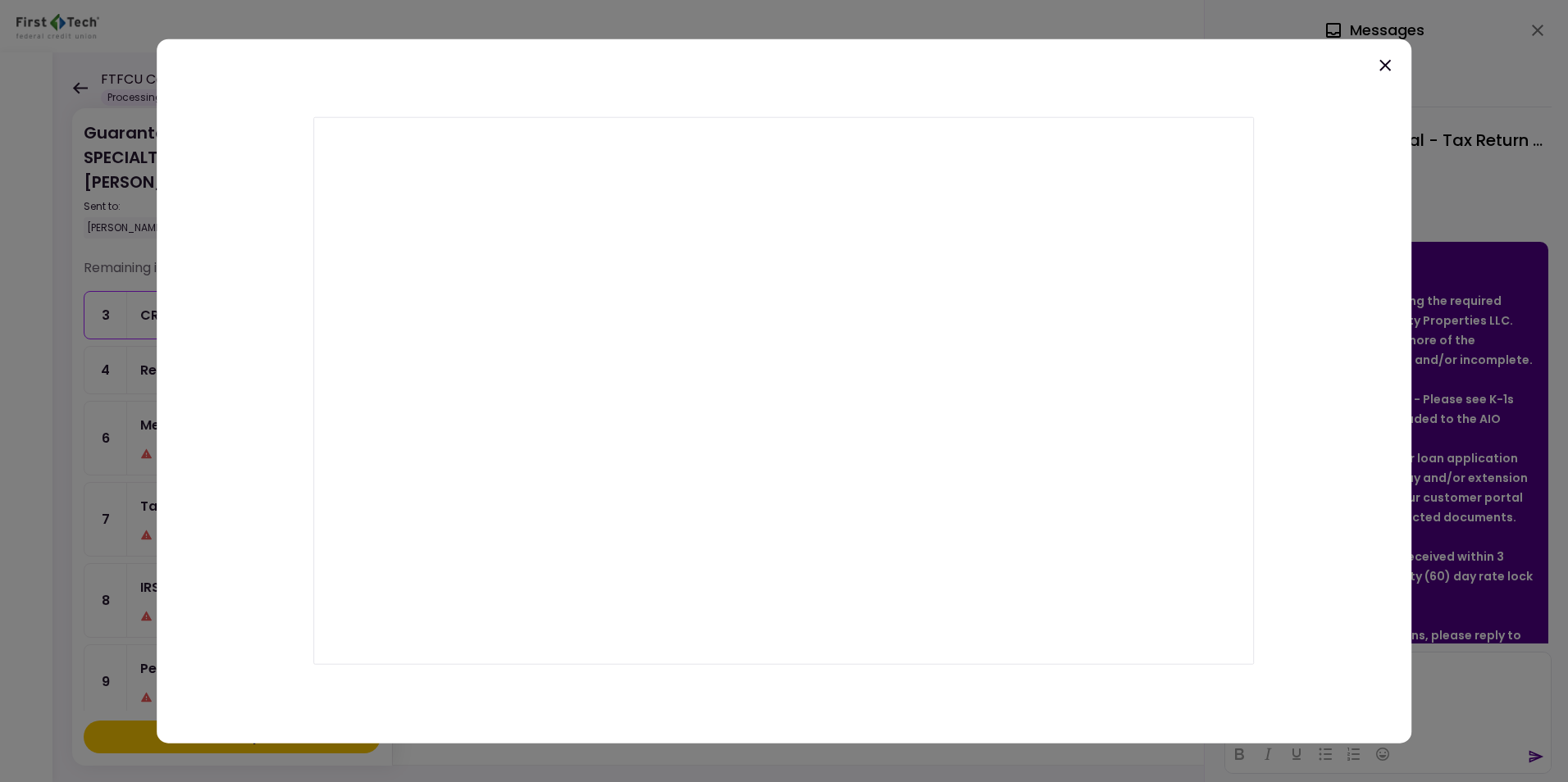
click at [1252, 68] on icon at bounding box center [1384, 65] width 19 height 19
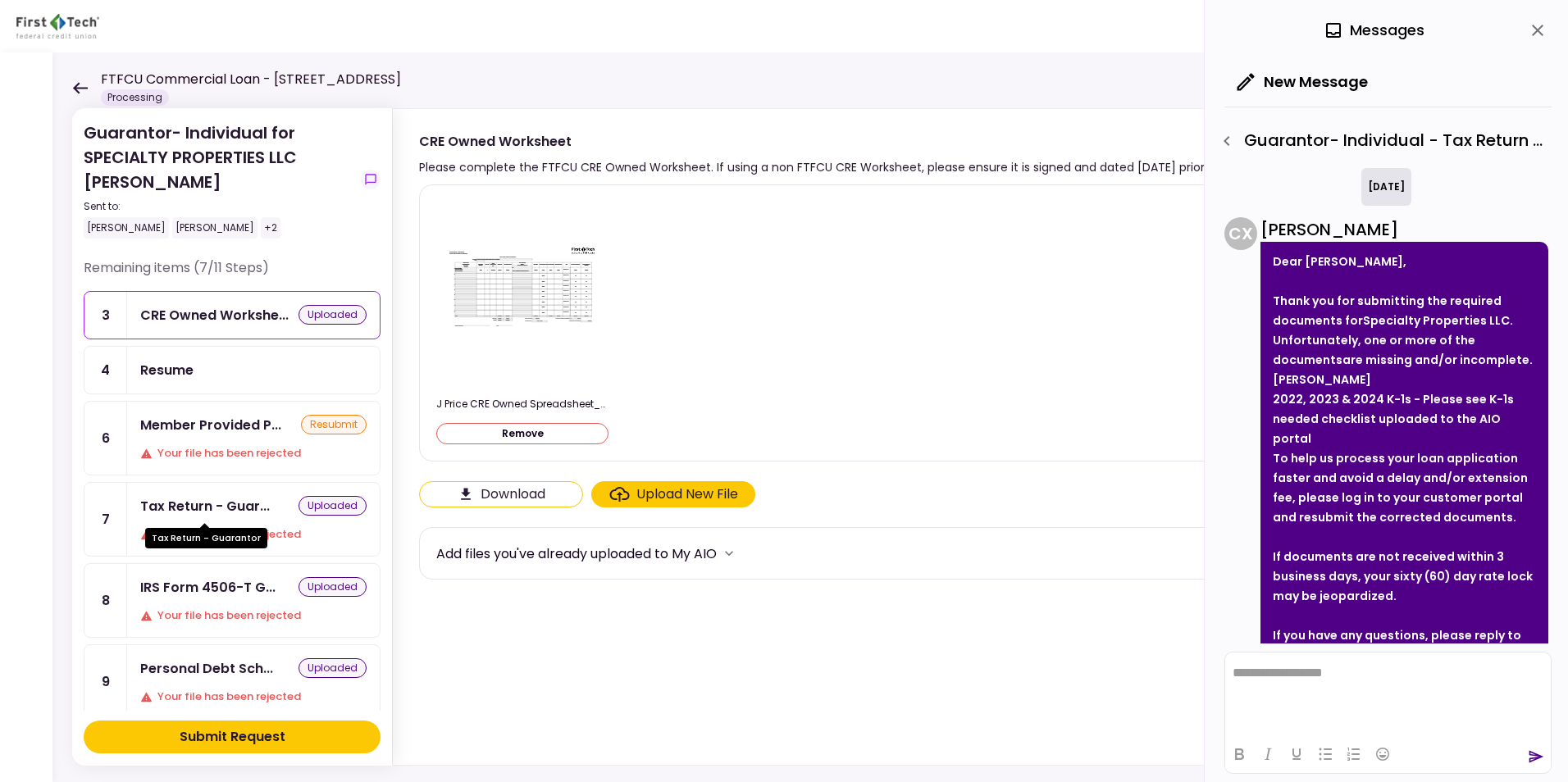
click at [180, 503] on div "Tax Return - Guar..." at bounding box center [205, 507] width 129 height 20
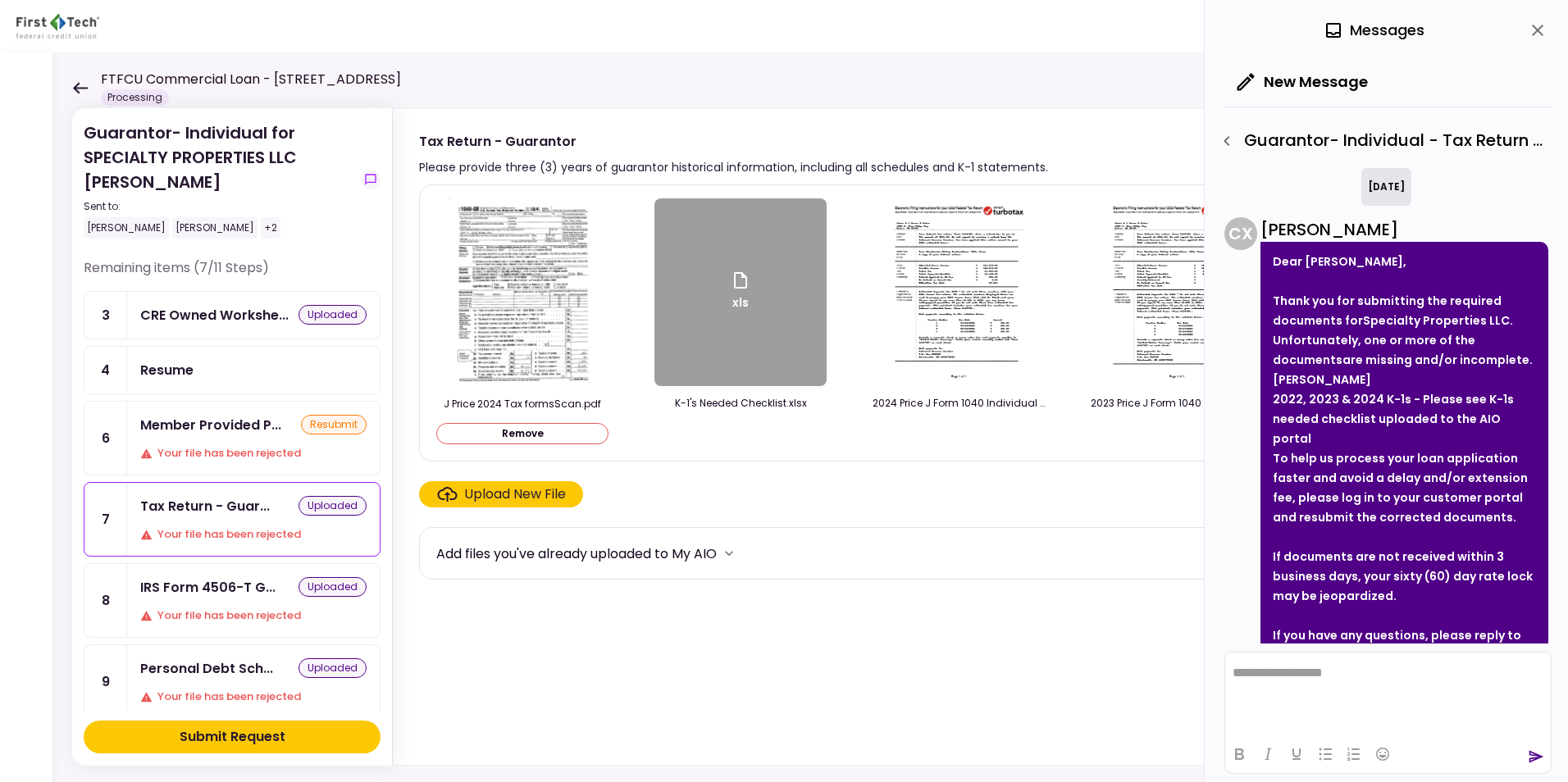
click at [745, 299] on div "xls" at bounding box center [740, 293] width 19 height 44
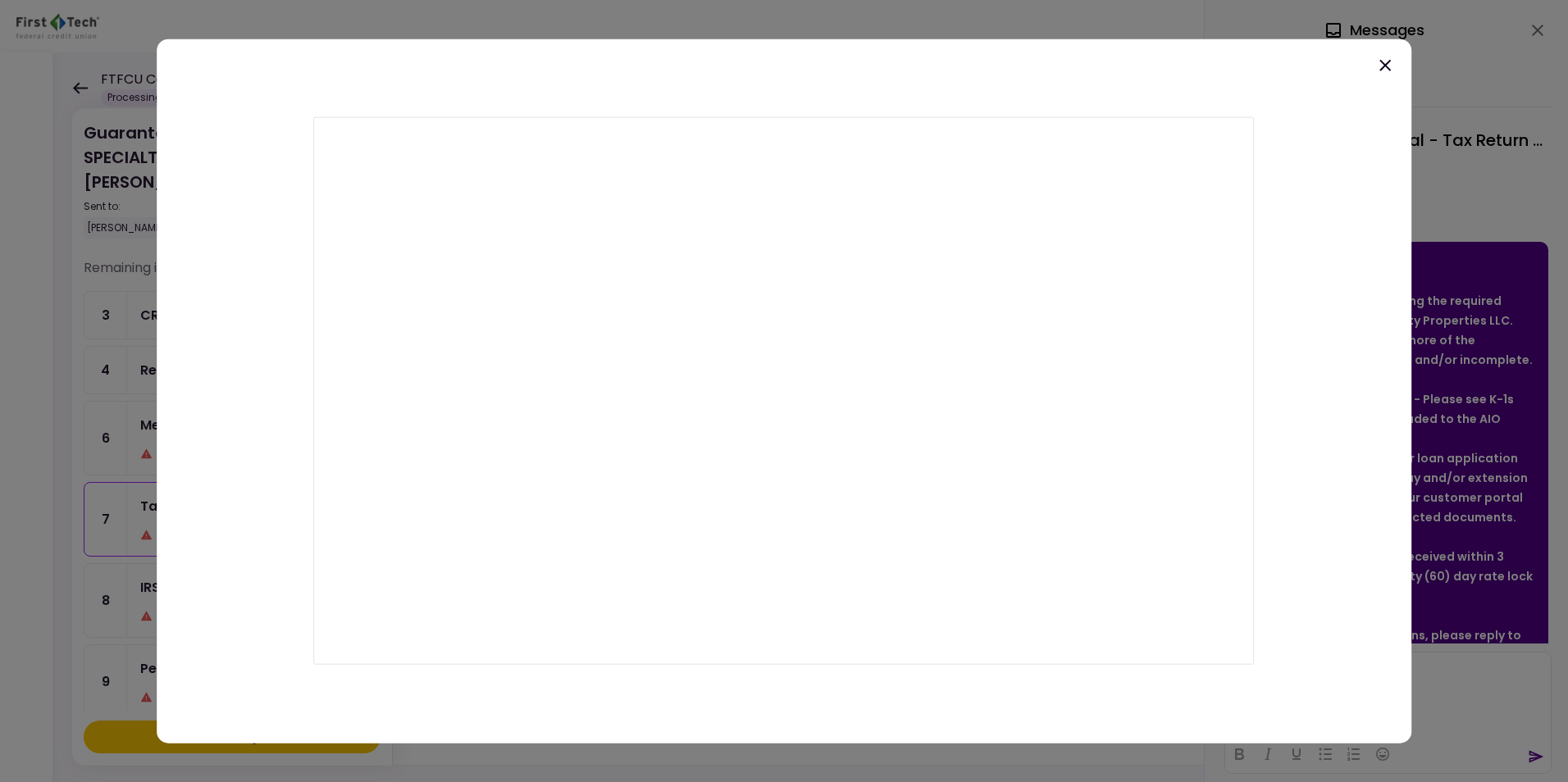
click at [1252, 71] on icon at bounding box center [1384, 65] width 19 height 19
